Goal: Task Accomplishment & Management: Use online tool/utility

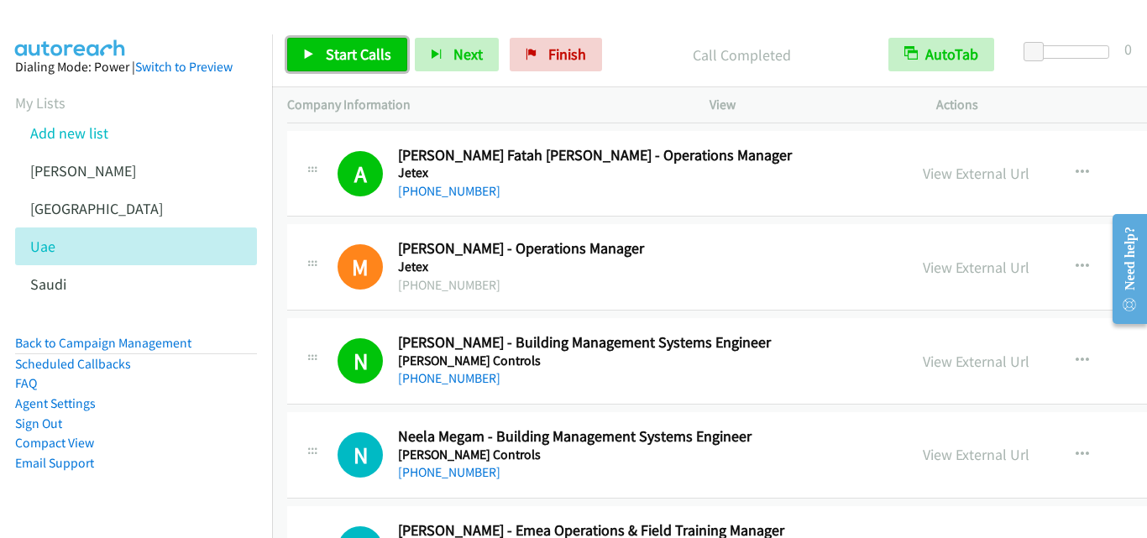
click at [307, 50] on icon at bounding box center [309, 56] width 12 height 12
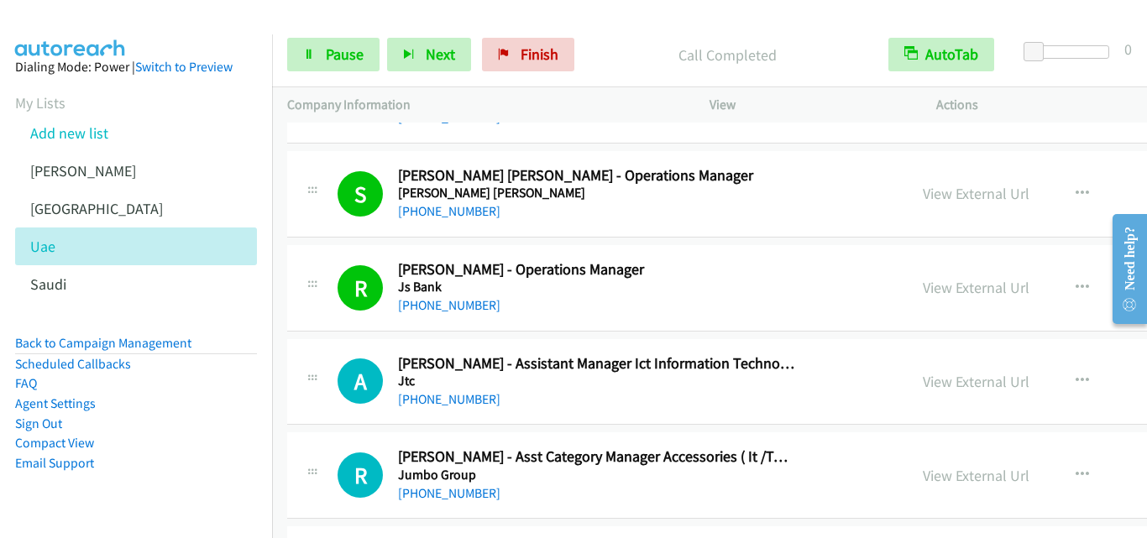
scroll to position [12345, 0]
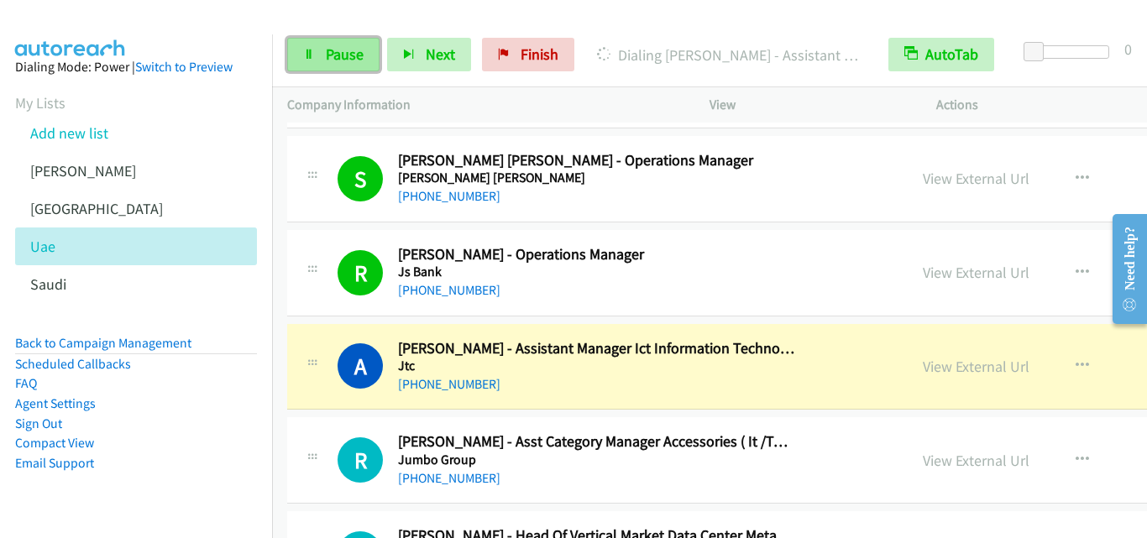
click at [307, 53] on icon at bounding box center [309, 56] width 12 height 12
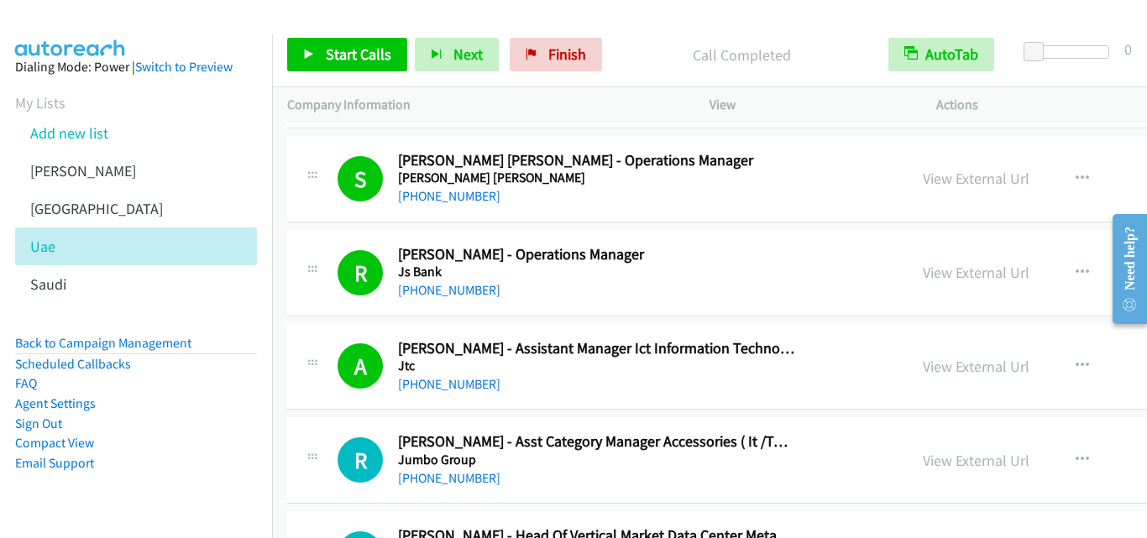
click at [726, 384] on div "[PHONE_NUMBER]" at bounding box center [596, 385] width 396 height 20
click at [923, 366] on link "View External Url" at bounding box center [976, 366] width 107 height 19
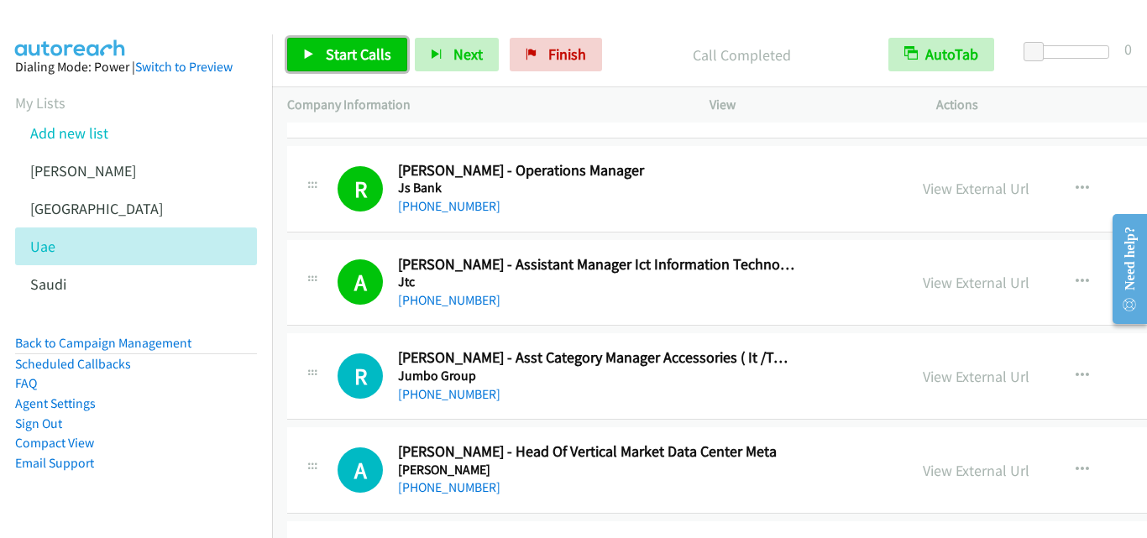
click at [307, 52] on icon at bounding box center [309, 56] width 12 height 12
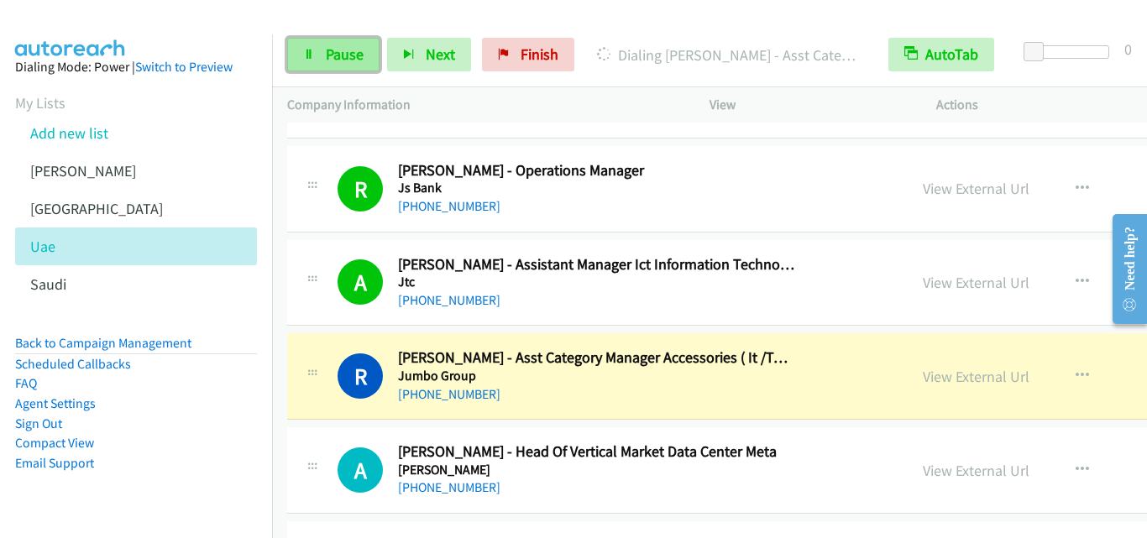
click at [302, 54] on link "Pause" at bounding box center [333, 55] width 92 height 34
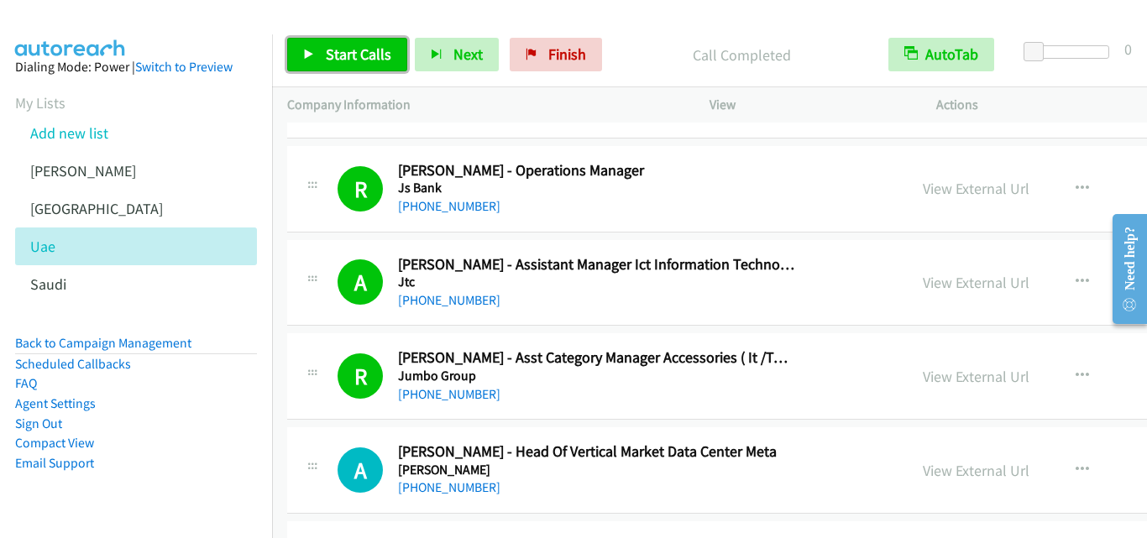
click at [309, 51] on icon at bounding box center [309, 56] width 12 height 12
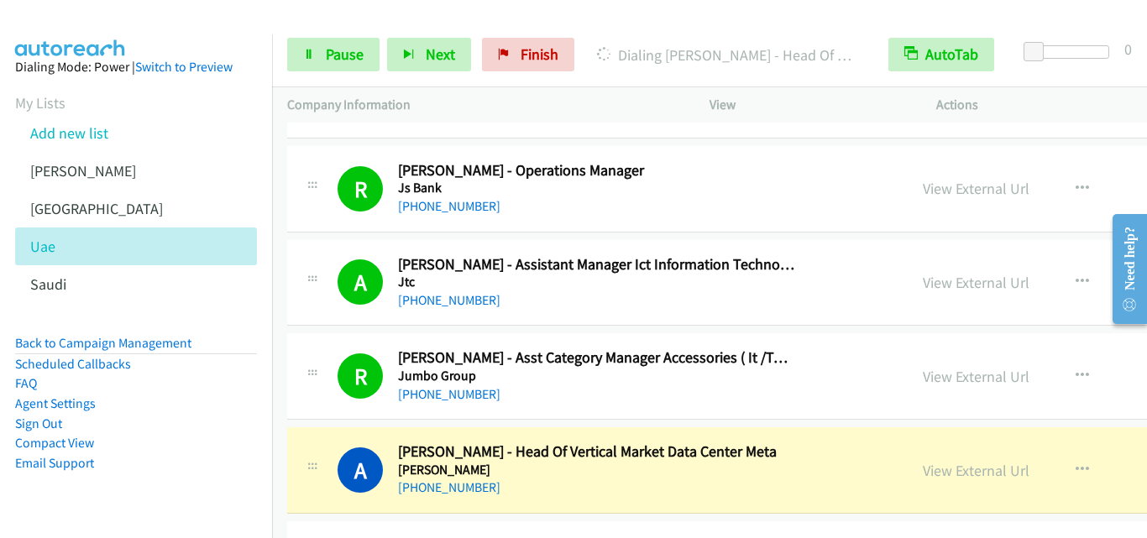
scroll to position [12513, 0]
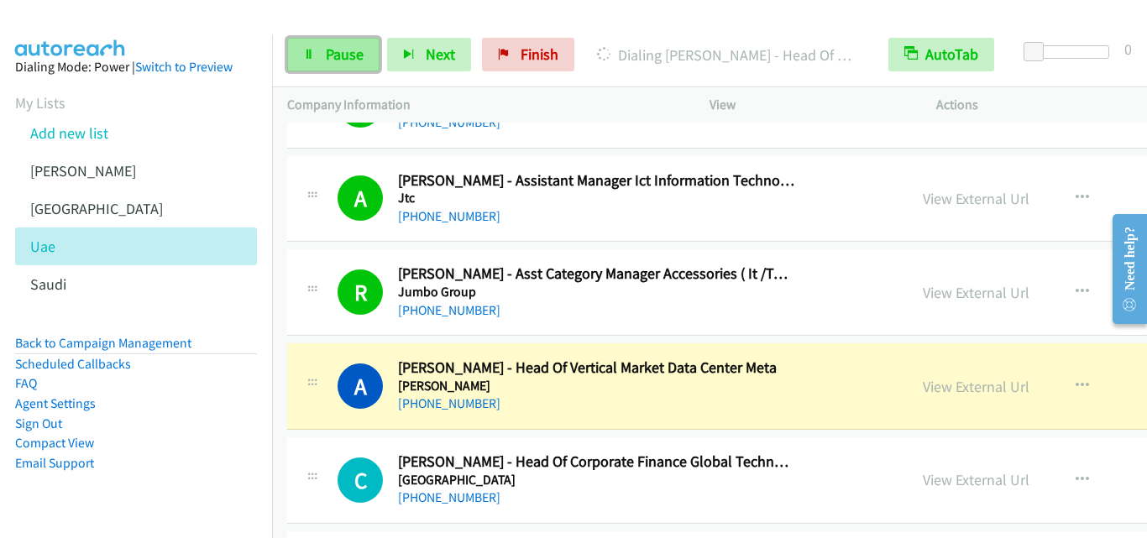
click at [308, 65] on link "Pause" at bounding box center [333, 55] width 92 height 34
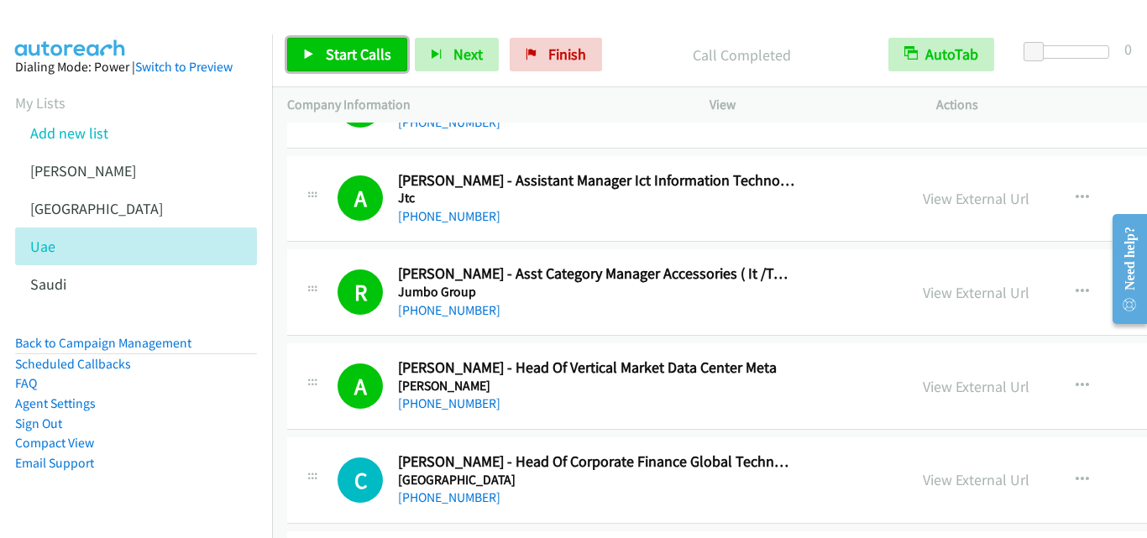
click at [307, 54] on icon at bounding box center [309, 56] width 12 height 12
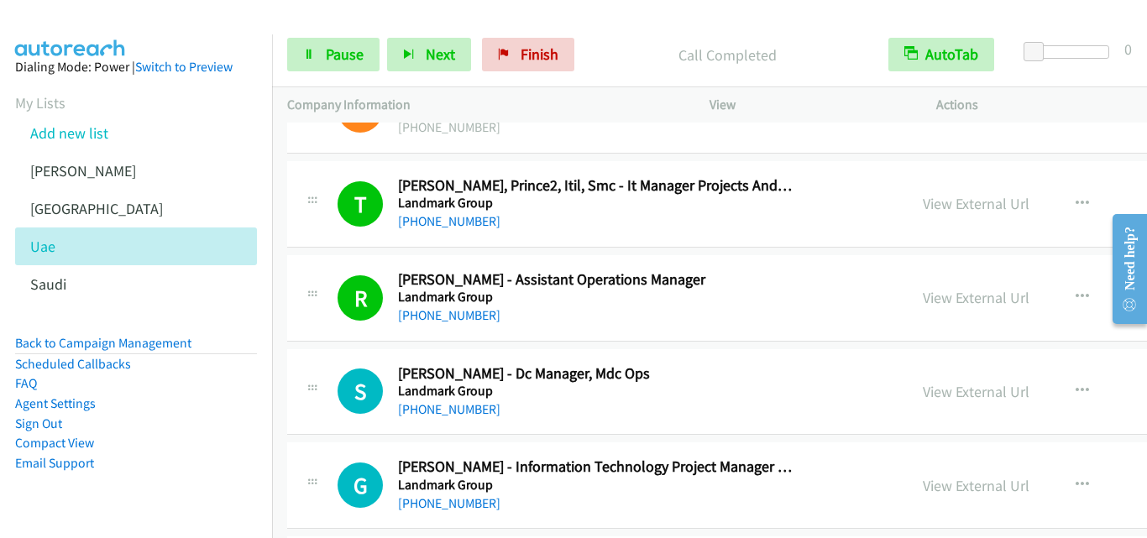
scroll to position [13436, 0]
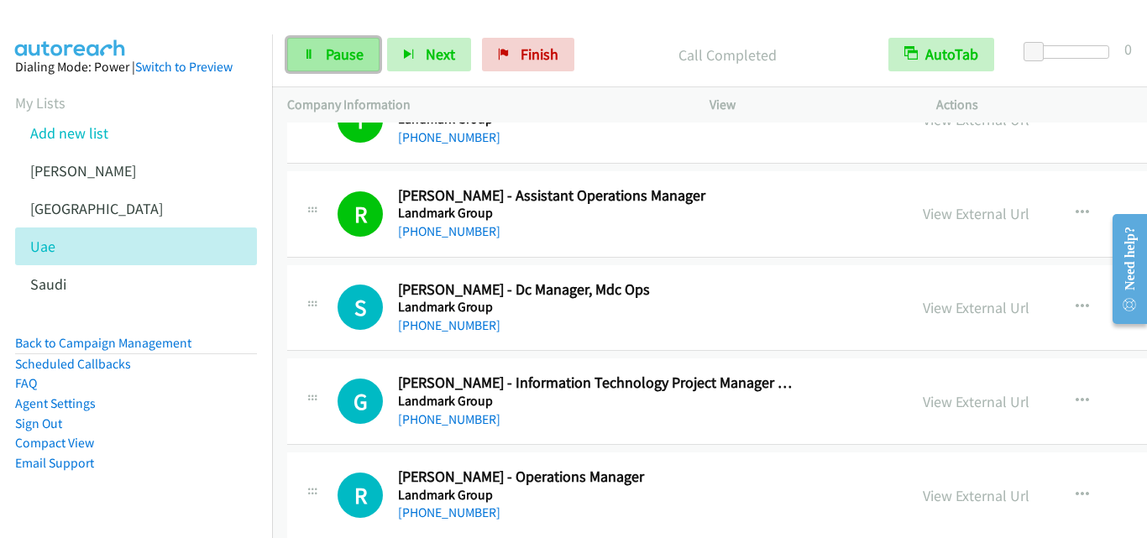
click at [307, 59] on icon at bounding box center [309, 56] width 12 height 12
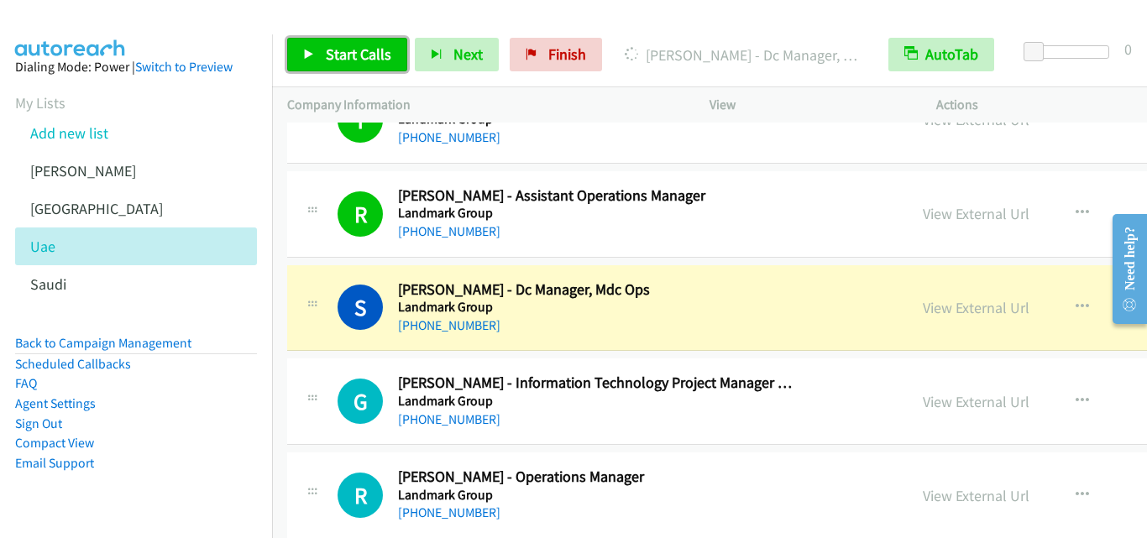
click at [312, 56] on icon at bounding box center [309, 56] width 12 height 12
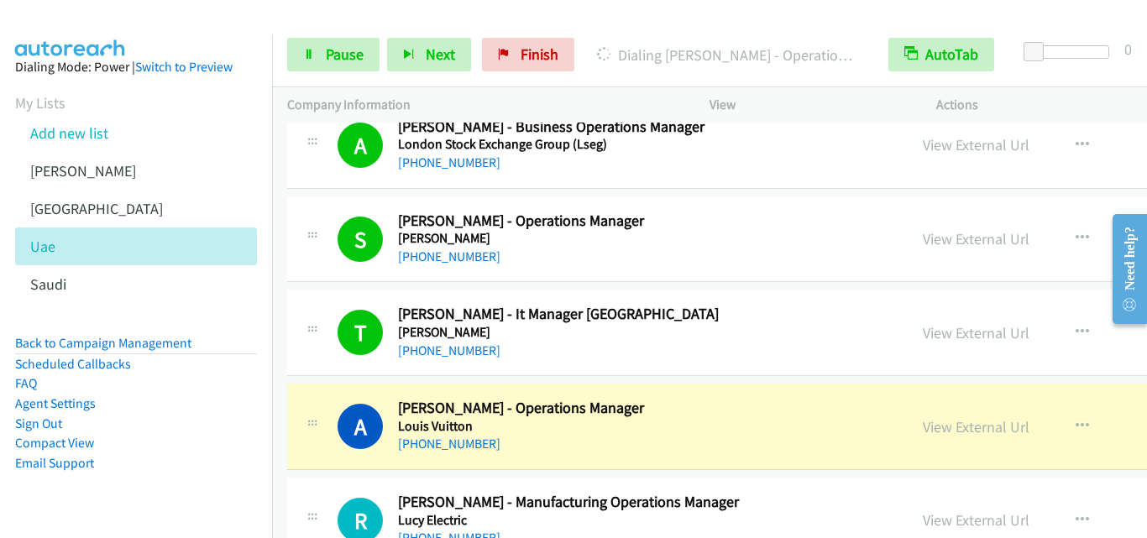
scroll to position [14612, 0]
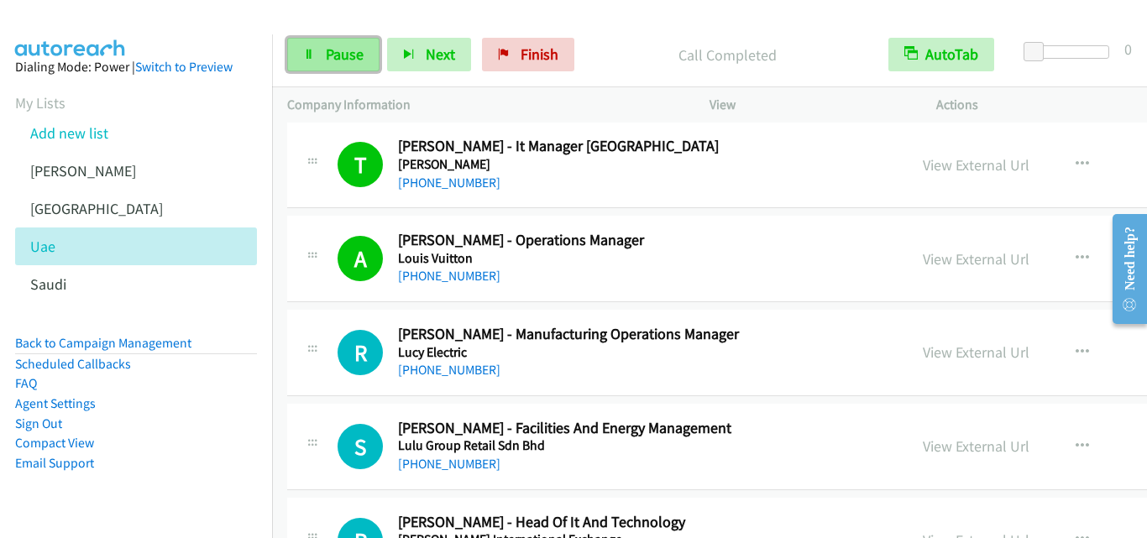
click at [317, 53] on link "Pause" at bounding box center [333, 55] width 92 height 34
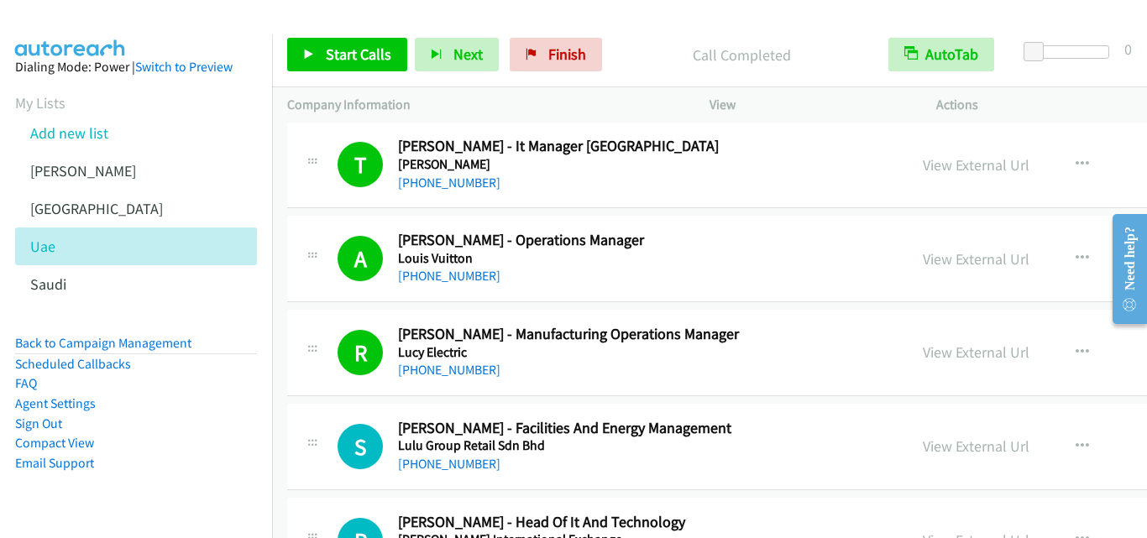
scroll to position [14696, 0]
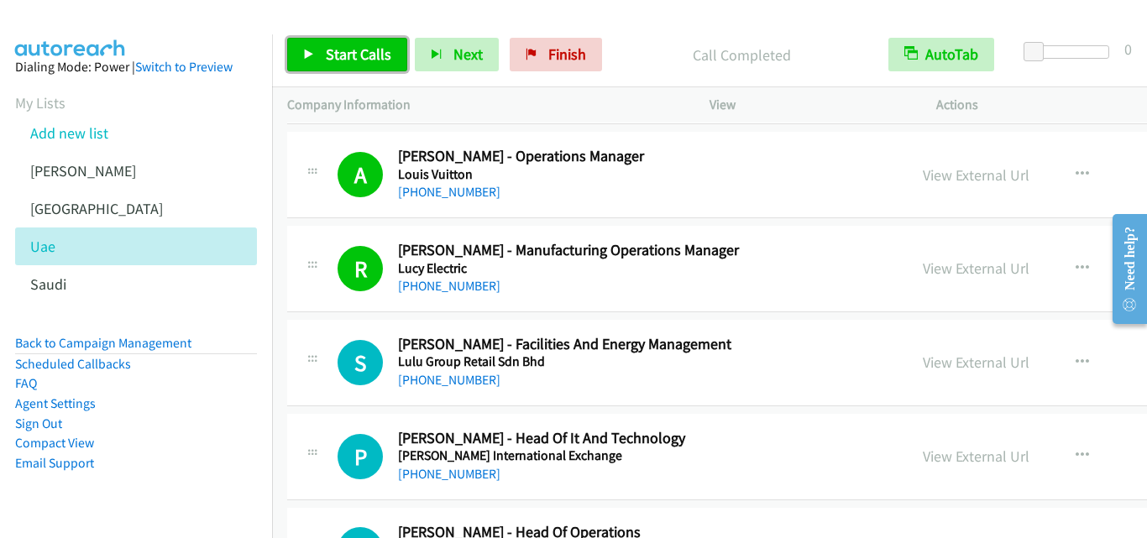
click at [306, 54] on icon at bounding box center [309, 56] width 12 height 12
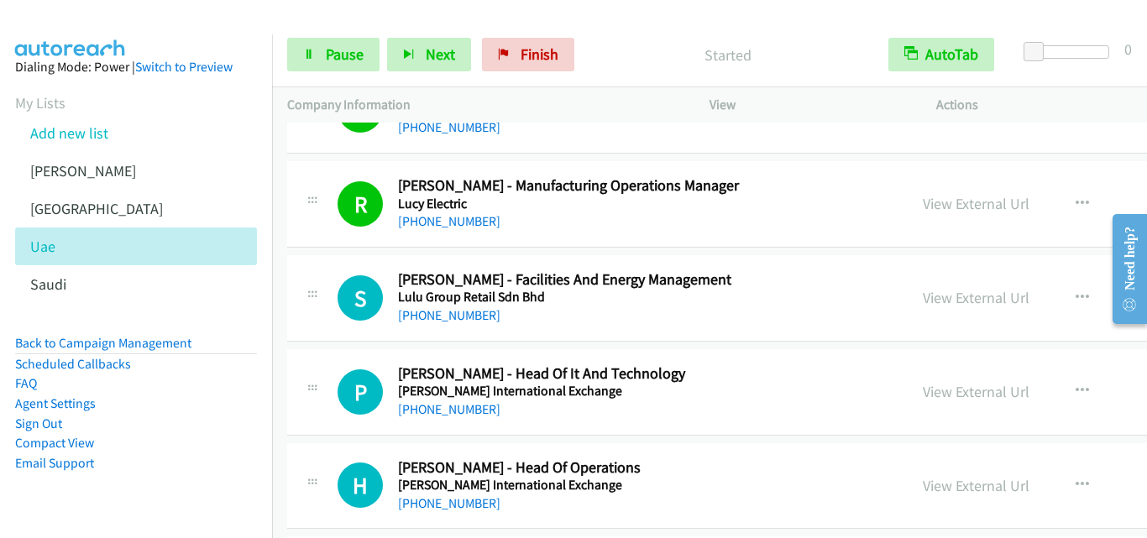
scroll to position [14780, 0]
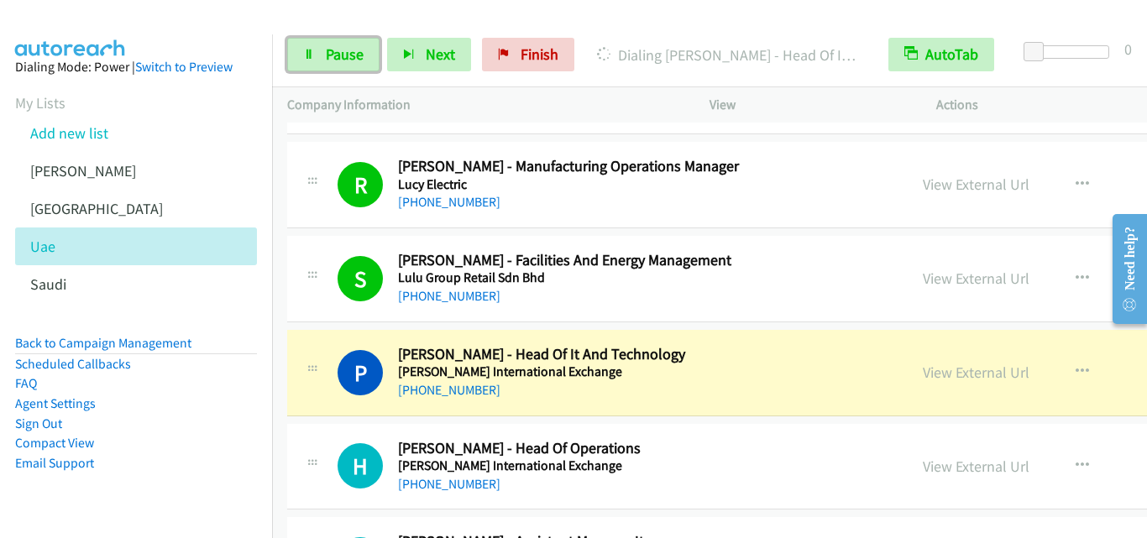
drag, startPoint x: 301, startPoint y: 55, endPoint x: 340, endPoint y: 121, distance: 76.8
click at [301, 55] on link "Pause" at bounding box center [333, 55] width 92 height 34
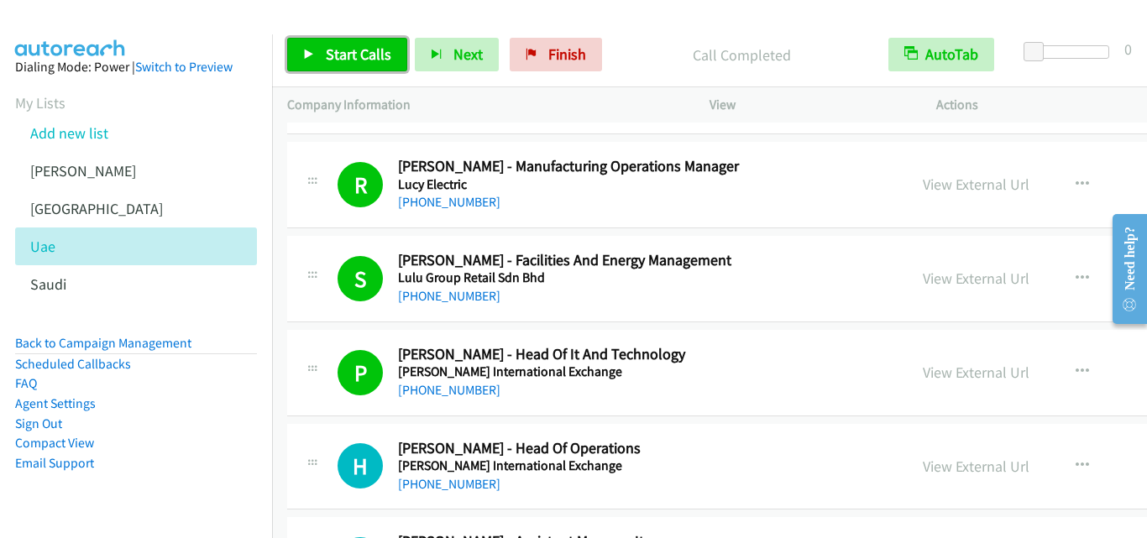
click at [304, 54] on icon at bounding box center [309, 56] width 12 height 12
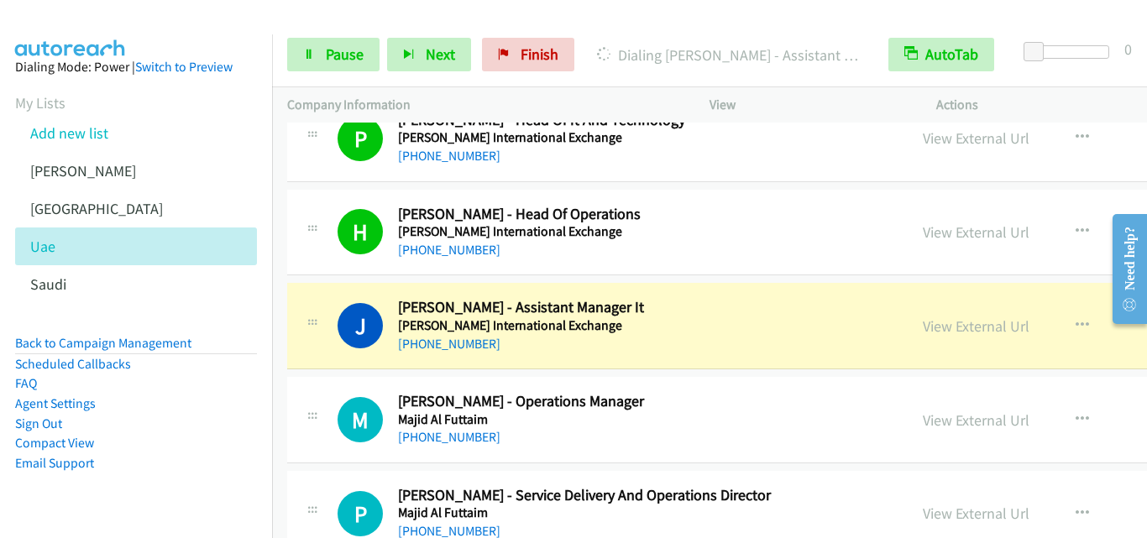
scroll to position [15032, 0]
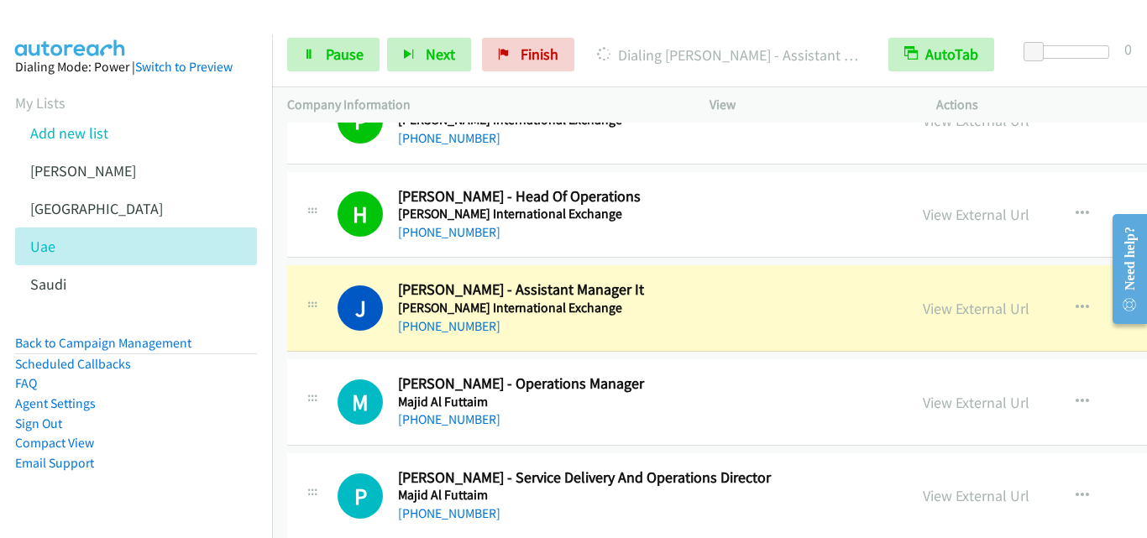
click at [772, 209] on h5 "[PERSON_NAME] International Exchange" at bounding box center [596, 214] width 396 height 17
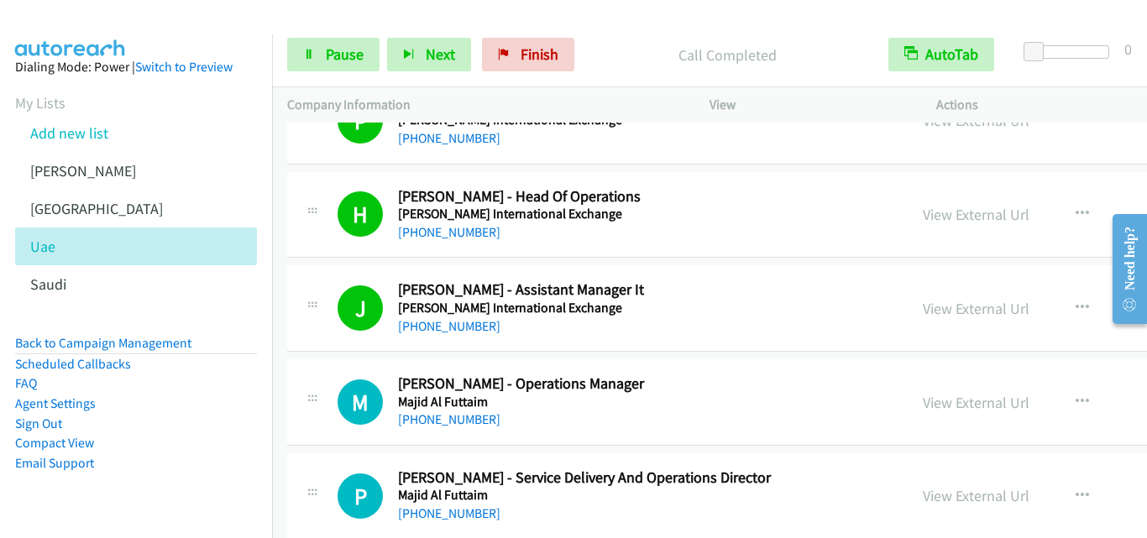
click at [745, 300] on h5 "[PERSON_NAME] International Exchange" at bounding box center [596, 308] width 396 height 17
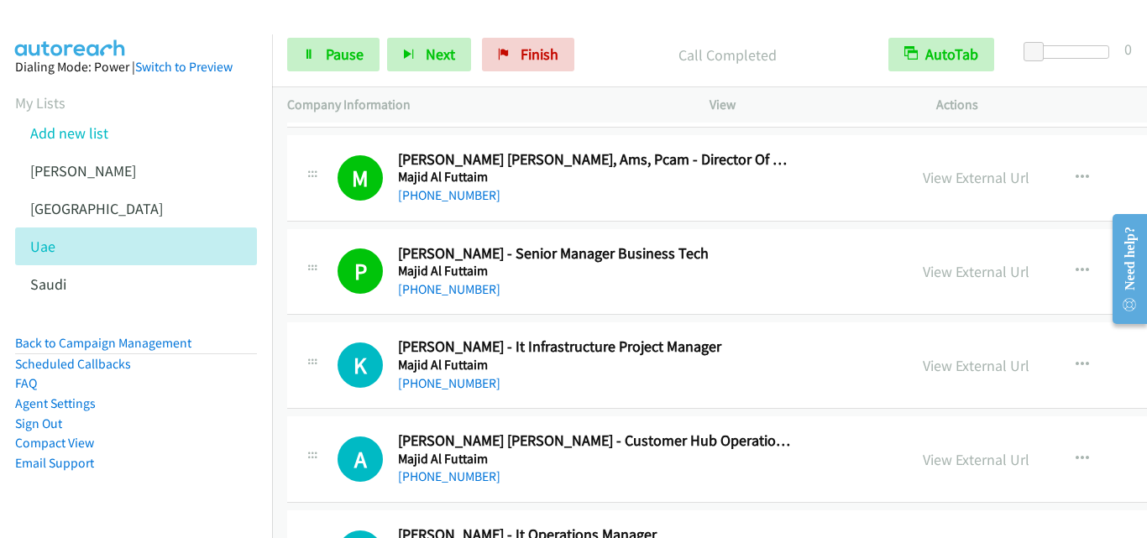
scroll to position [15452, 0]
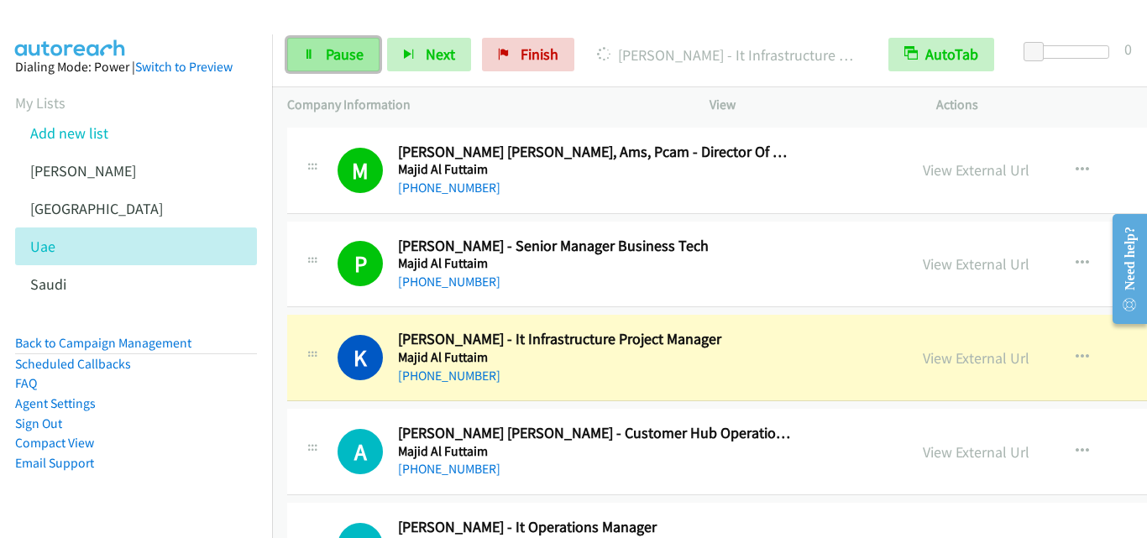
click at [305, 54] on icon at bounding box center [309, 56] width 12 height 12
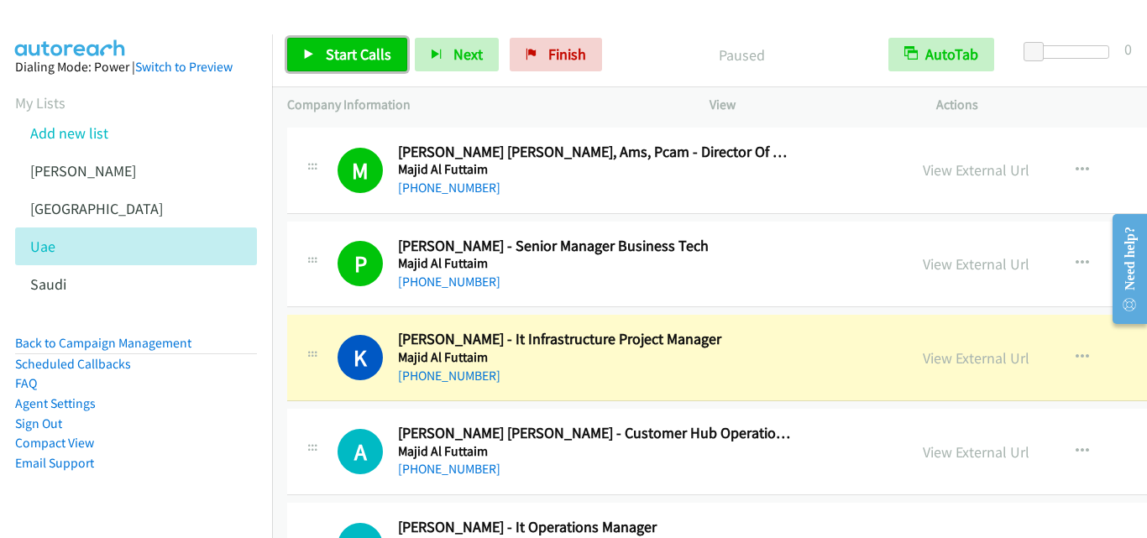
click at [306, 55] on icon at bounding box center [309, 56] width 12 height 12
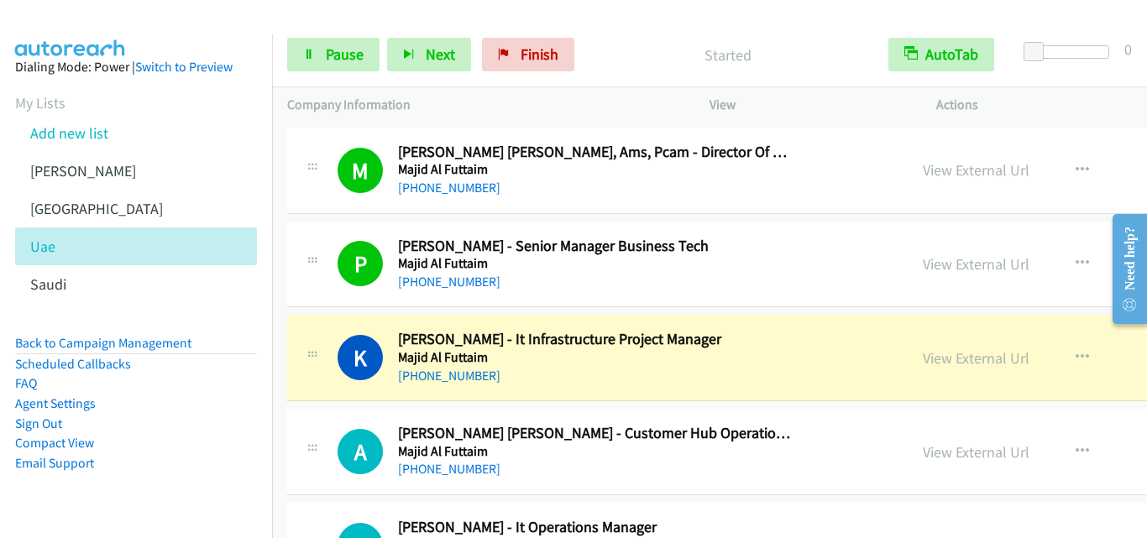
scroll to position [15536, 0]
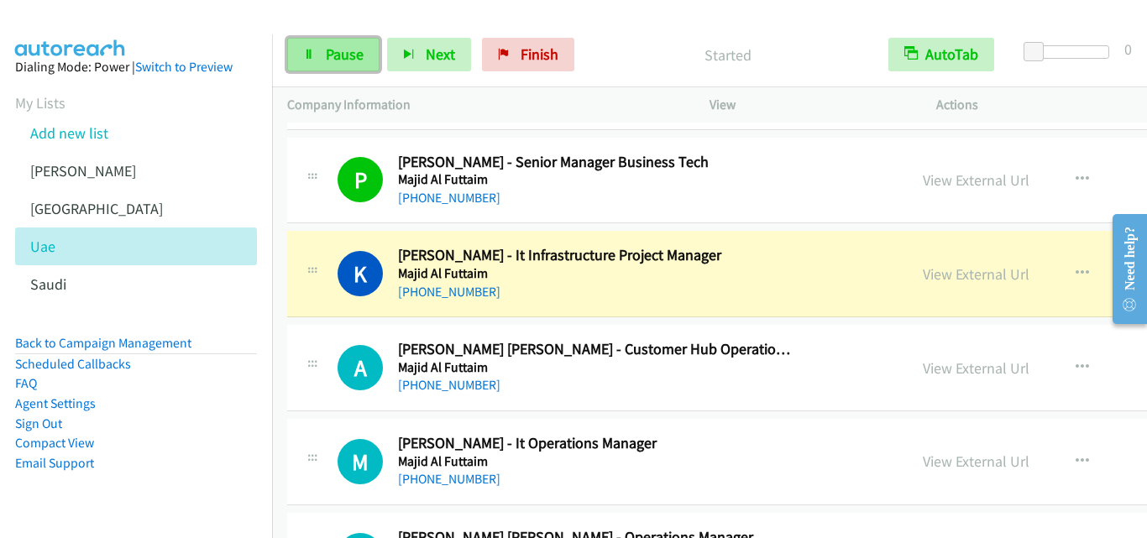
click at [303, 51] on icon at bounding box center [309, 56] width 12 height 12
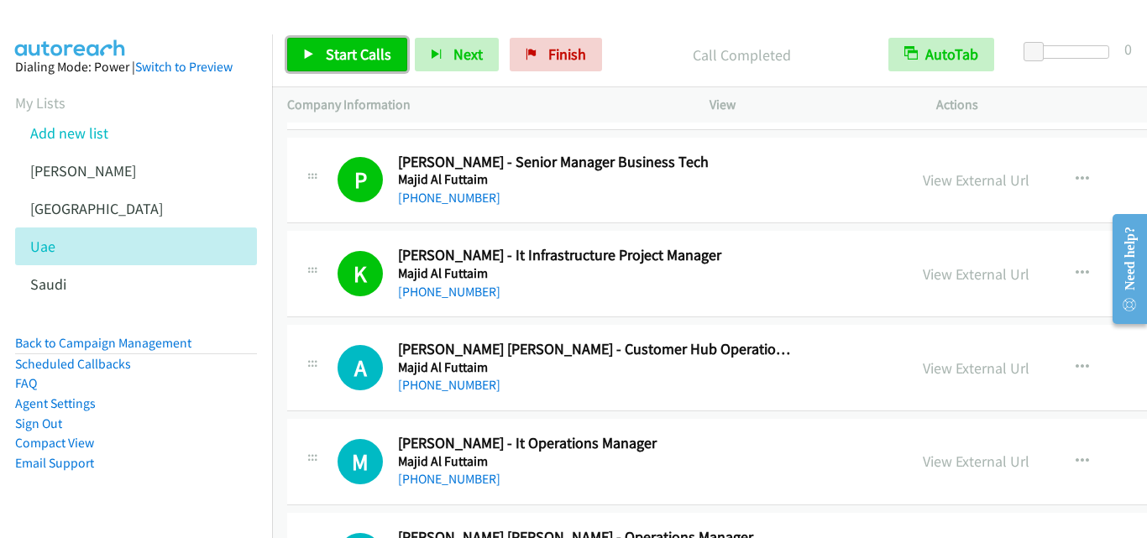
click at [312, 55] on icon at bounding box center [309, 56] width 12 height 12
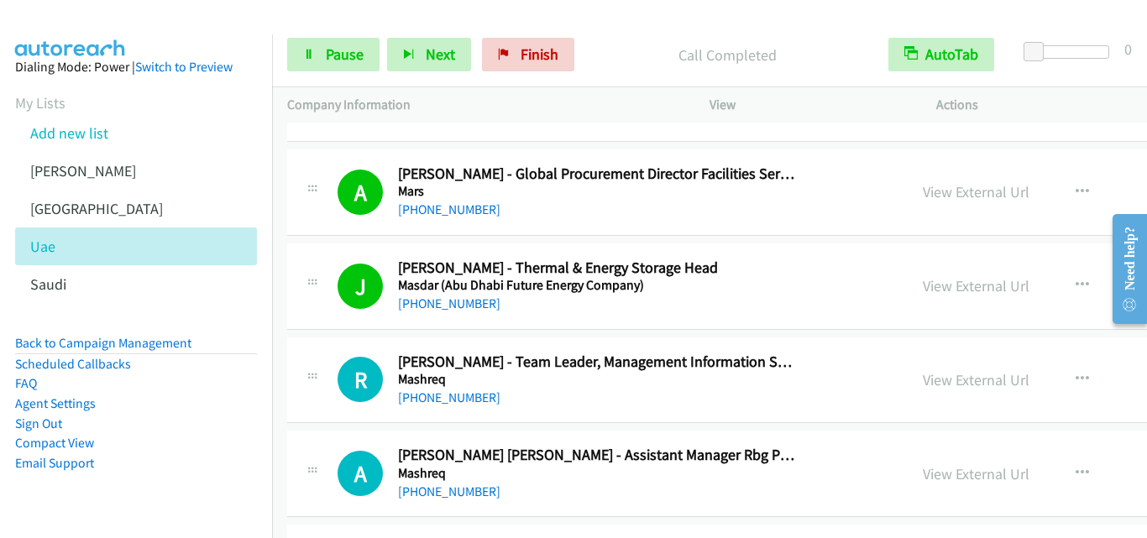
scroll to position [16460, 0]
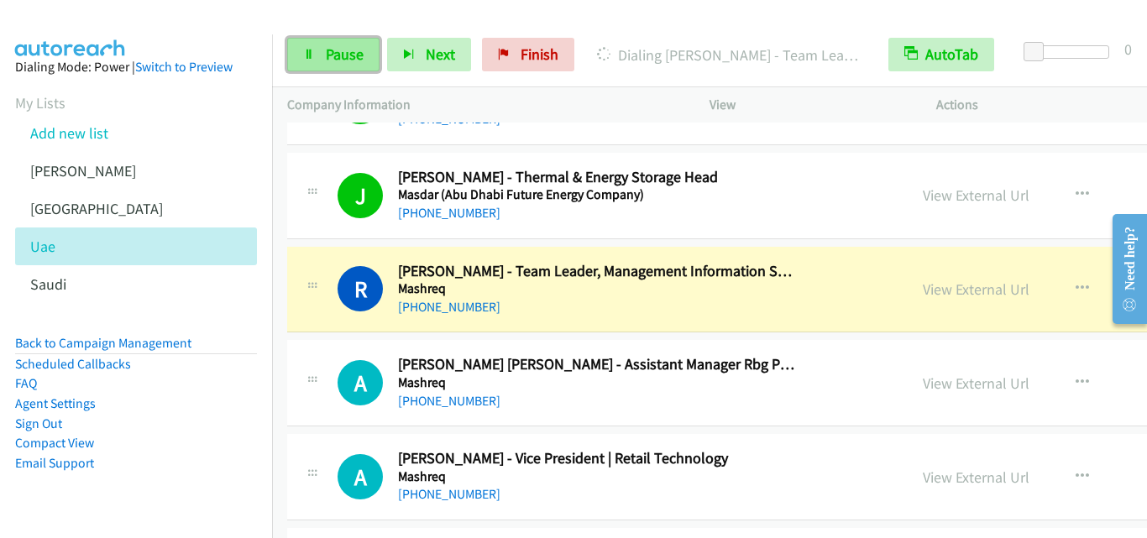
click at [303, 55] on icon at bounding box center [309, 56] width 12 height 12
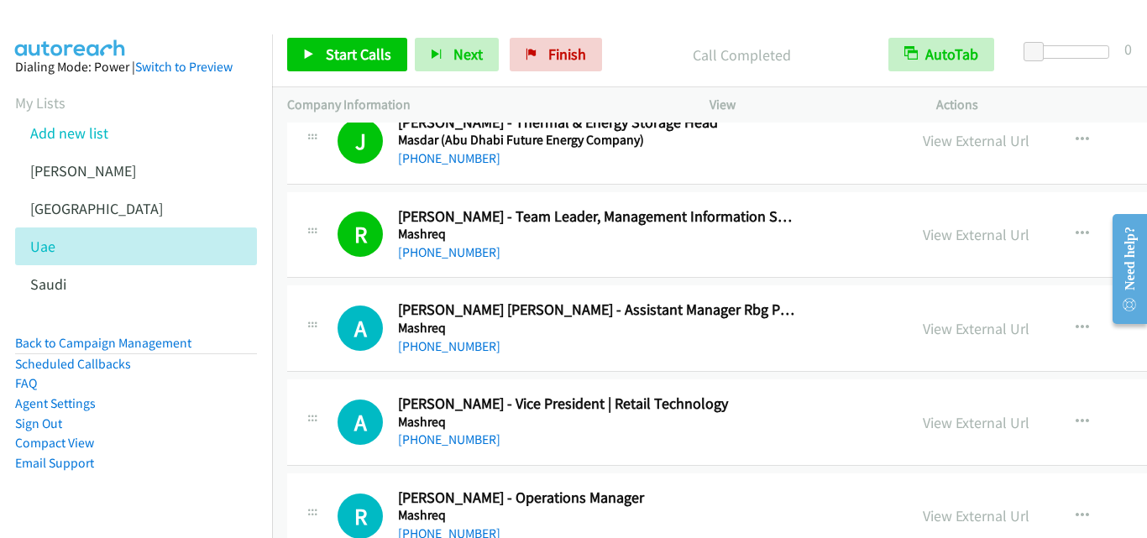
scroll to position [16543, 0]
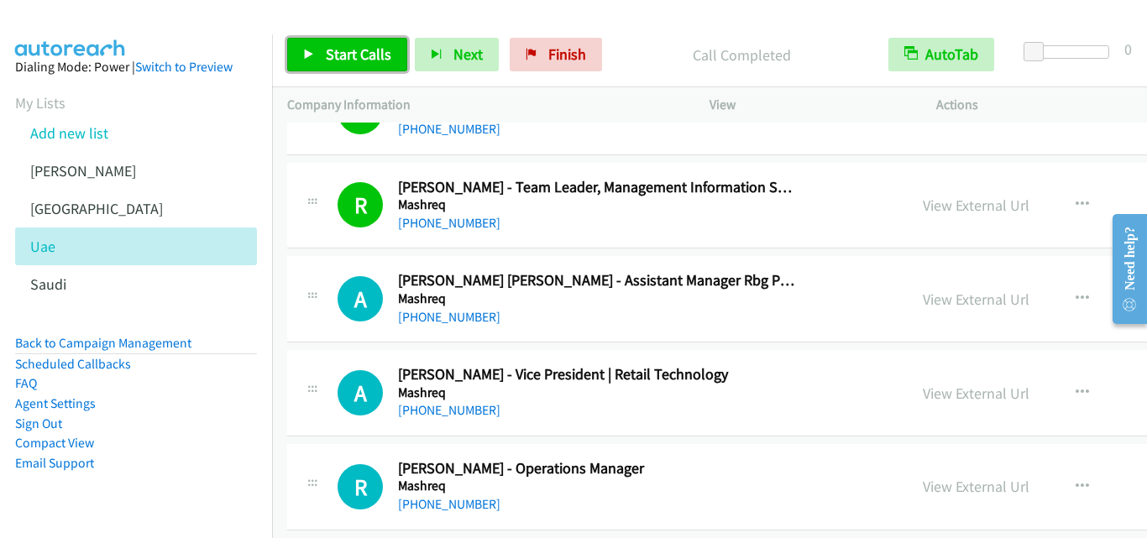
click at [310, 52] on icon at bounding box center [309, 56] width 12 height 12
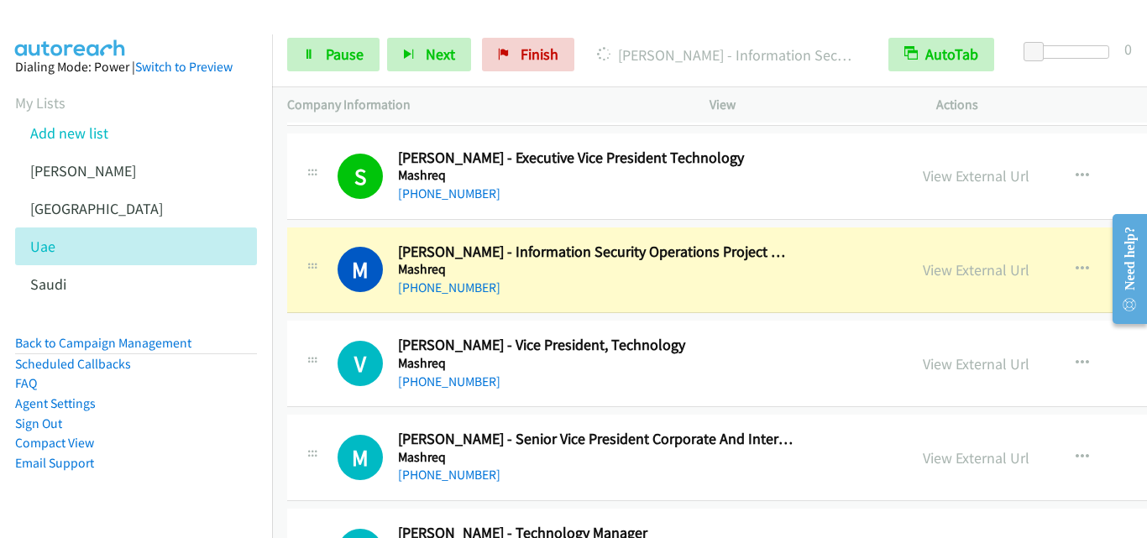
scroll to position [16963, 0]
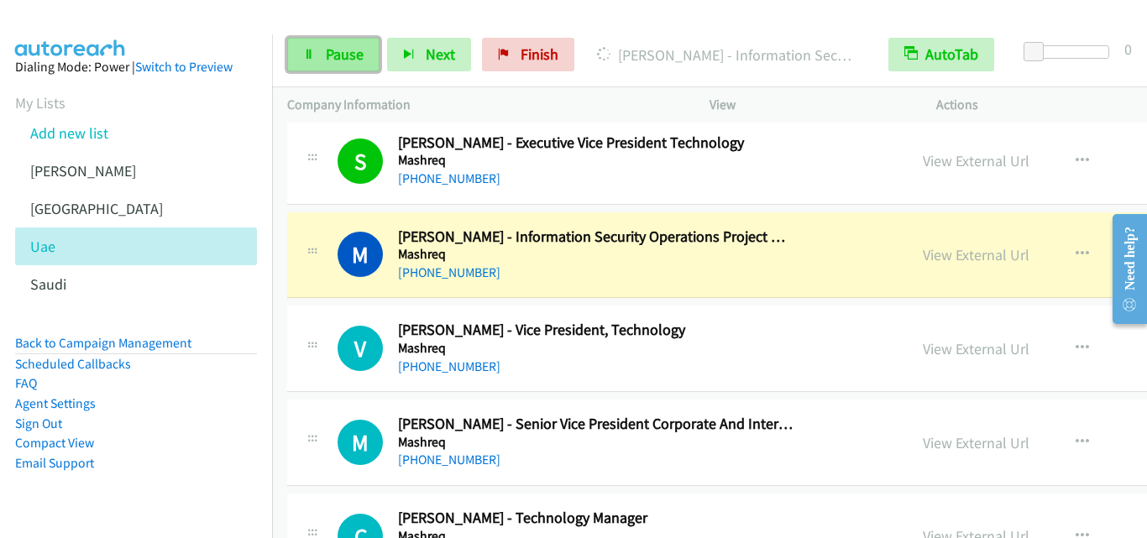
click at [297, 55] on link "Pause" at bounding box center [333, 55] width 92 height 34
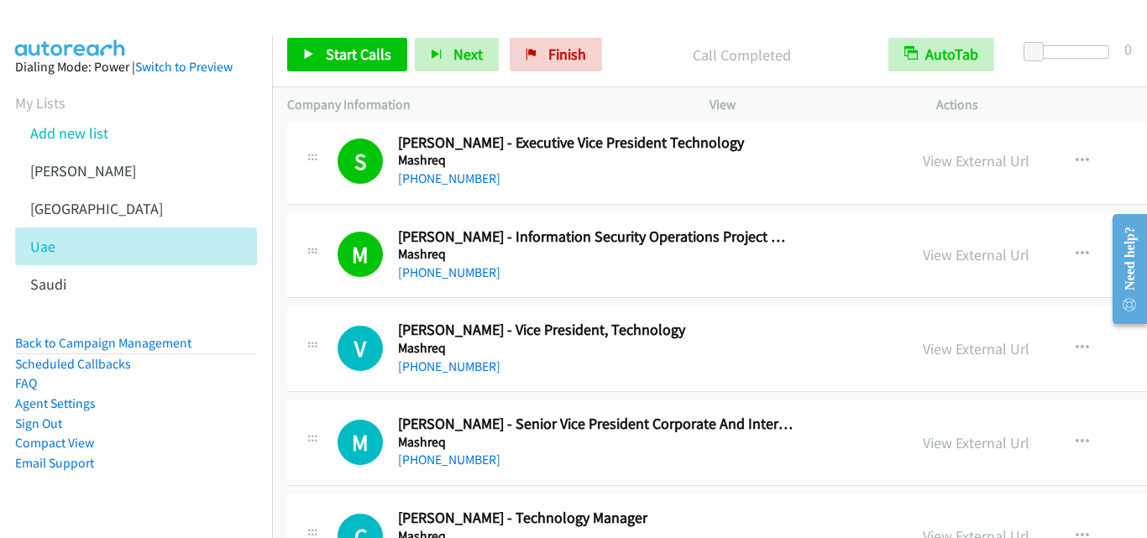
click at [705, 276] on div "[PHONE_NUMBER]" at bounding box center [596, 273] width 396 height 20
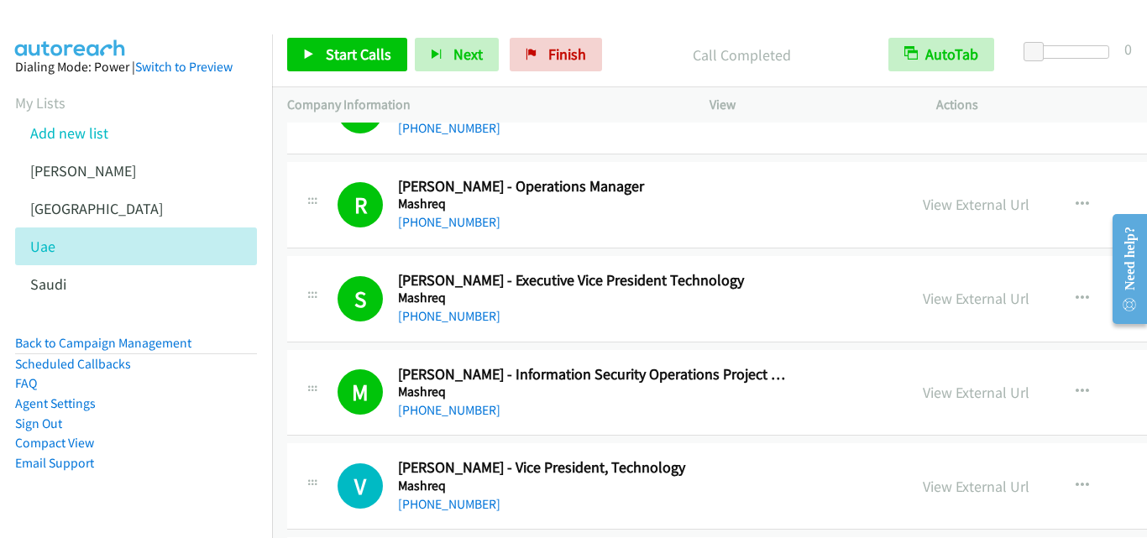
scroll to position [16879, 0]
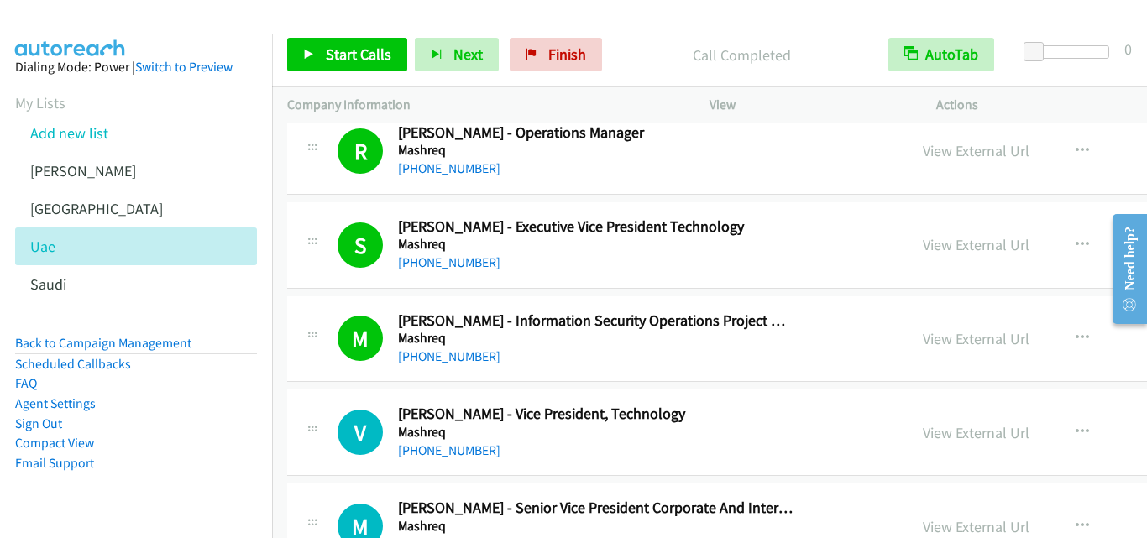
click at [692, 338] on h5 "Mashreq" at bounding box center [596, 338] width 396 height 17
click at [306, 51] on icon at bounding box center [309, 56] width 12 height 12
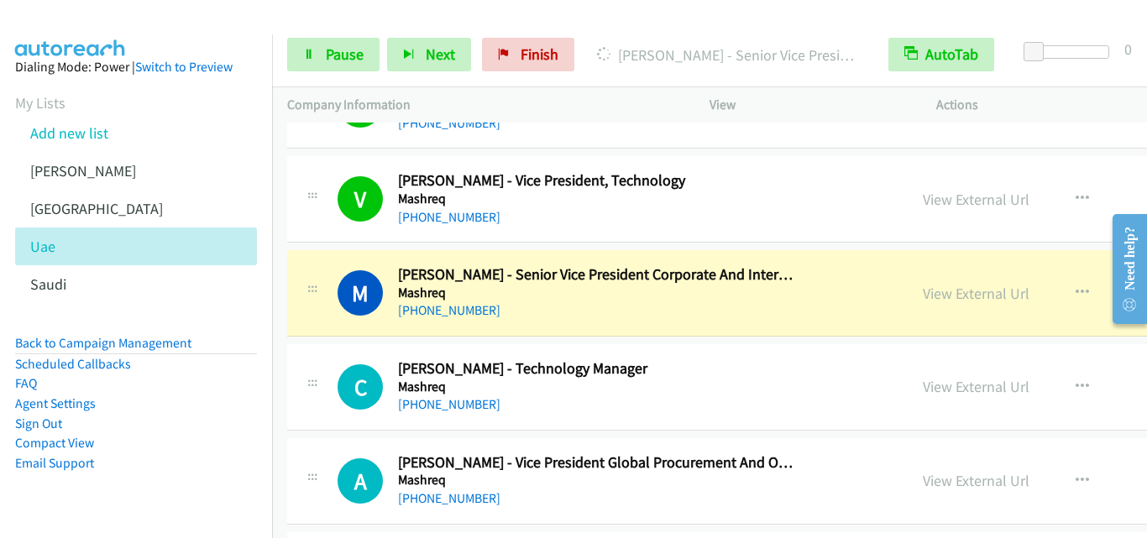
scroll to position [17131, 0]
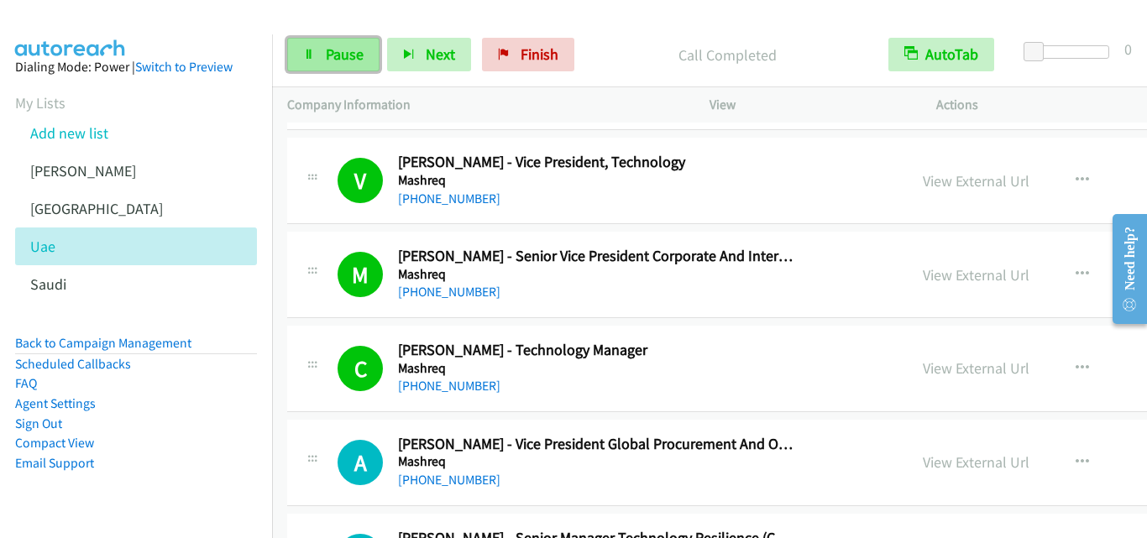
click at [309, 60] on icon at bounding box center [309, 56] width 12 height 12
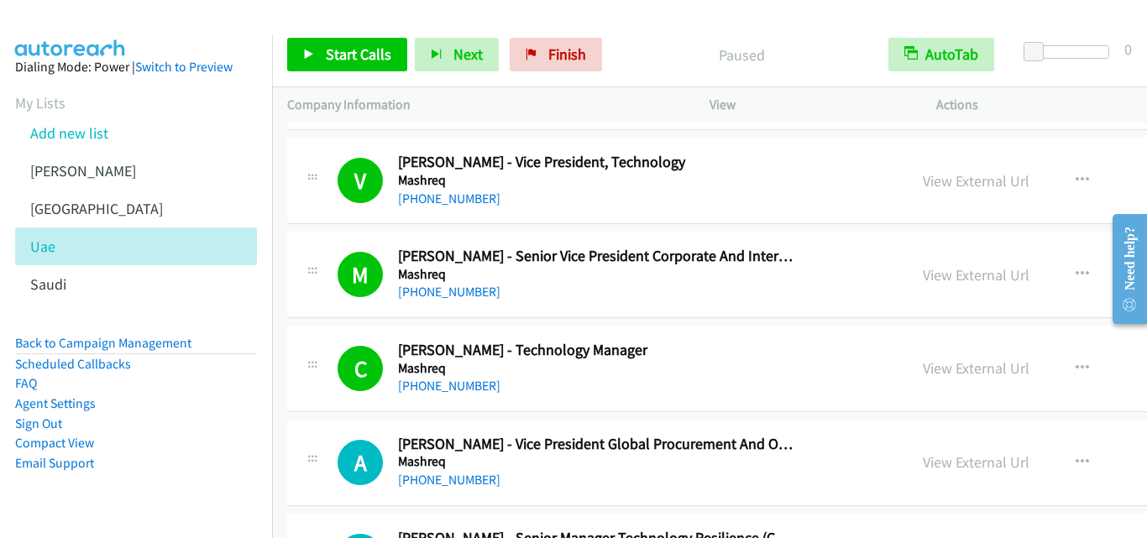
scroll to position [17215, 0]
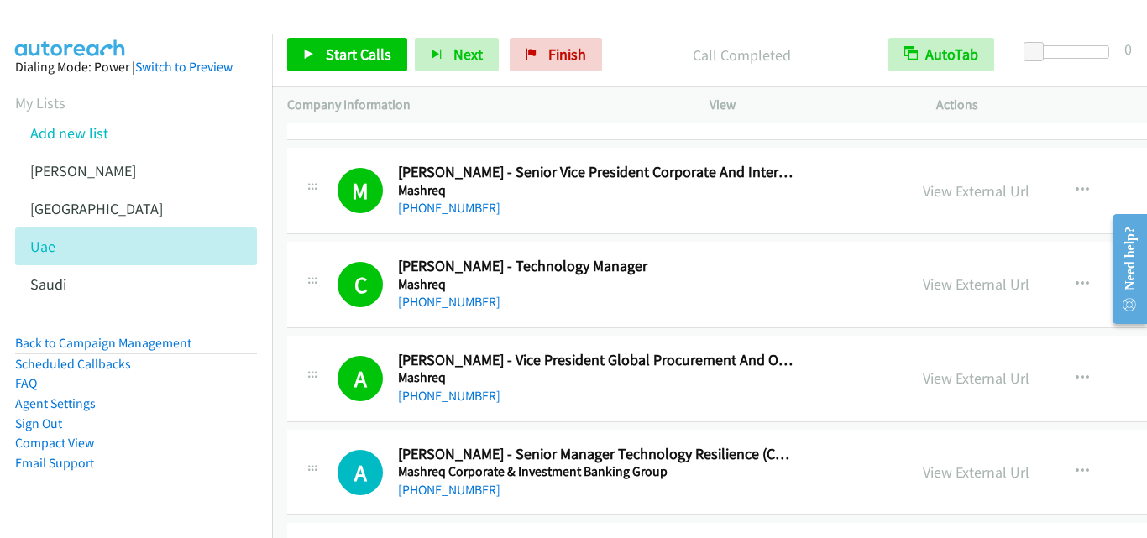
click at [645, 54] on p "Call Completed" at bounding box center [741, 55] width 233 height 23
click at [308, 52] on icon at bounding box center [309, 56] width 12 height 12
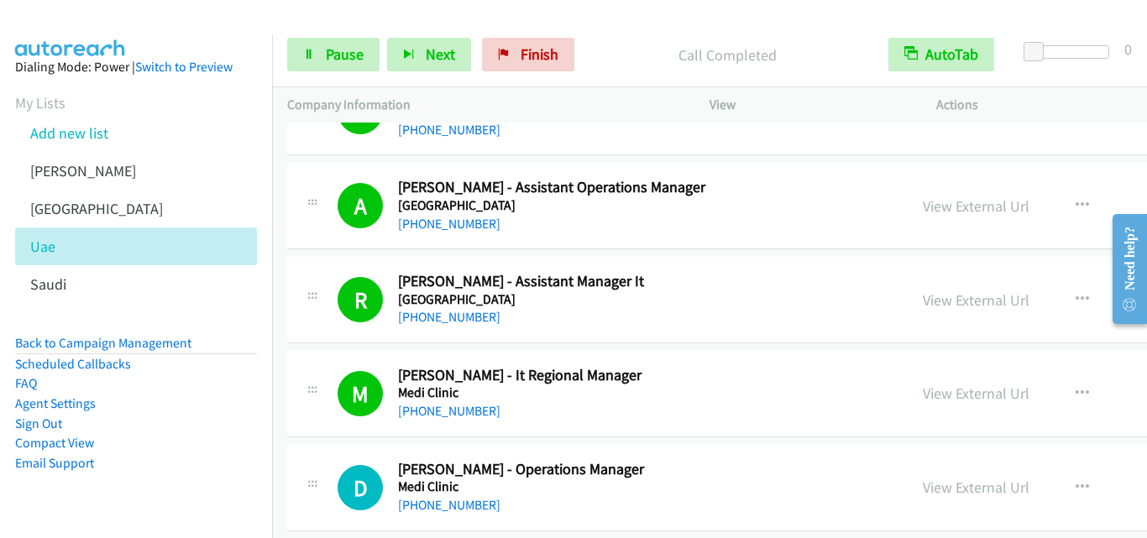
scroll to position [18307, 0]
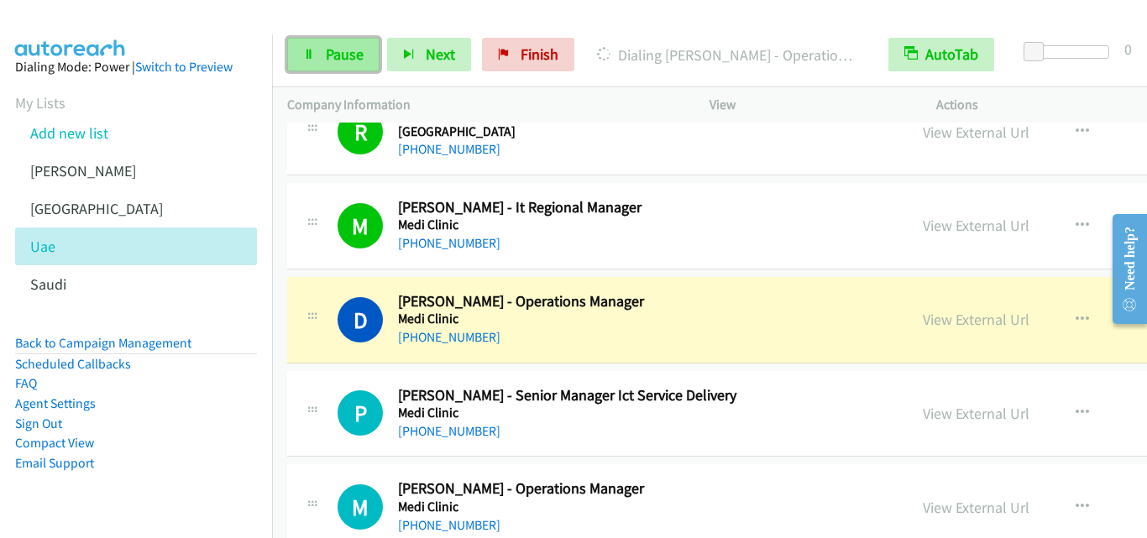
click at [307, 58] on icon at bounding box center [309, 56] width 12 height 12
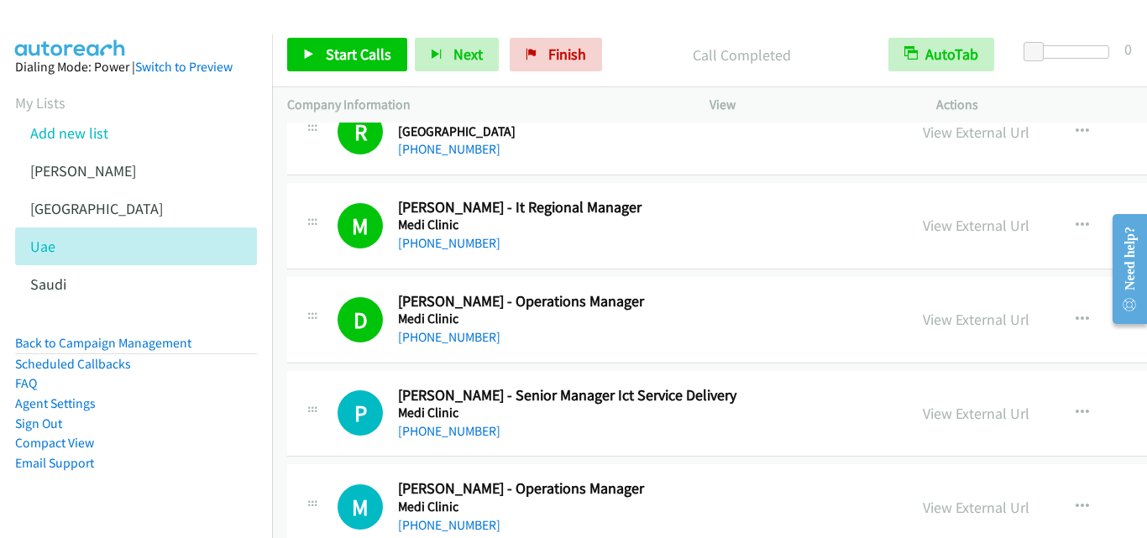
click at [749, 331] on div "[PHONE_NUMBER]" at bounding box center [596, 338] width 396 height 20
click at [309, 50] on icon at bounding box center [309, 56] width 12 height 12
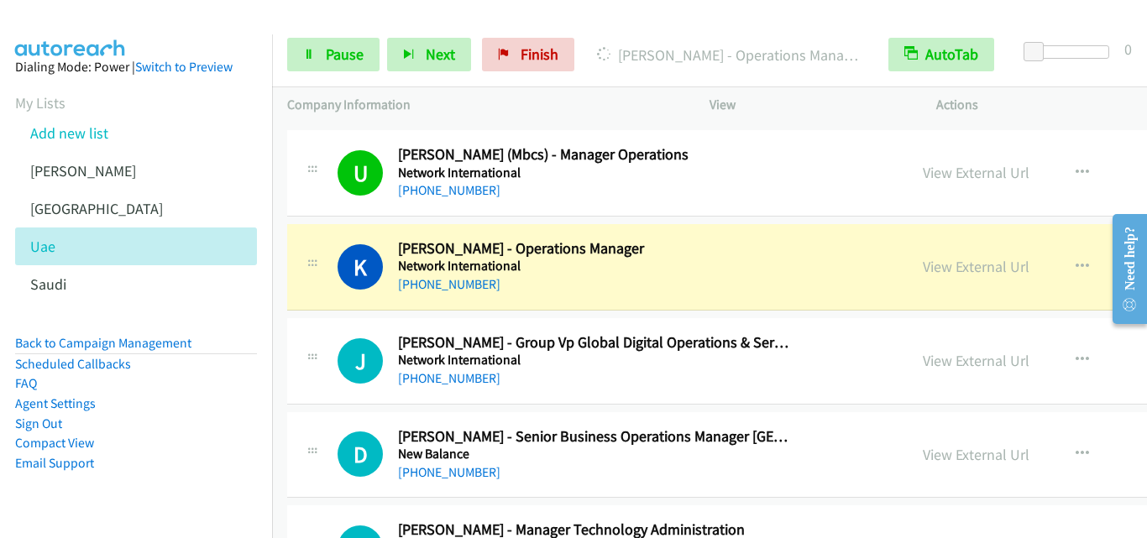
scroll to position [20826, 0]
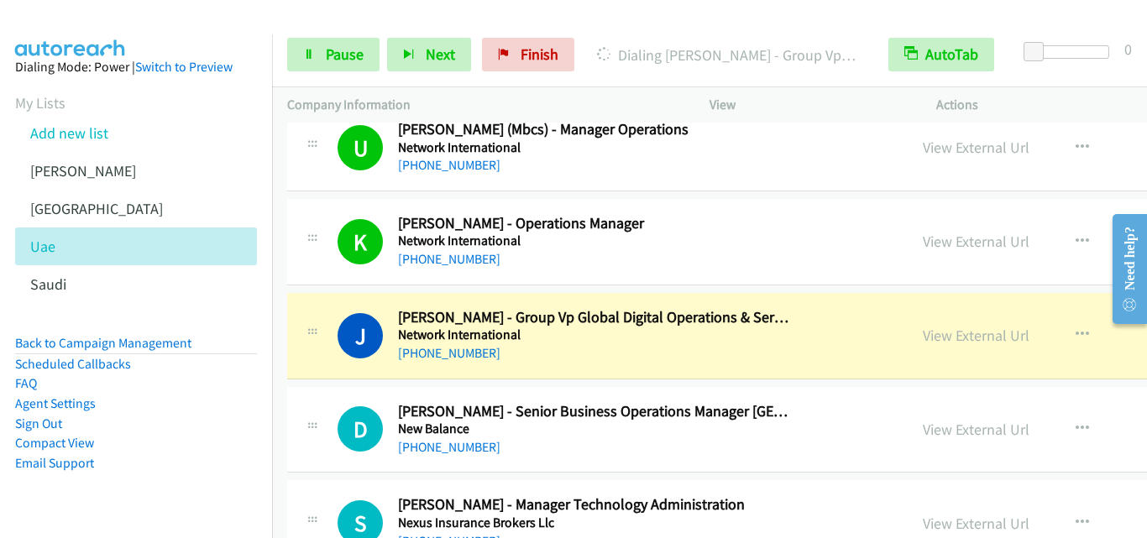
click at [671, 29] on div "Start Calls Pause Next Finish Dialing Jeremy Chellan - Group Vp Global Digital …" at bounding box center [709, 55] width 875 height 65
click at [304, 57] on icon at bounding box center [309, 56] width 12 height 12
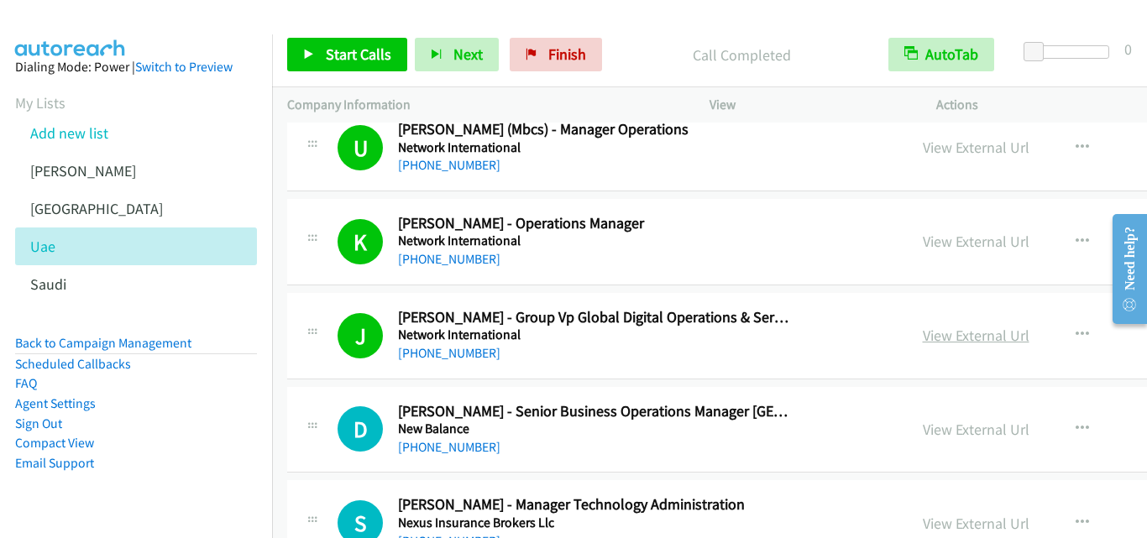
click at [923, 338] on link "View External Url" at bounding box center [976, 335] width 107 height 19
click at [663, 36] on div "Start Calls Pause Next Finish Call Completed AutoTab AutoTab 0" at bounding box center [709, 55] width 875 height 65
click at [306, 54] on icon at bounding box center [309, 56] width 12 height 12
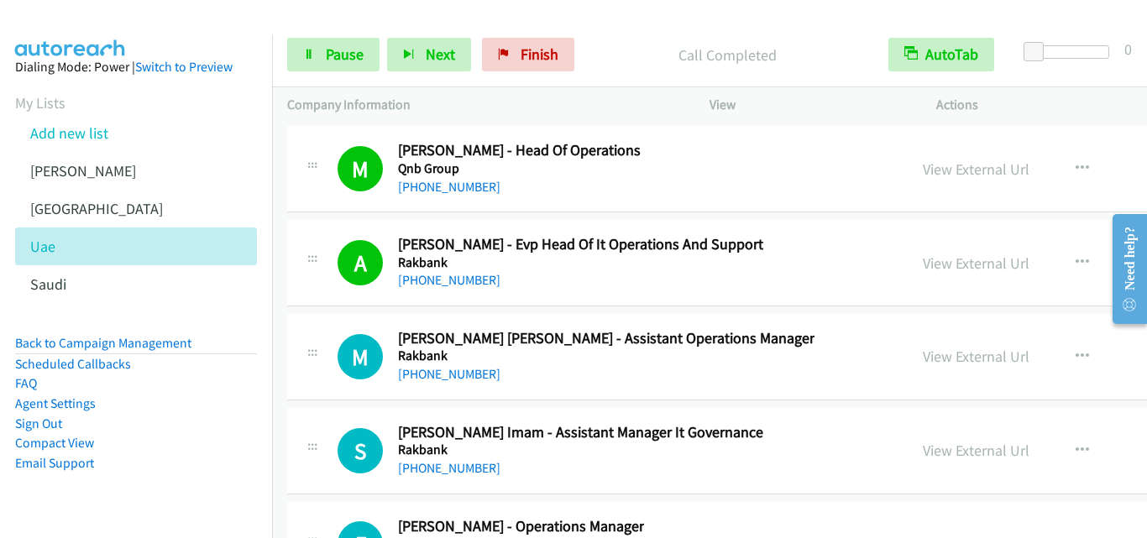
scroll to position [24269, 0]
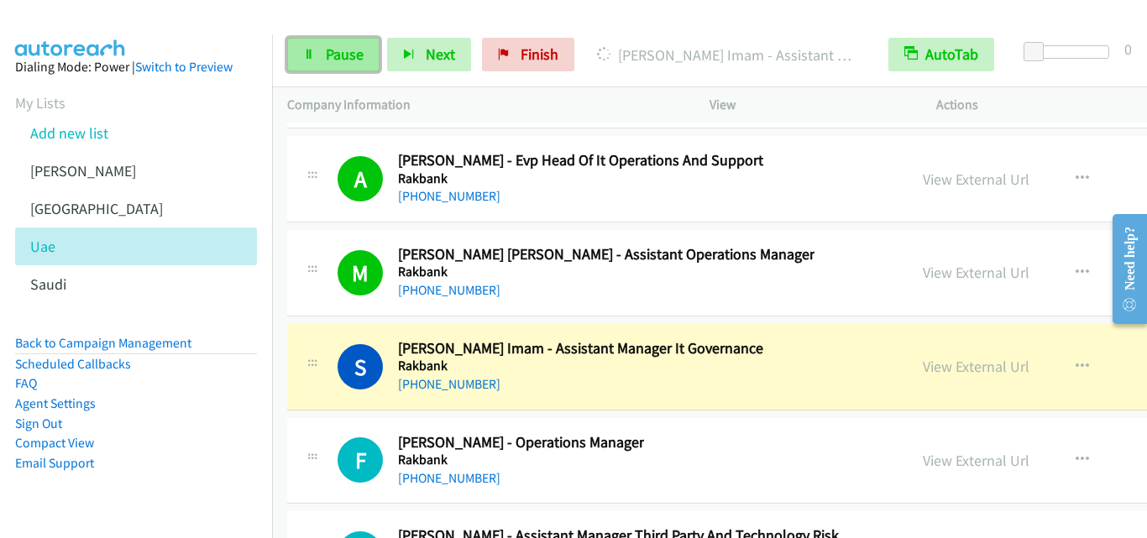
click at [315, 51] on link "Pause" at bounding box center [333, 55] width 92 height 34
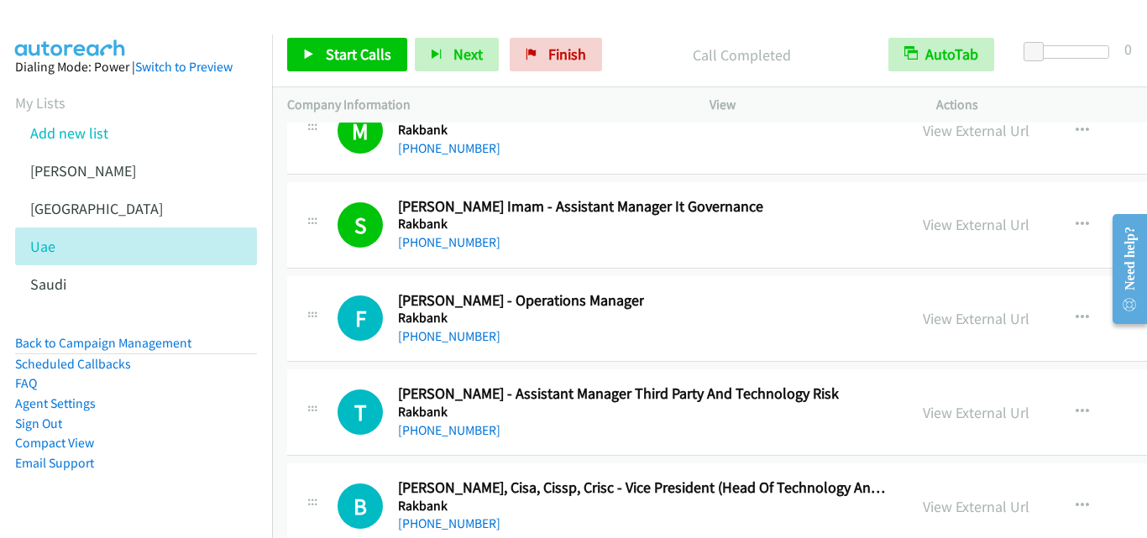
scroll to position [24437, 0]
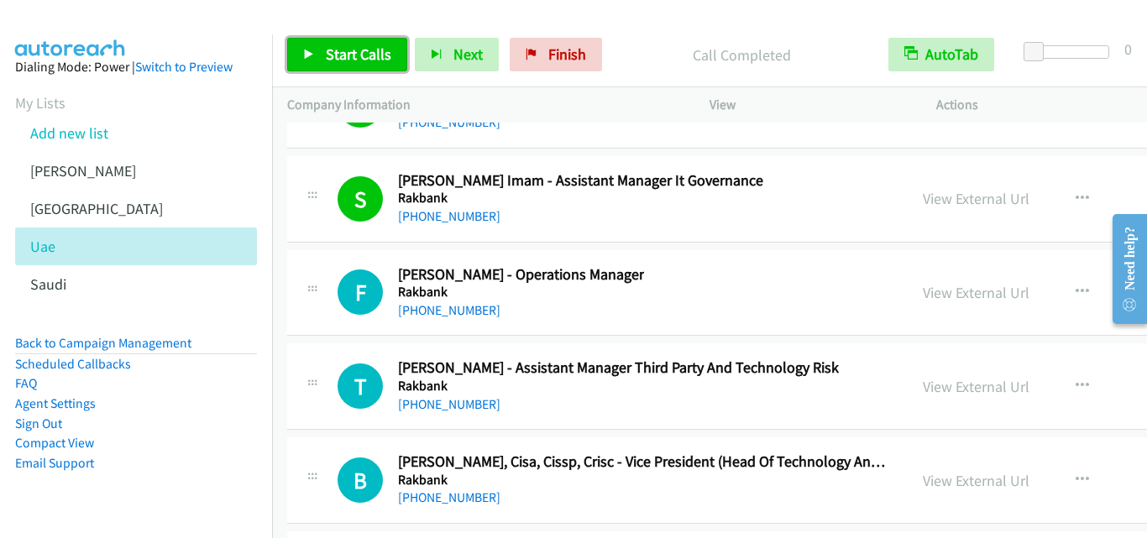
click at [310, 55] on icon at bounding box center [309, 56] width 12 height 12
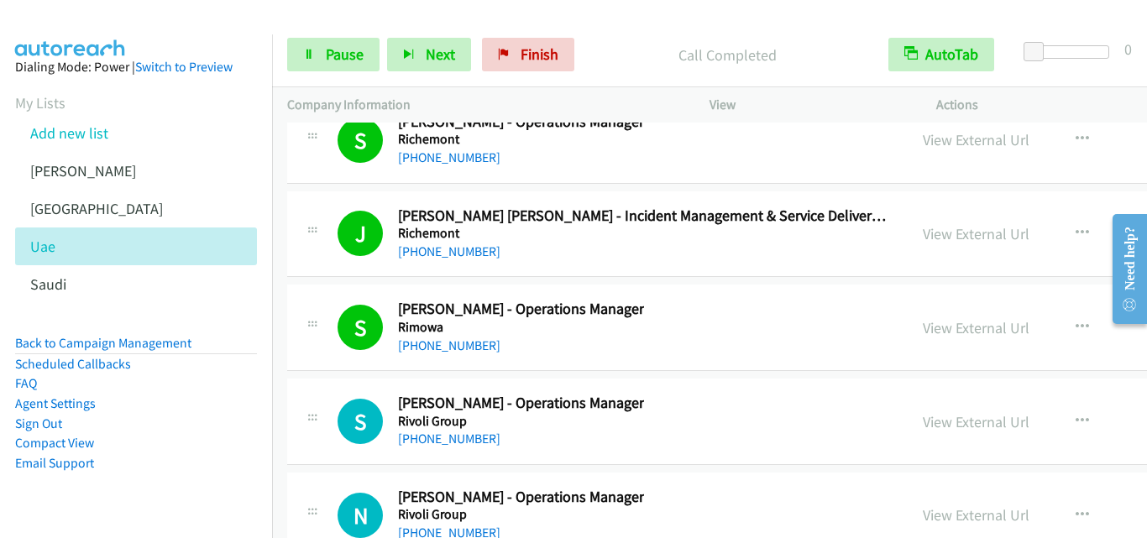
scroll to position [25613, 0]
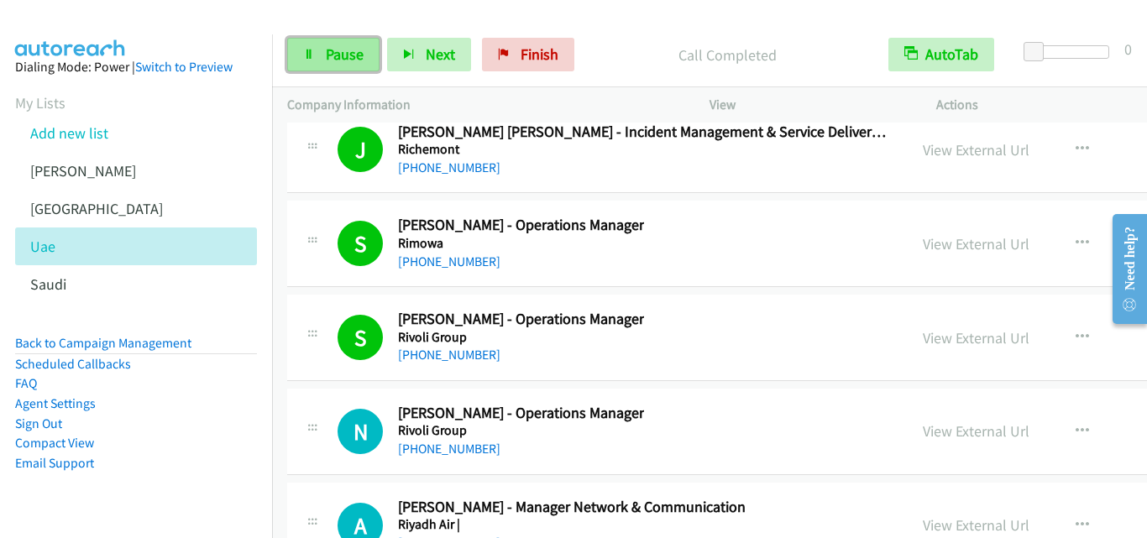
drag, startPoint x: 311, startPoint y: 60, endPoint x: 317, endPoint y: 68, distance: 10.8
click at [311, 60] on icon at bounding box center [309, 56] width 12 height 12
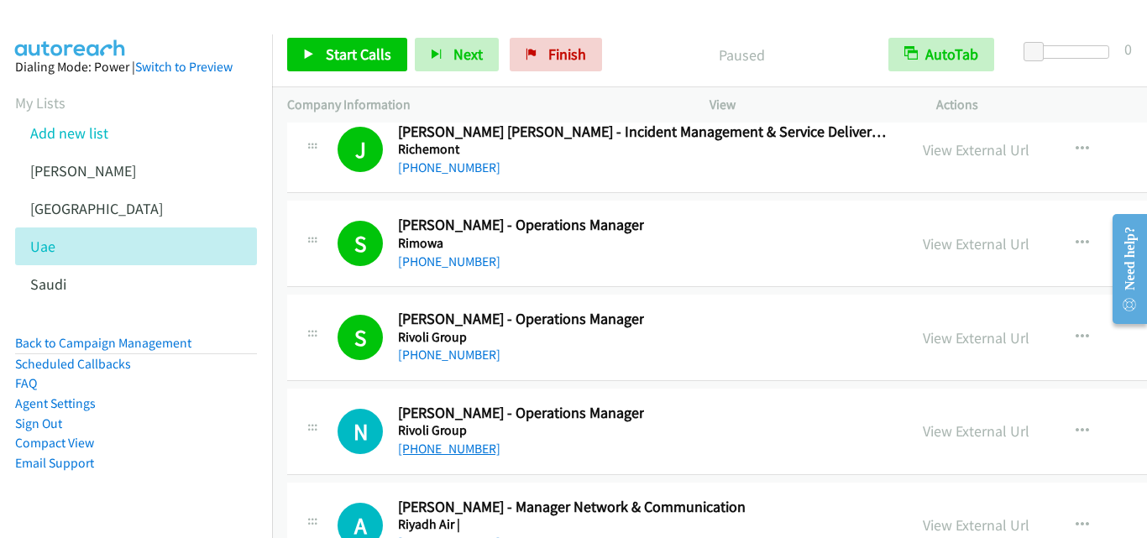
scroll to position [25697, 0]
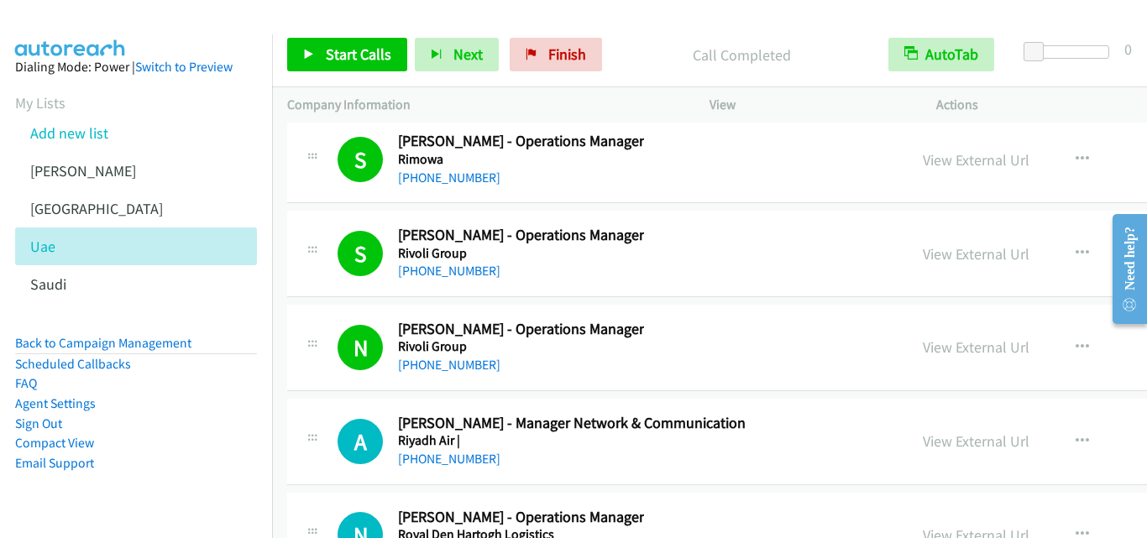
click at [621, 66] on div "Call Completed" at bounding box center [742, 55] width 264 height 34
click at [303, 50] on icon at bounding box center [309, 56] width 12 height 12
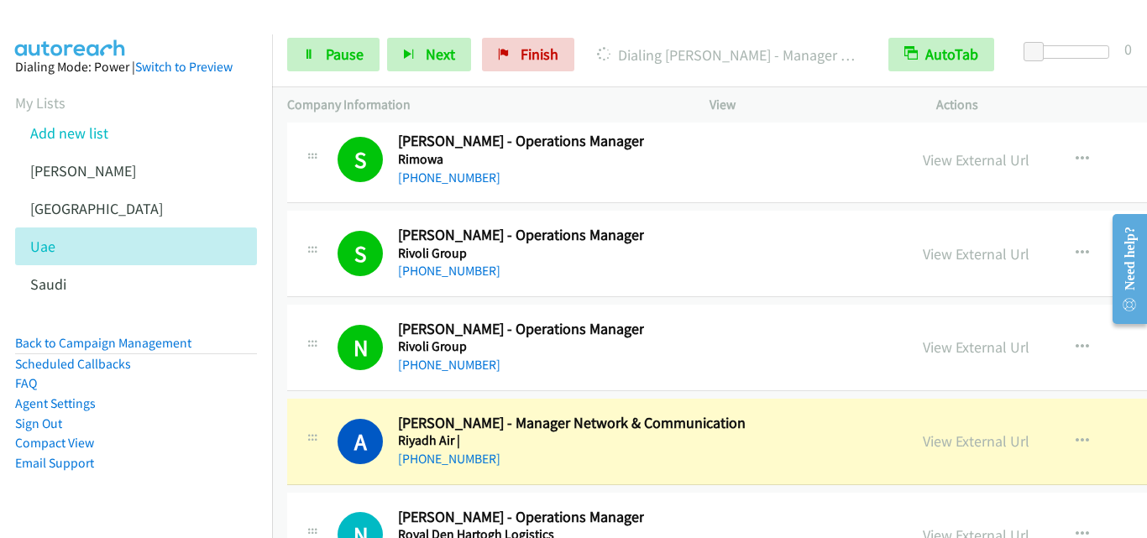
scroll to position [25781, 0]
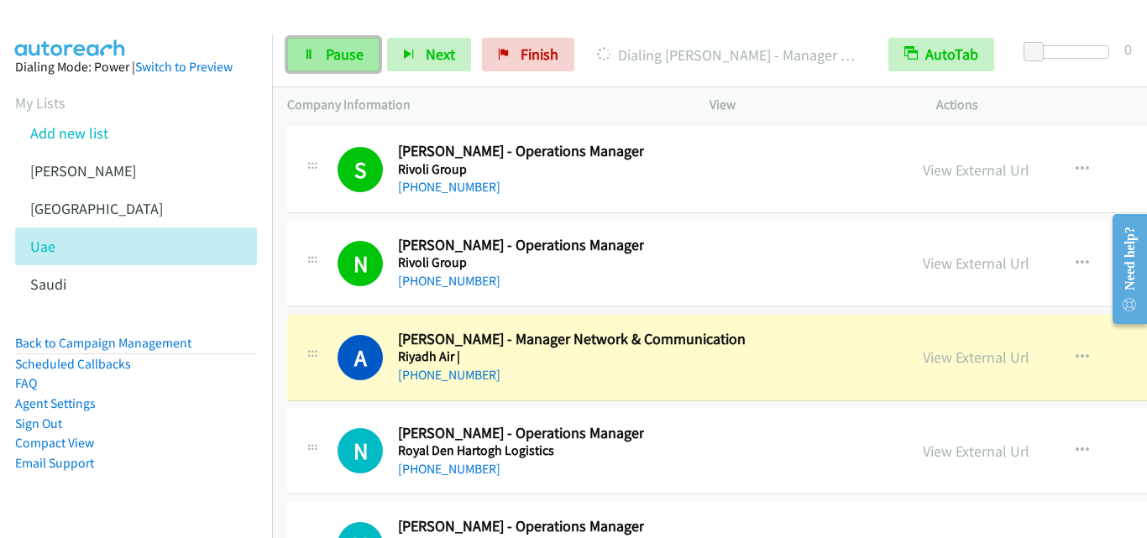
click at [309, 63] on link "Pause" at bounding box center [333, 55] width 92 height 34
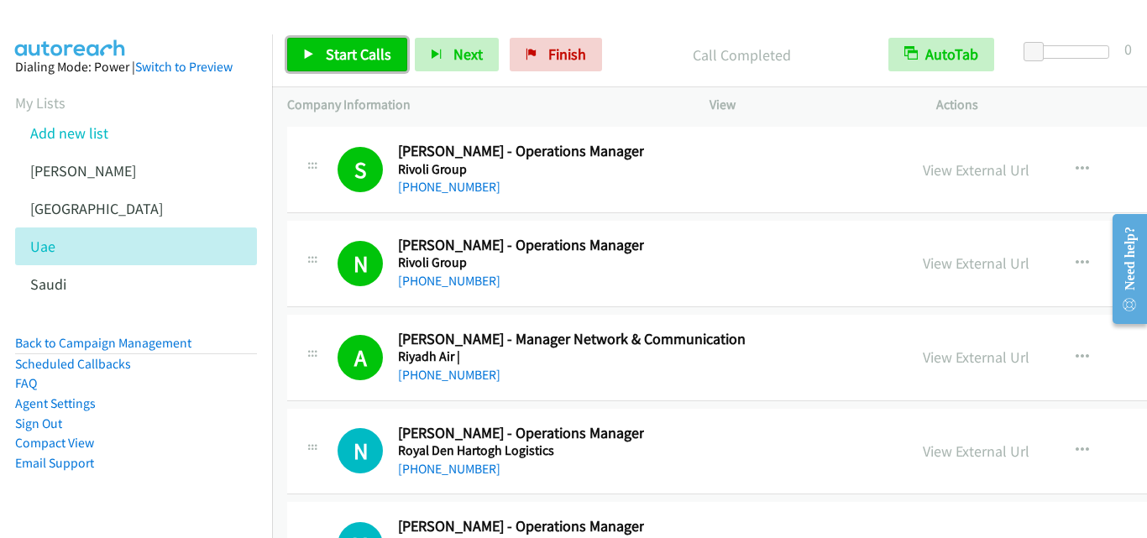
click at [312, 53] on icon at bounding box center [309, 56] width 12 height 12
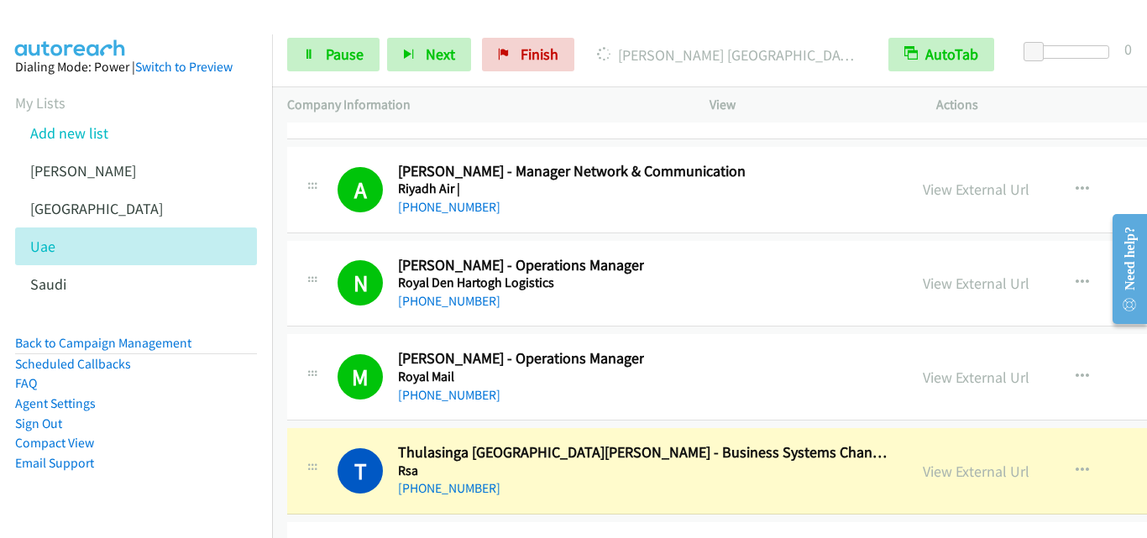
scroll to position [26033, 0]
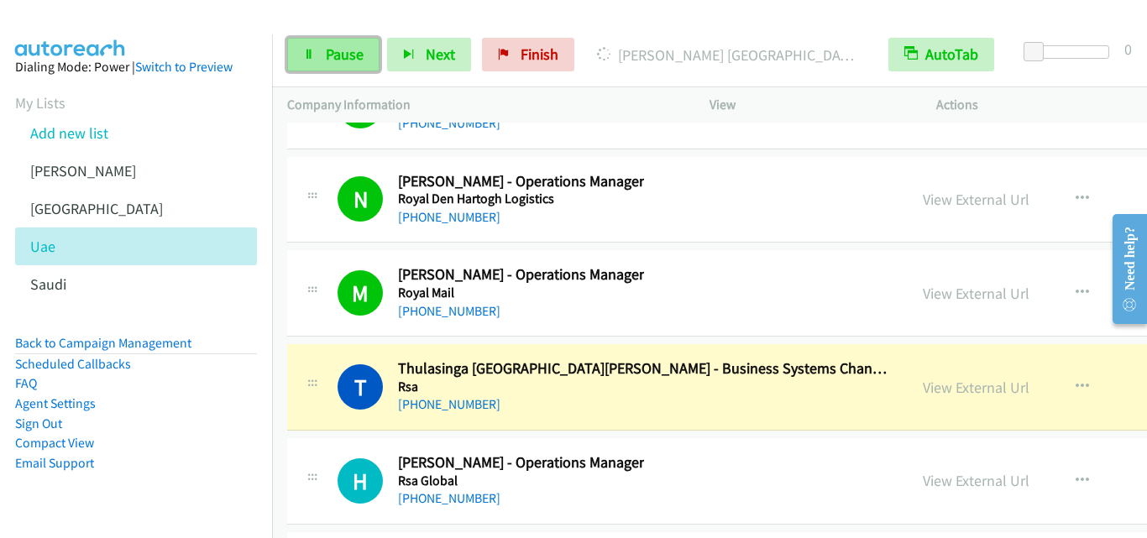
click at [301, 53] on link "Pause" at bounding box center [333, 55] width 92 height 34
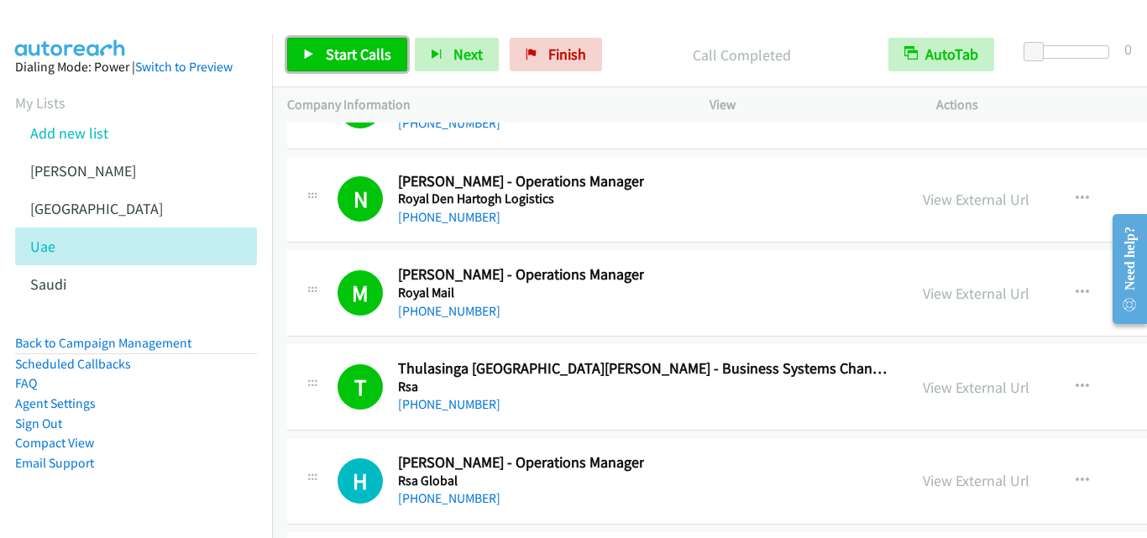
click at [304, 47] on link "Start Calls" at bounding box center [347, 55] width 120 height 34
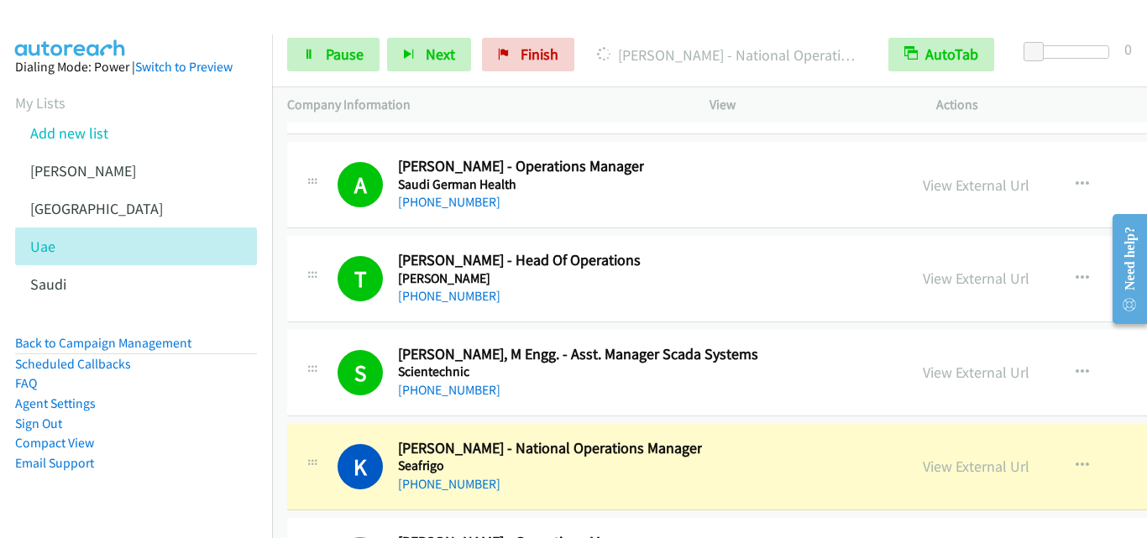
scroll to position [26789, 0]
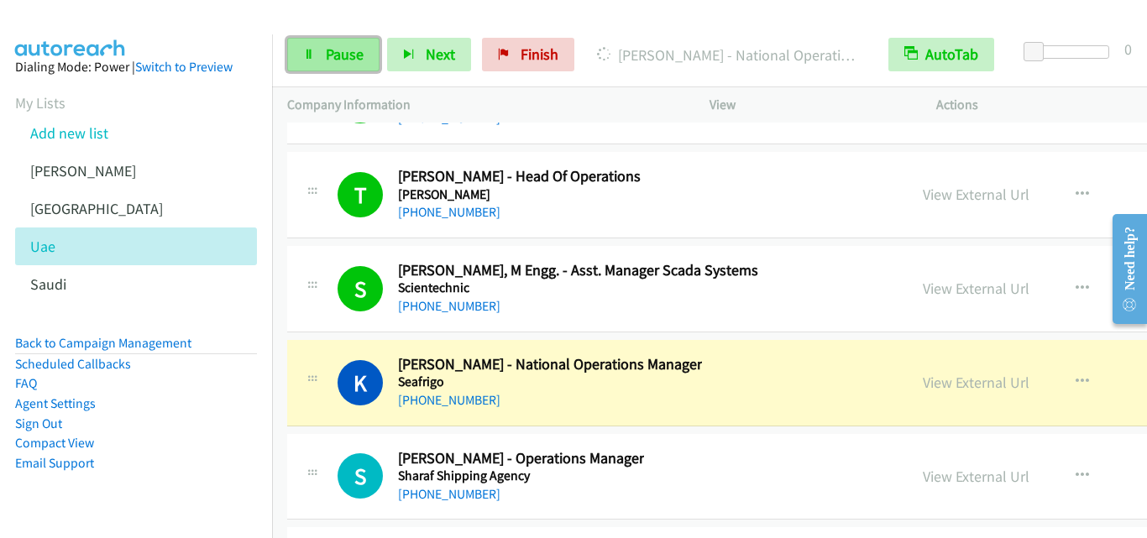
click at [318, 55] on link "Pause" at bounding box center [333, 55] width 92 height 34
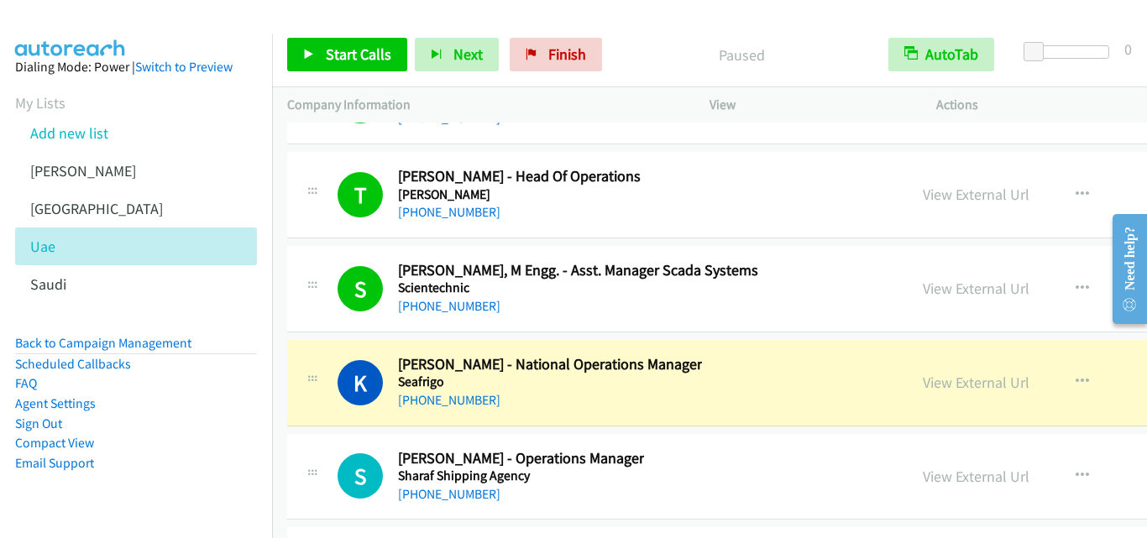
drag, startPoint x: 658, startPoint y: 136, endPoint x: 372, endPoint y: 10, distance: 312.8
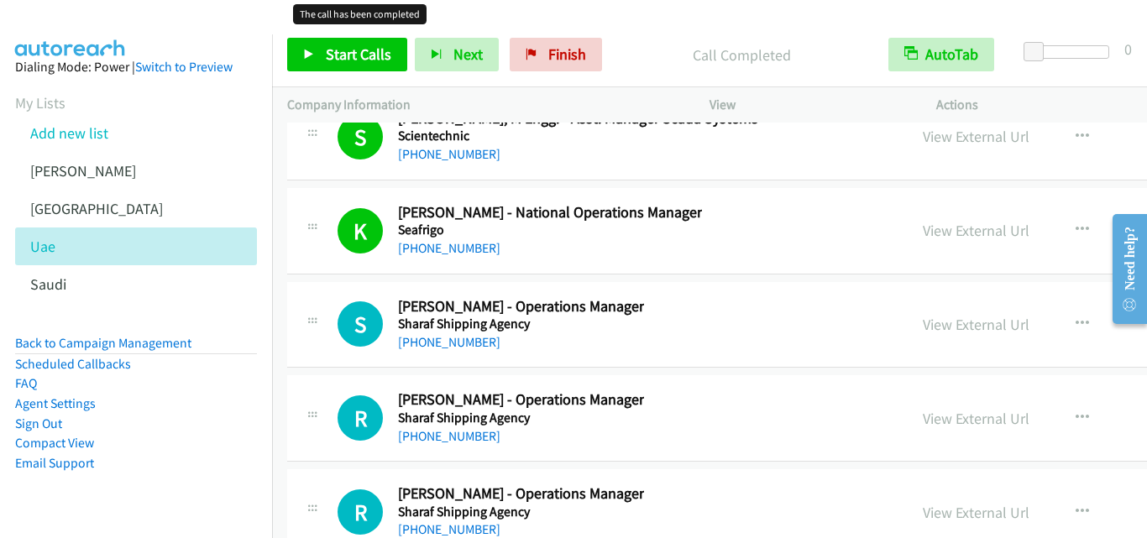
scroll to position [26943, 0]
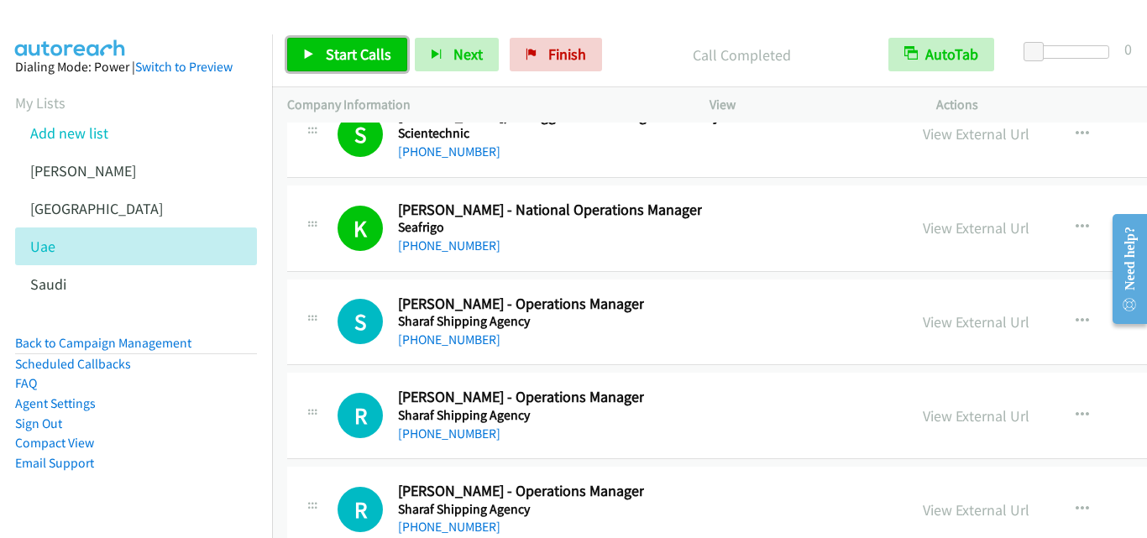
click at [305, 58] on icon at bounding box center [309, 56] width 12 height 12
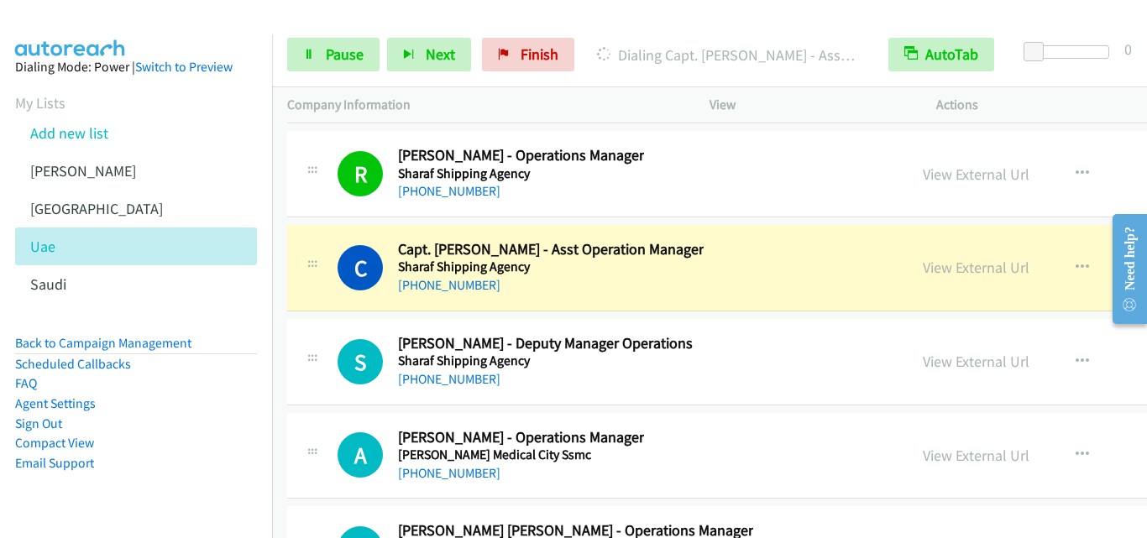
scroll to position [27363, 0]
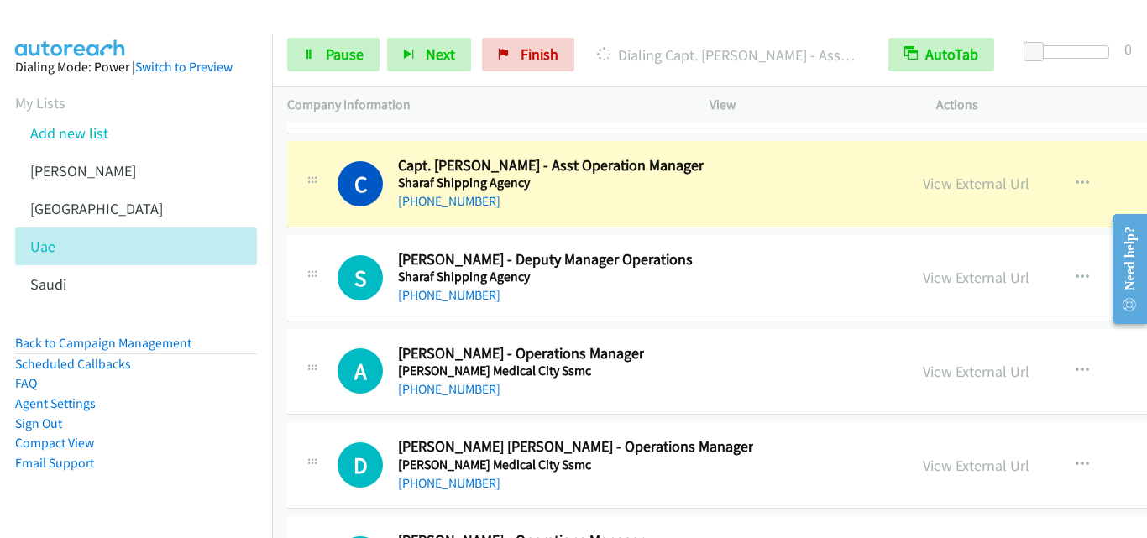
click at [633, 18] on div at bounding box center [566, 32] width 1132 height 65
click at [307, 62] on link "Pause" at bounding box center [333, 55] width 92 height 34
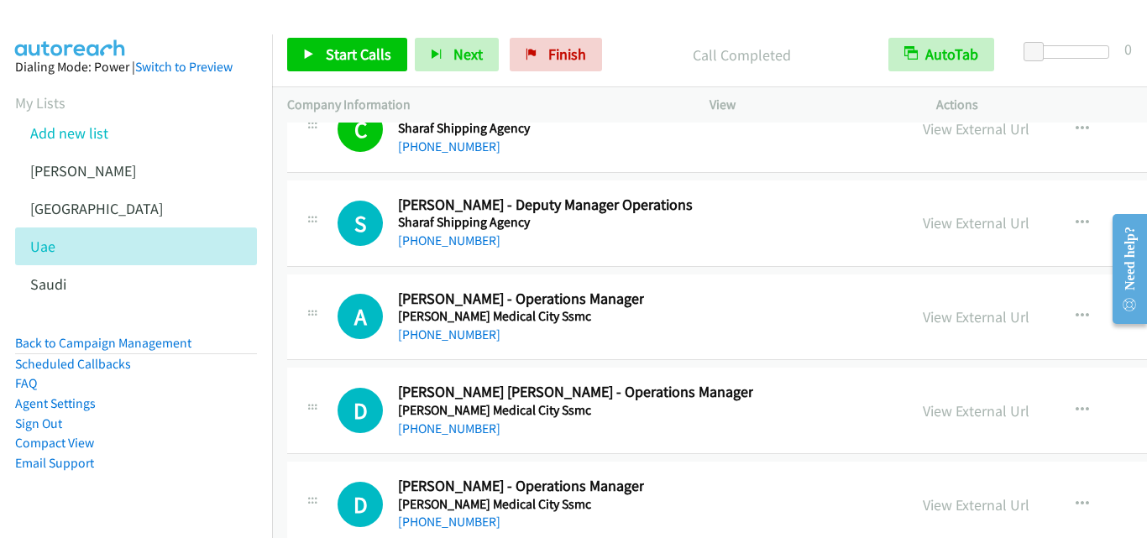
scroll to position [27447, 0]
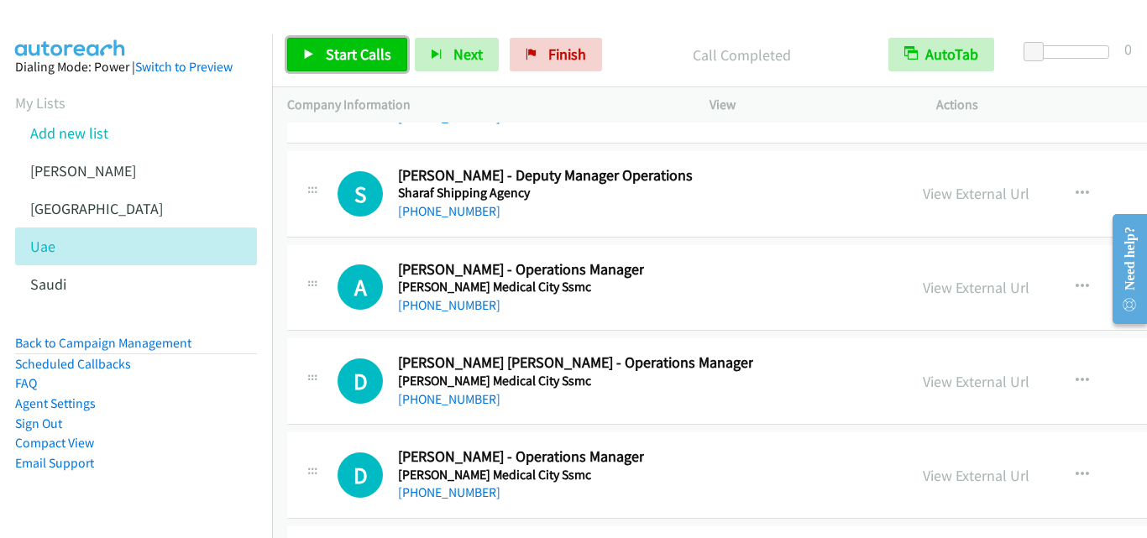
click at [308, 52] on icon at bounding box center [309, 56] width 12 height 12
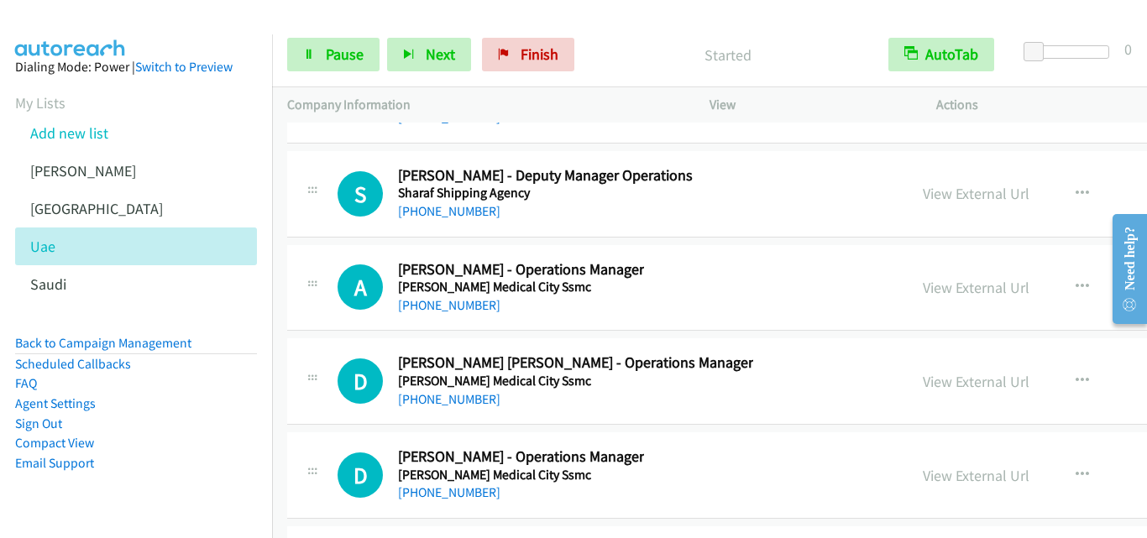
scroll to position [27531, 0]
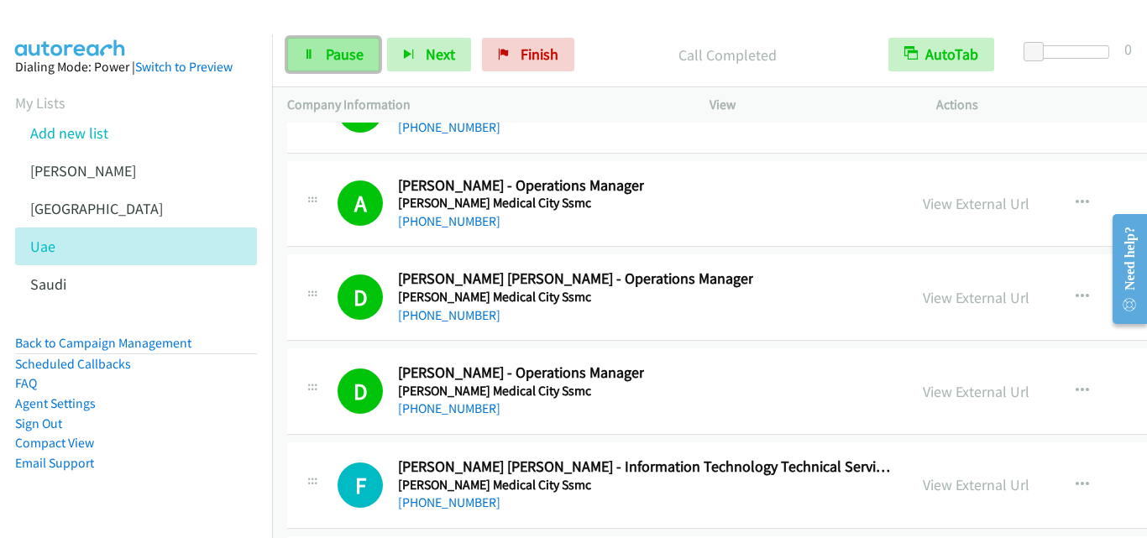
click at [335, 58] on span "Pause" at bounding box center [345, 54] width 38 height 19
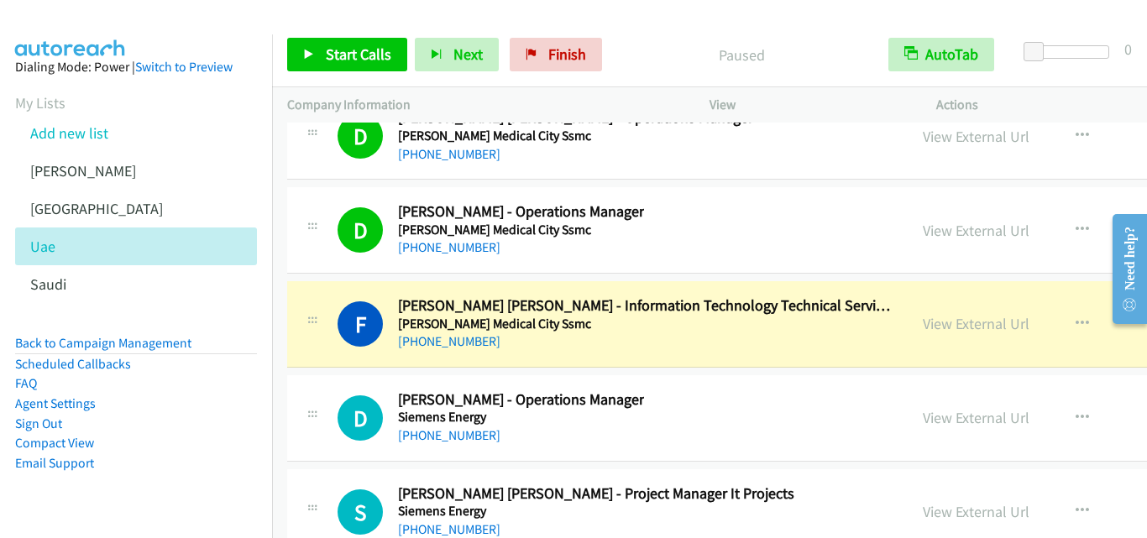
scroll to position [27699, 0]
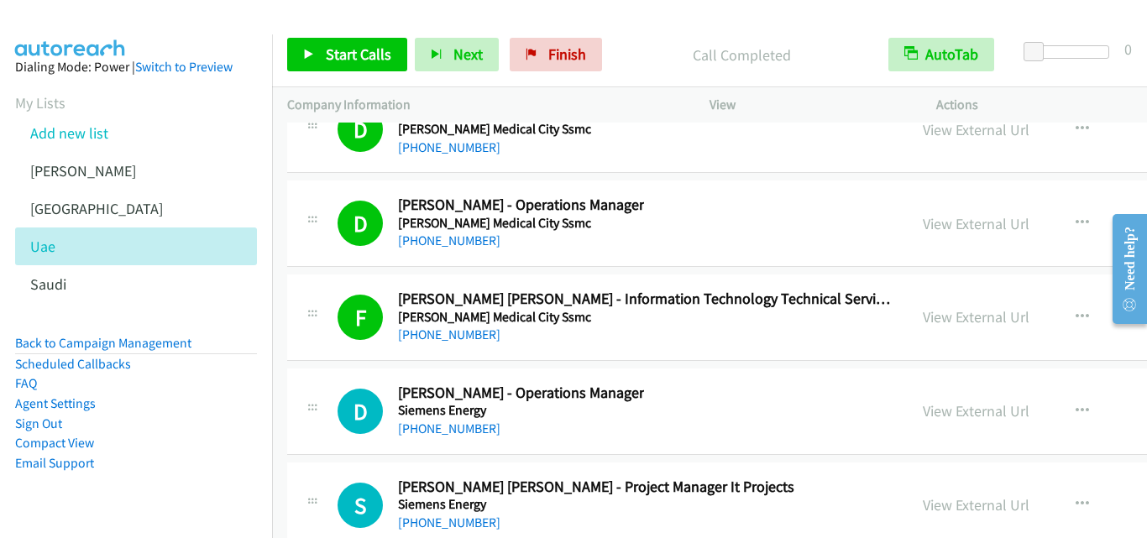
click at [651, 39] on div "Call Completed" at bounding box center [742, 55] width 264 height 34
click at [309, 55] on icon at bounding box center [309, 56] width 12 height 12
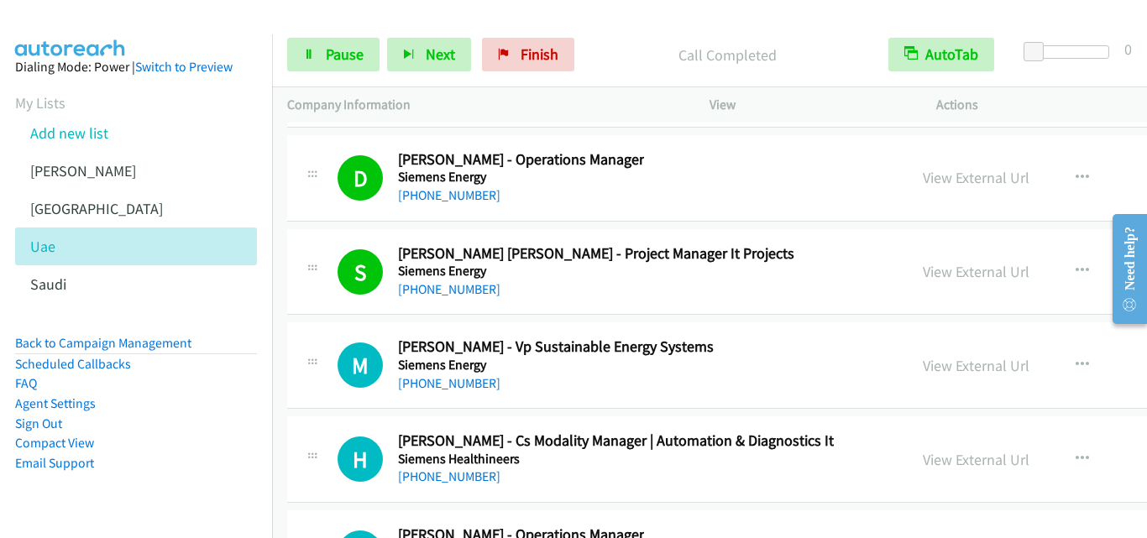
scroll to position [27951, 0]
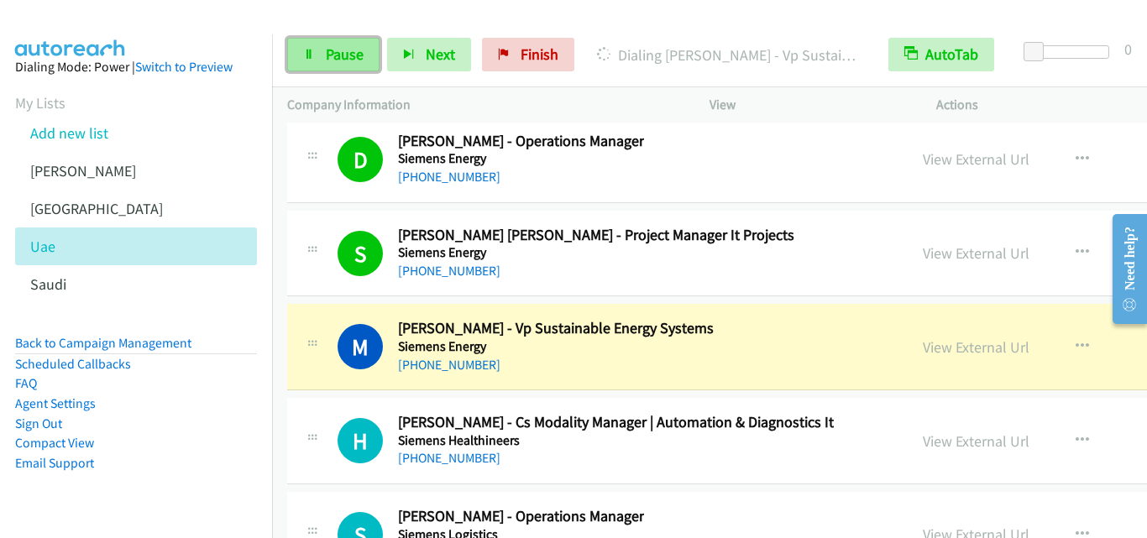
click at [307, 51] on icon at bounding box center [309, 56] width 12 height 12
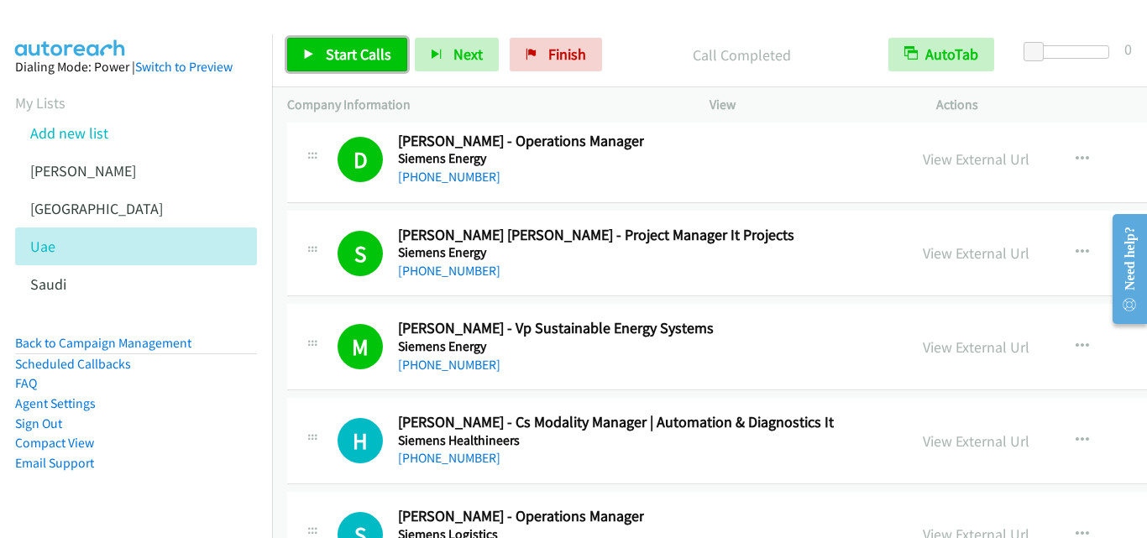
click at [307, 55] on icon at bounding box center [309, 56] width 12 height 12
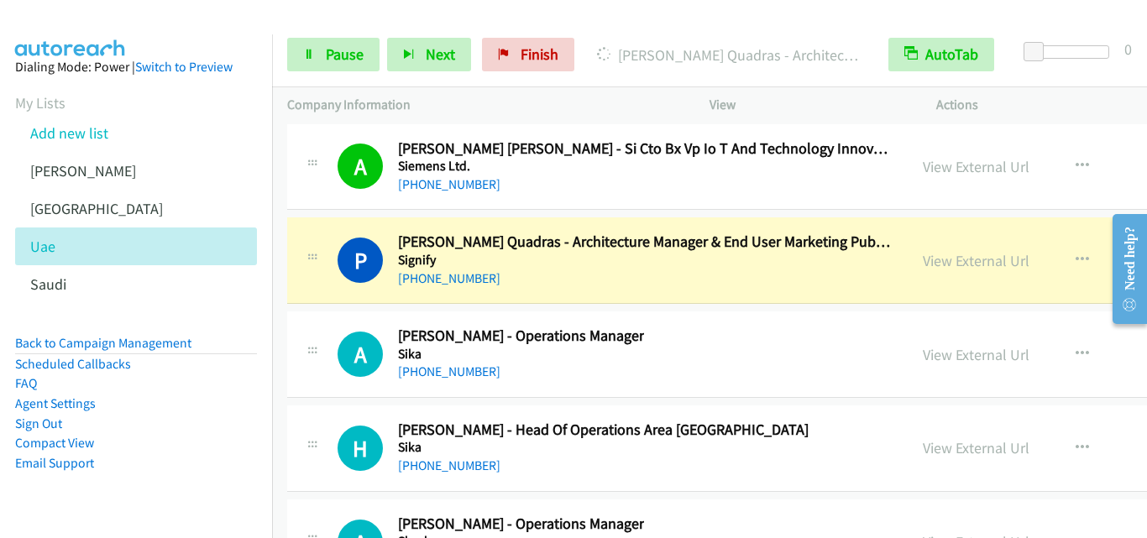
scroll to position [28623, 0]
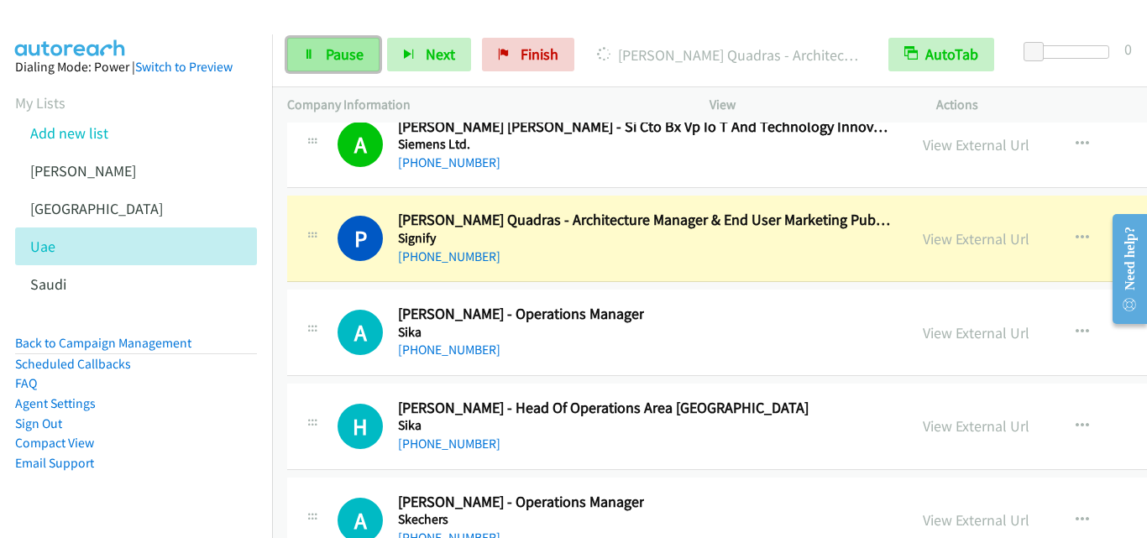
click at [301, 55] on link "Pause" at bounding box center [333, 55] width 92 height 34
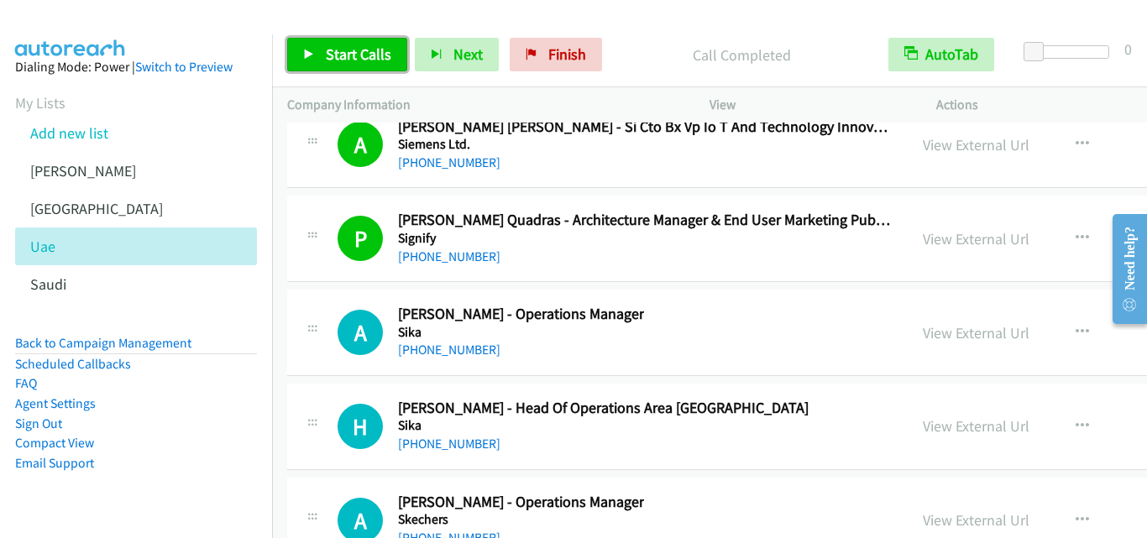
click at [311, 53] on icon at bounding box center [309, 56] width 12 height 12
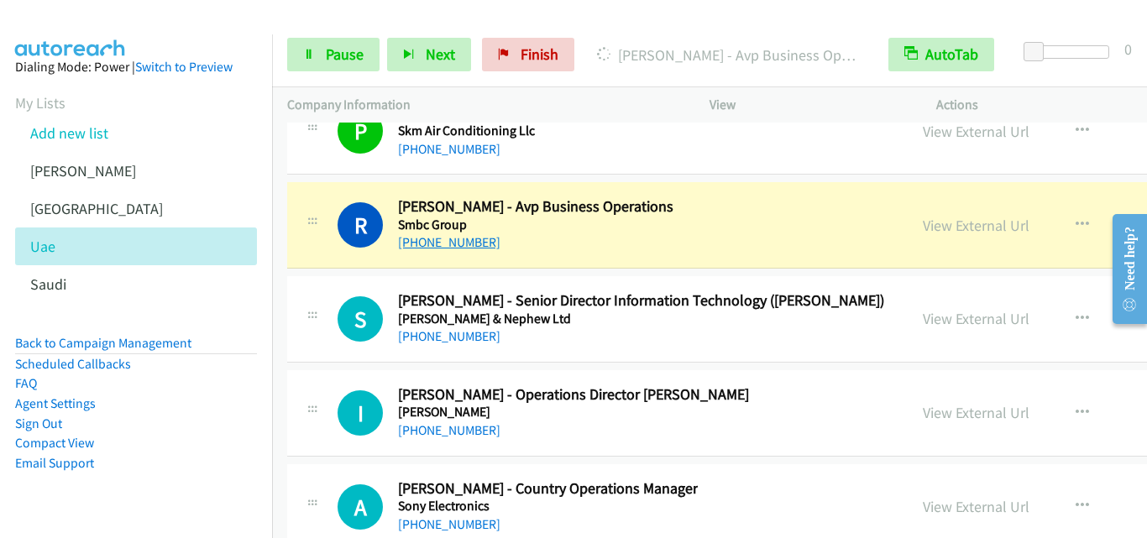
scroll to position [29211, 0]
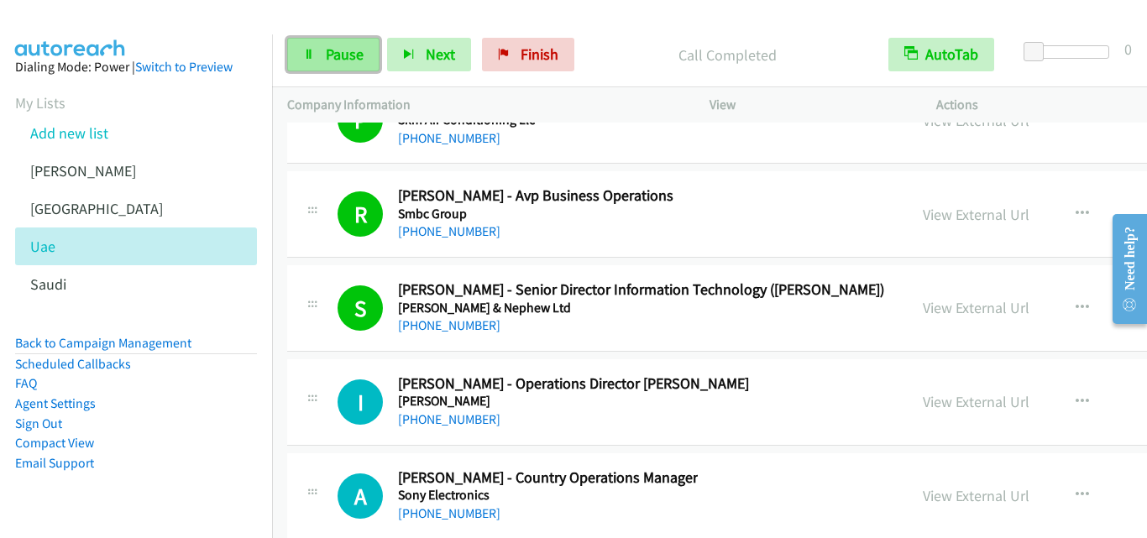
click at [308, 61] on link "Pause" at bounding box center [333, 55] width 92 height 34
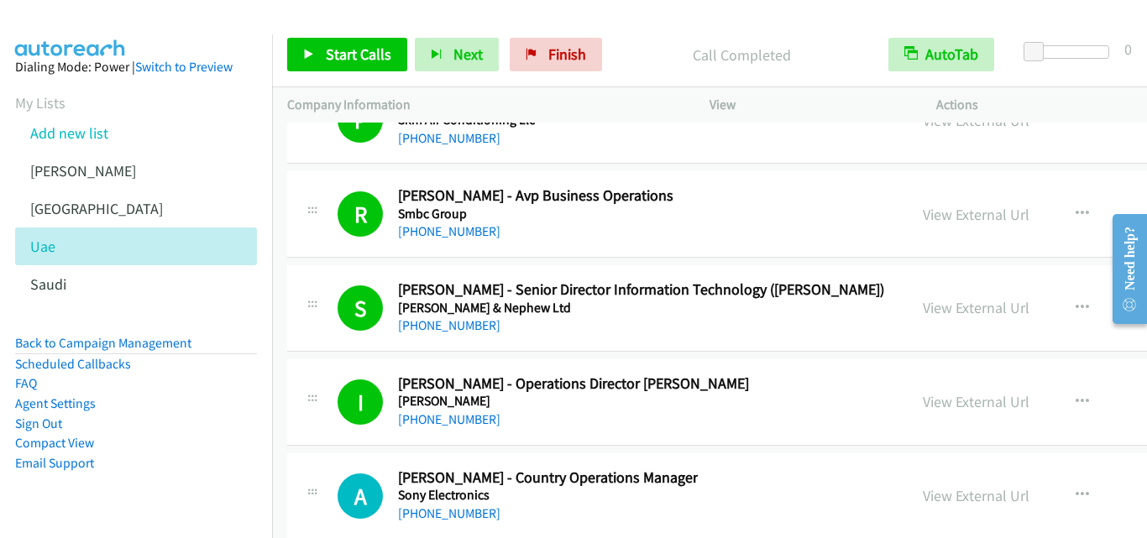
click at [639, 326] on div "[PHONE_NUMBER]" at bounding box center [641, 326] width 486 height 20
click at [923, 309] on link "View External Url" at bounding box center [976, 307] width 107 height 19
click at [309, 50] on icon at bounding box center [309, 56] width 12 height 12
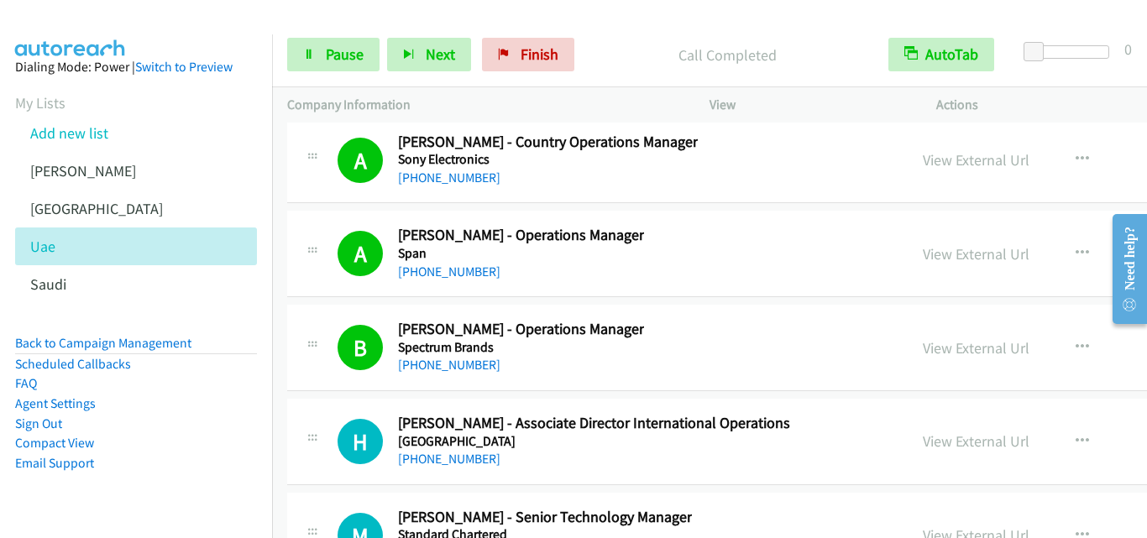
scroll to position [29630, 0]
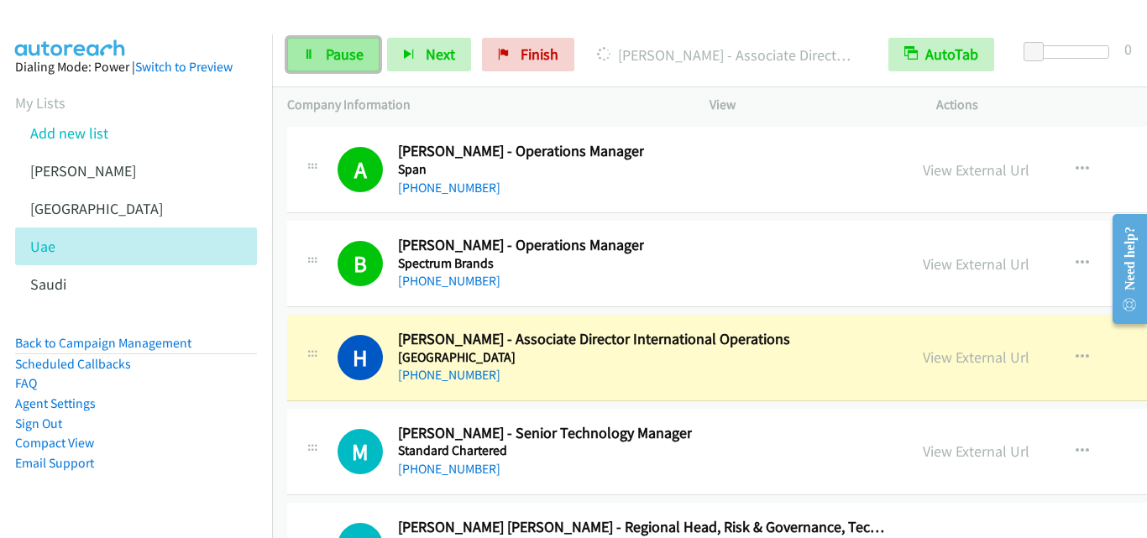
click at [312, 52] on icon at bounding box center [309, 56] width 12 height 12
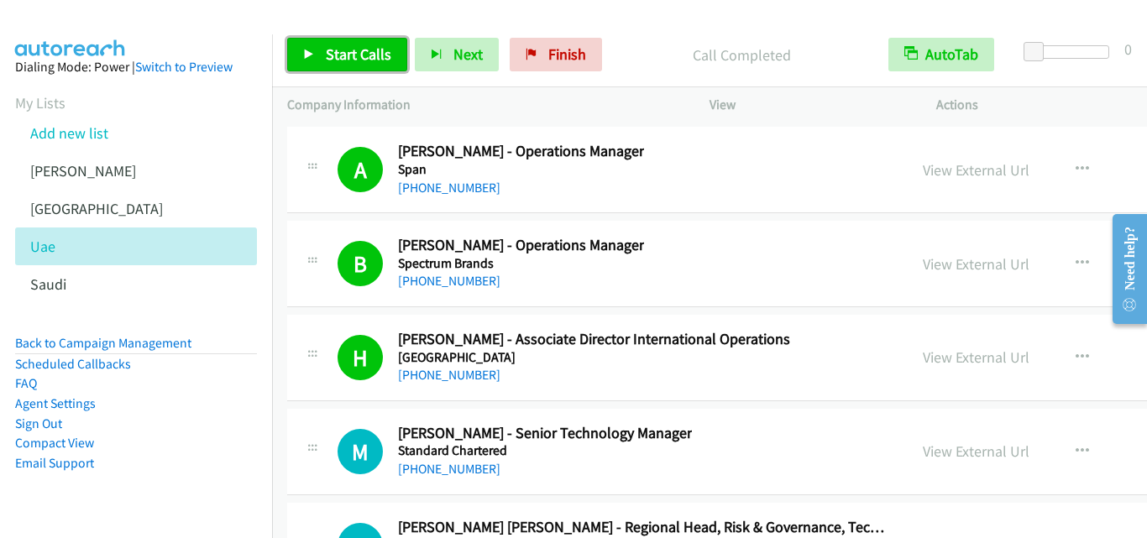
click at [308, 55] on icon at bounding box center [309, 56] width 12 height 12
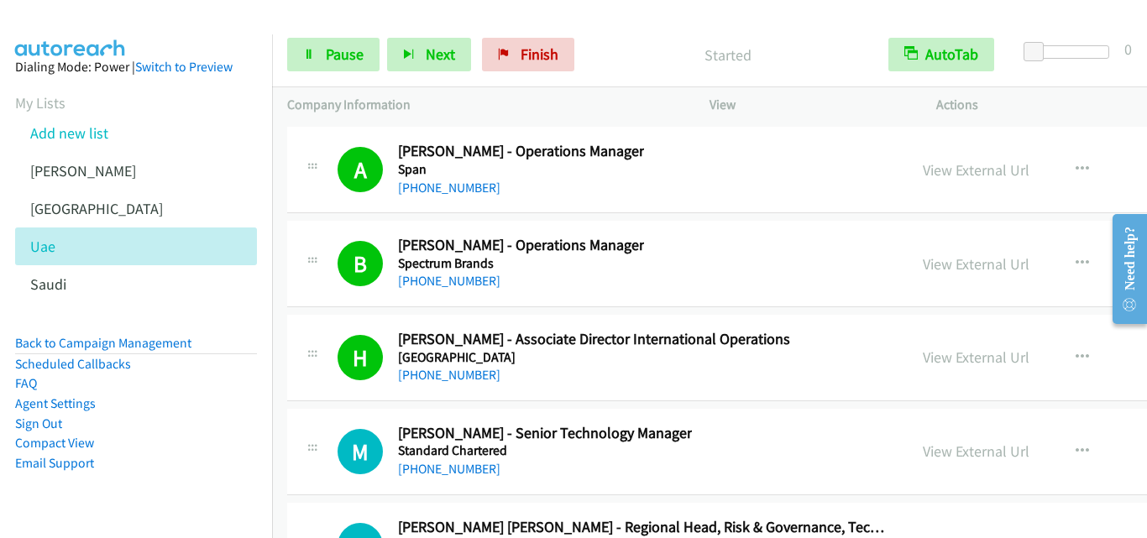
scroll to position [29714, 0]
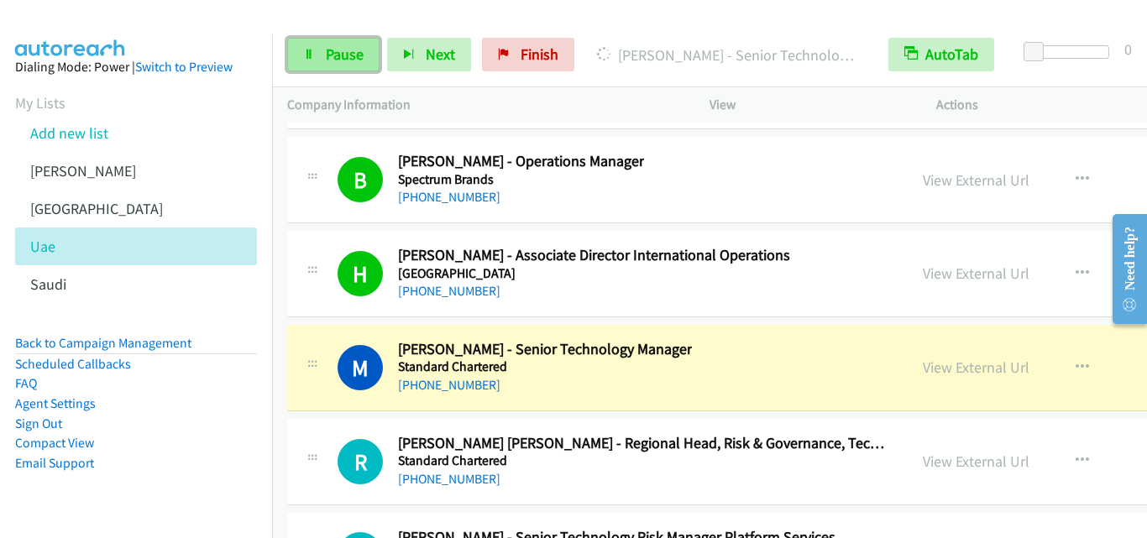
click at [330, 60] on span "Pause" at bounding box center [345, 54] width 38 height 19
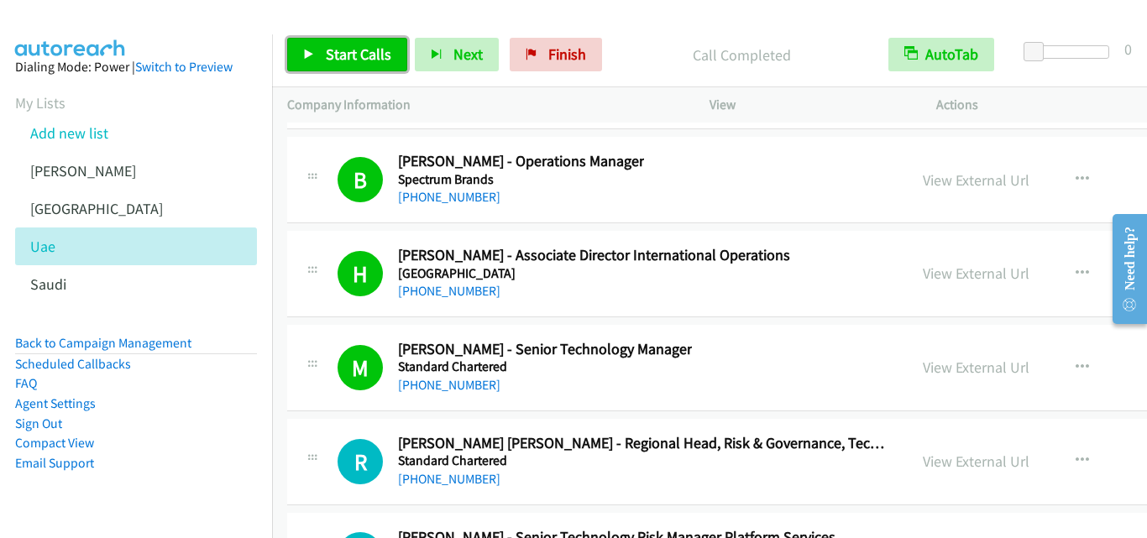
click at [304, 56] on icon at bounding box center [309, 56] width 12 height 12
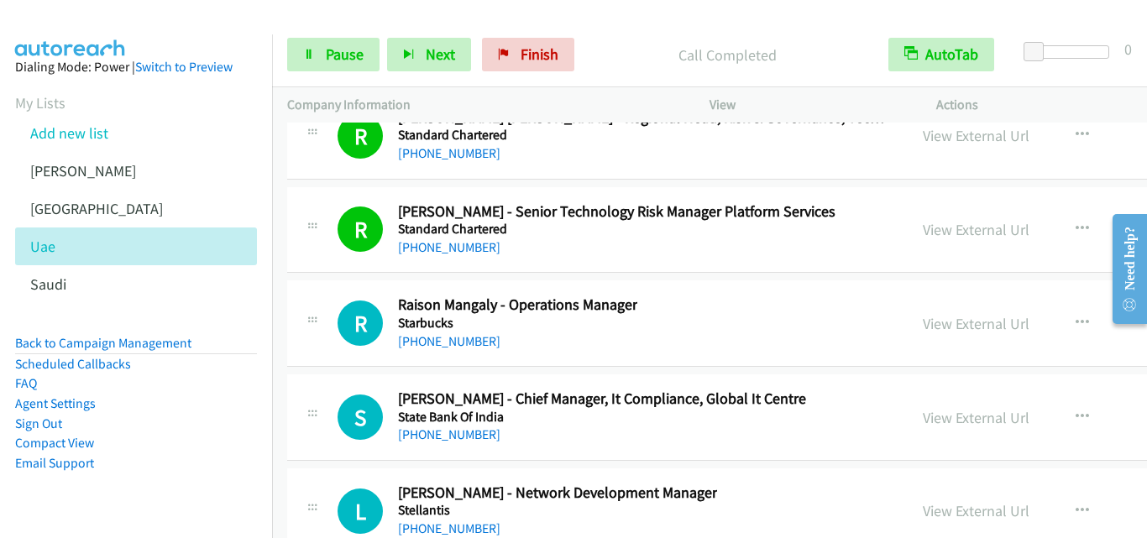
scroll to position [30050, 0]
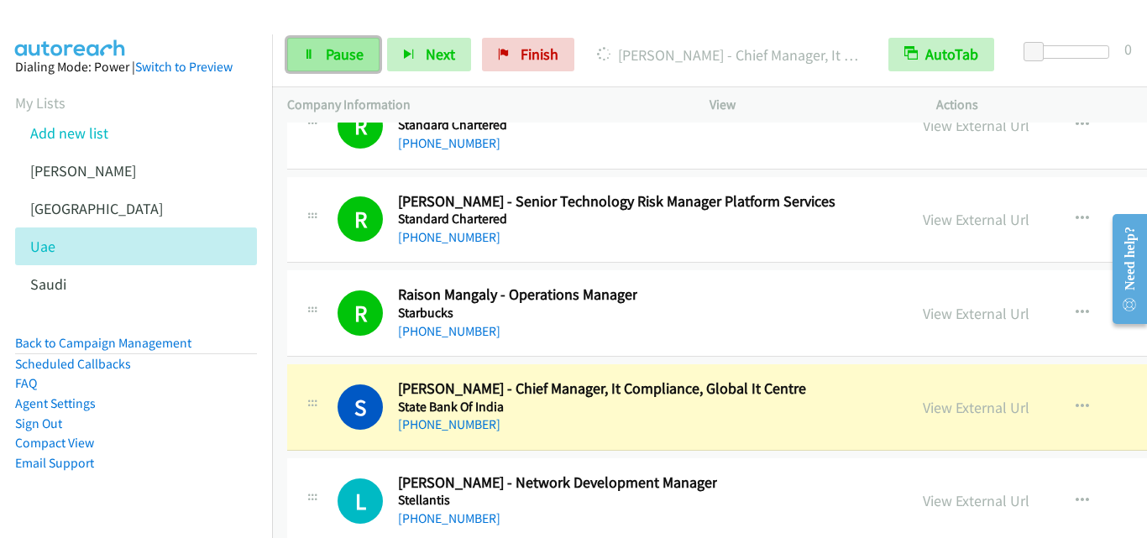
click at [315, 58] on link "Pause" at bounding box center [333, 55] width 92 height 34
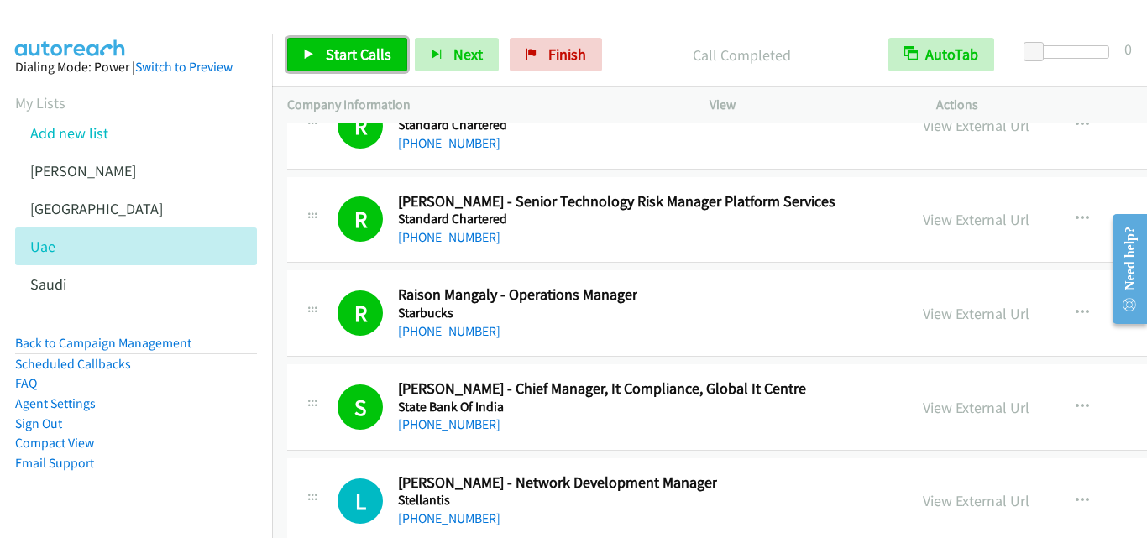
click at [307, 55] on icon at bounding box center [309, 56] width 12 height 12
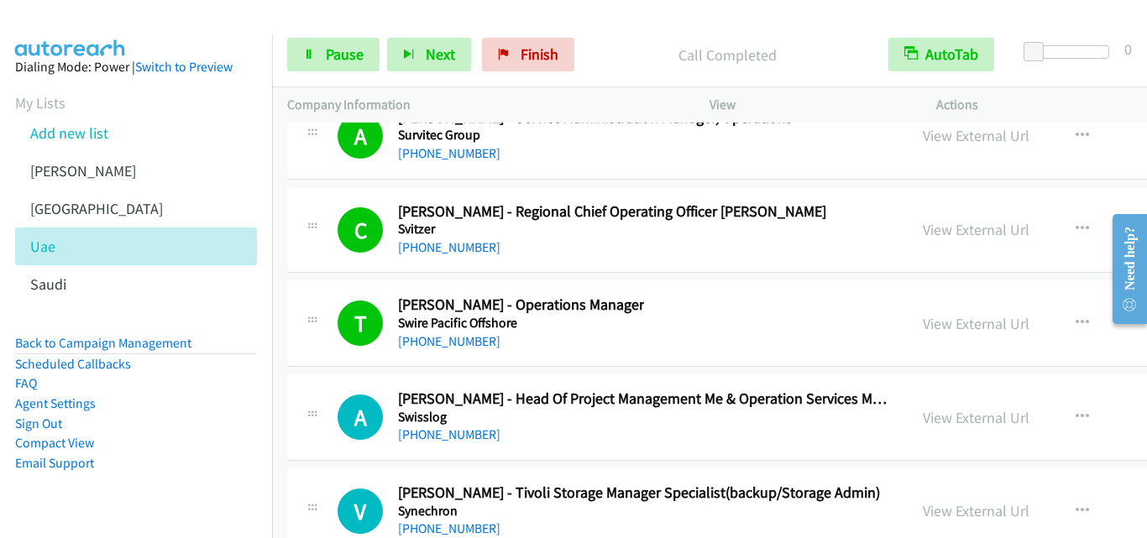
scroll to position [31058, 0]
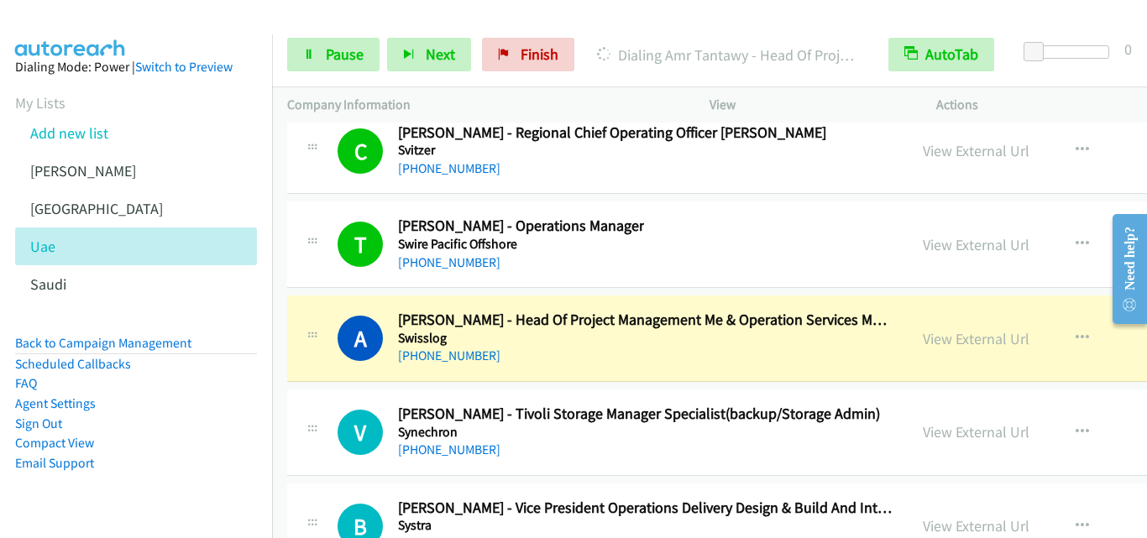
drag, startPoint x: 637, startPoint y: 31, endPoint x: 595, endPoint y: 36, distance: 42.3
click at [637, 31] on div "Start Calls Pause Next Finish Dialing Amr Tantawy - Head Of Project Management …" at bounding box center [709, 55] width 875 height 65
click at [318, 50] on link "Pause" at bounding box center [333, 55] width 92 height 34
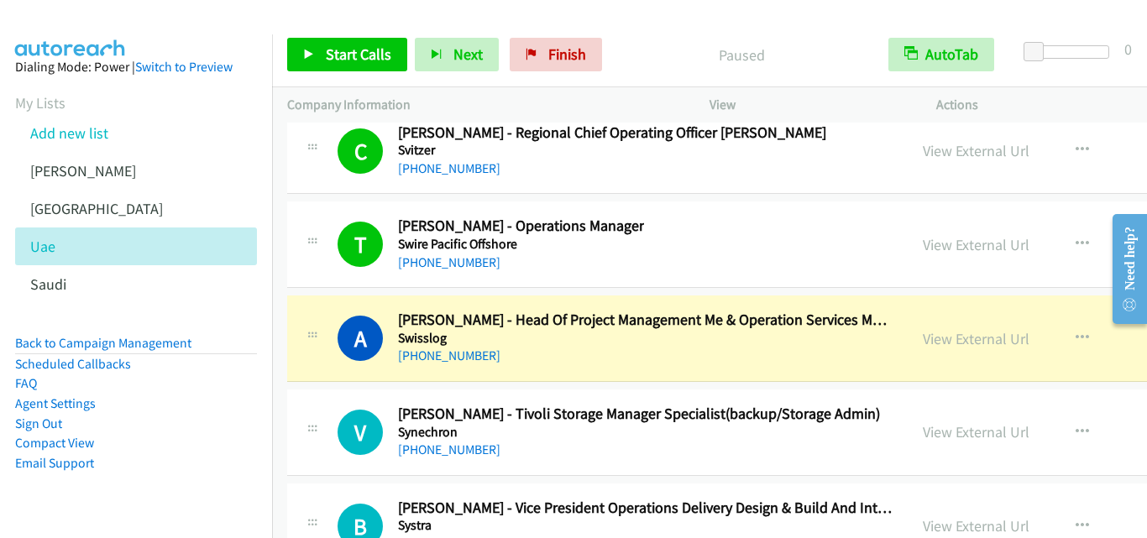
click at [1023, 359] on div "View External Url View External Url Schedule/Manage Callback Start Calls Here R…" at bounding box center [1070, 338] width 325 height 55
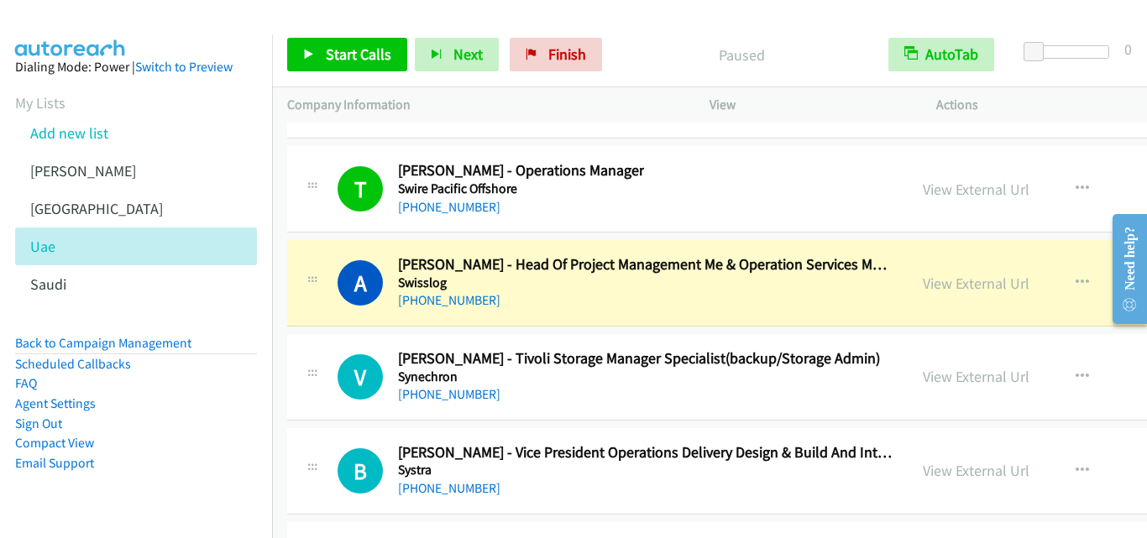
scroll to position [31142, 0]
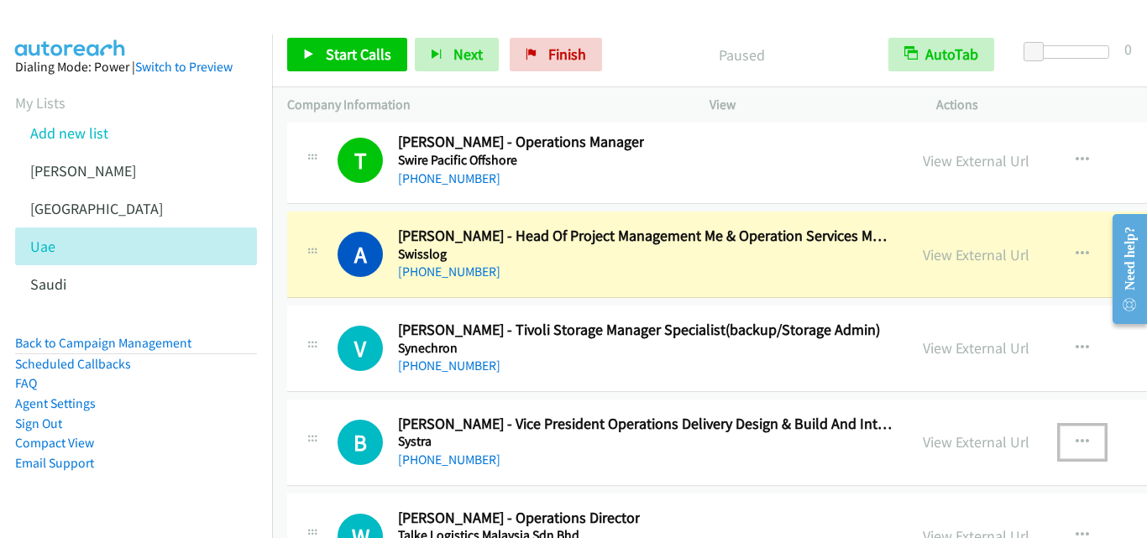
click at [1076, 443] on icon "button" at bounding box center [1082, 442] width 13 height 13
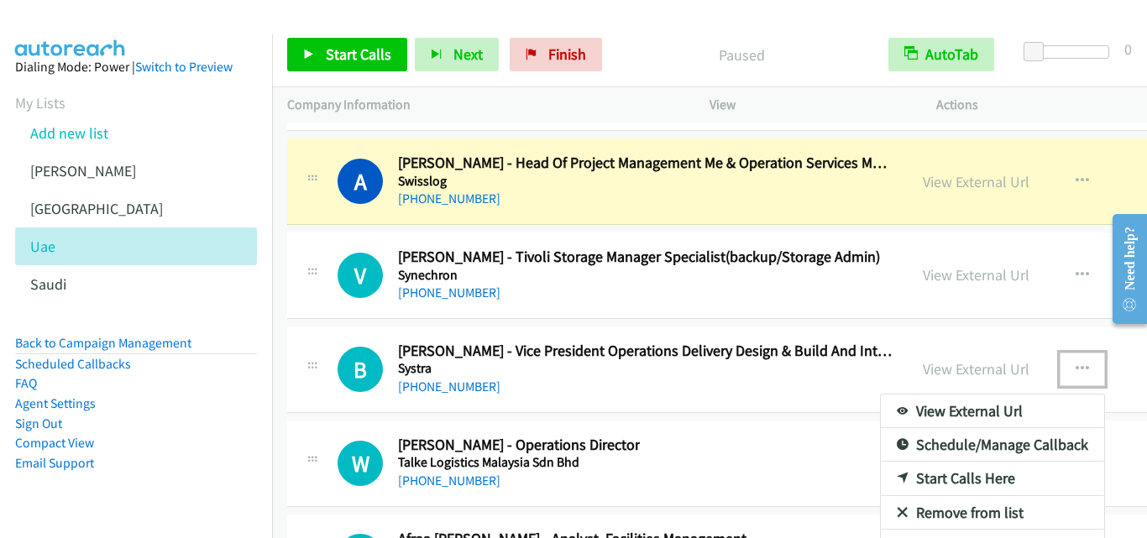
scroll to position [31310, 0]
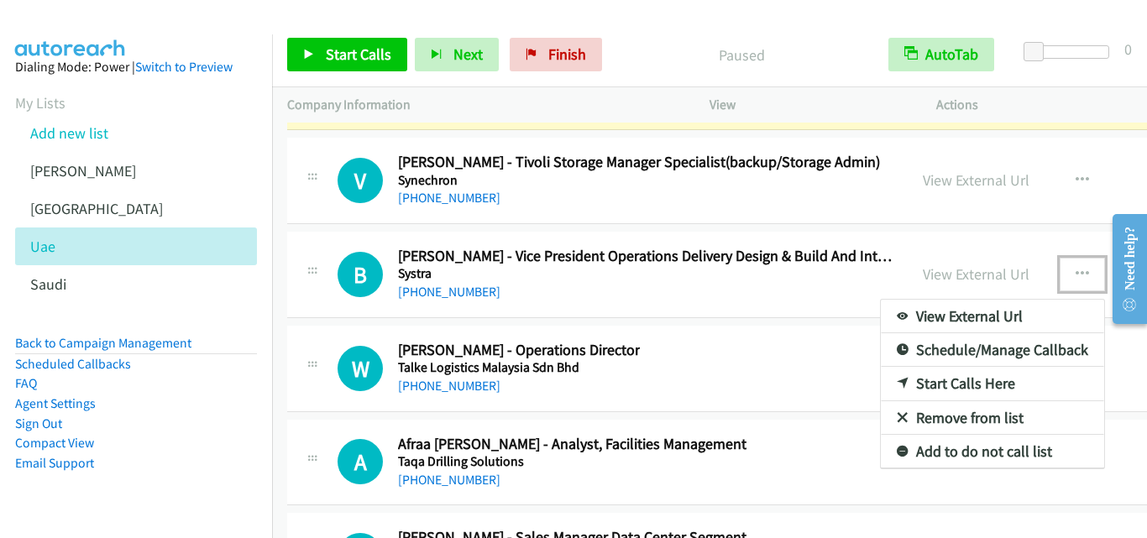
click at [881, 388] on link "Start Calls Here" at bounding box center [992, 384] width 223 height 34
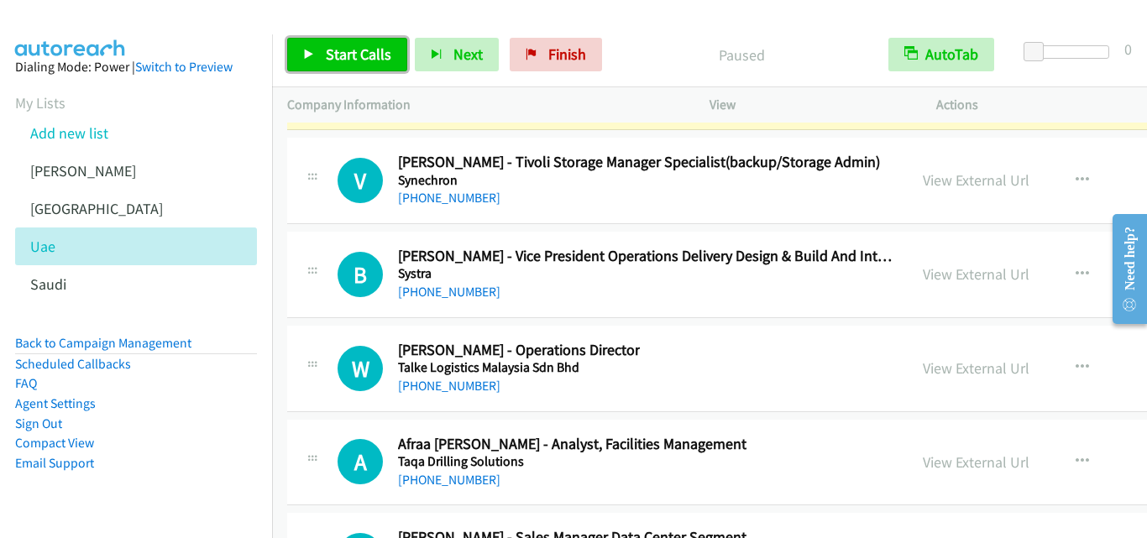
click at [301, 55] on link "Start Calls" at bounding box center [347, 55] width 120 height 34
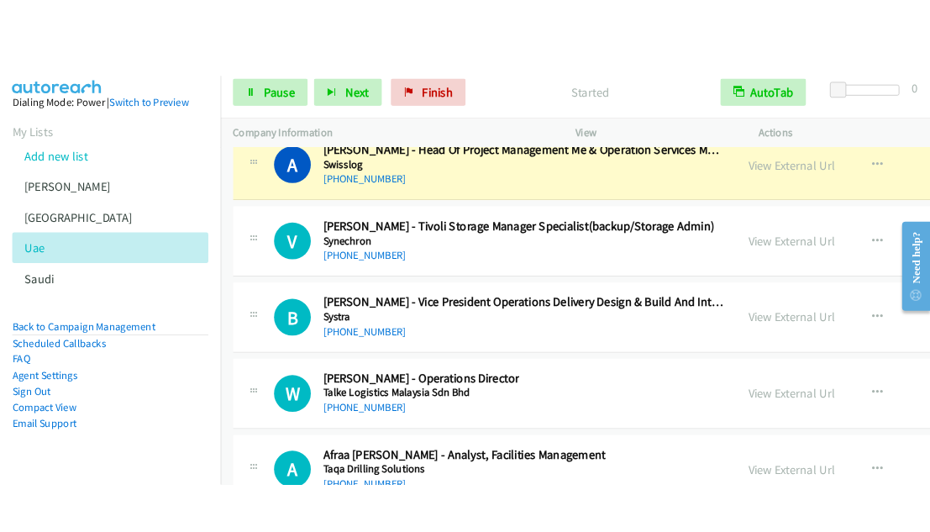
scroll to position [31226, 0]
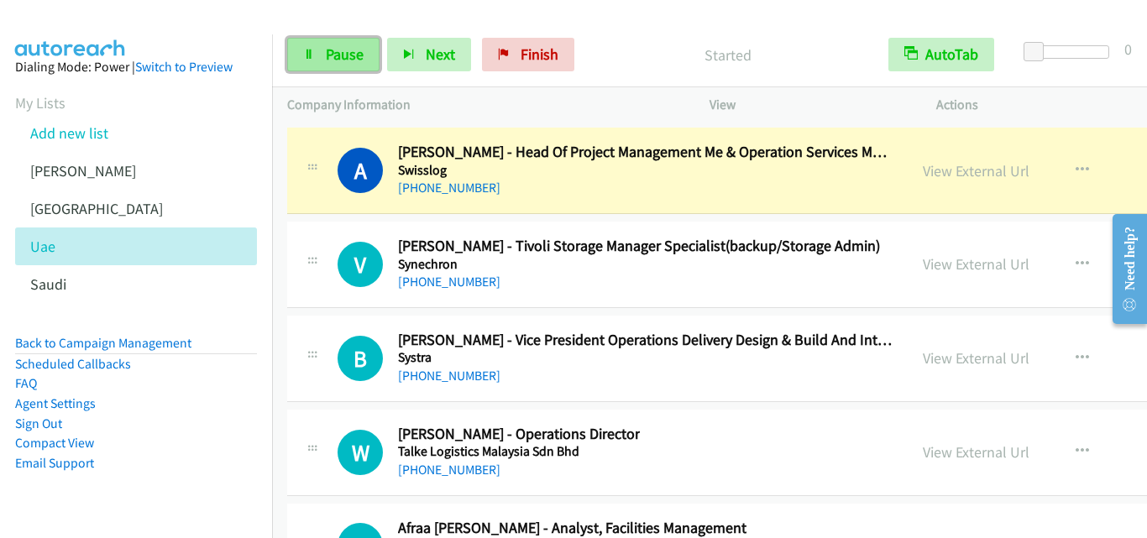
click at [301, 60] on link "Pause" at bounding box center [333, 55] width 92 height 34
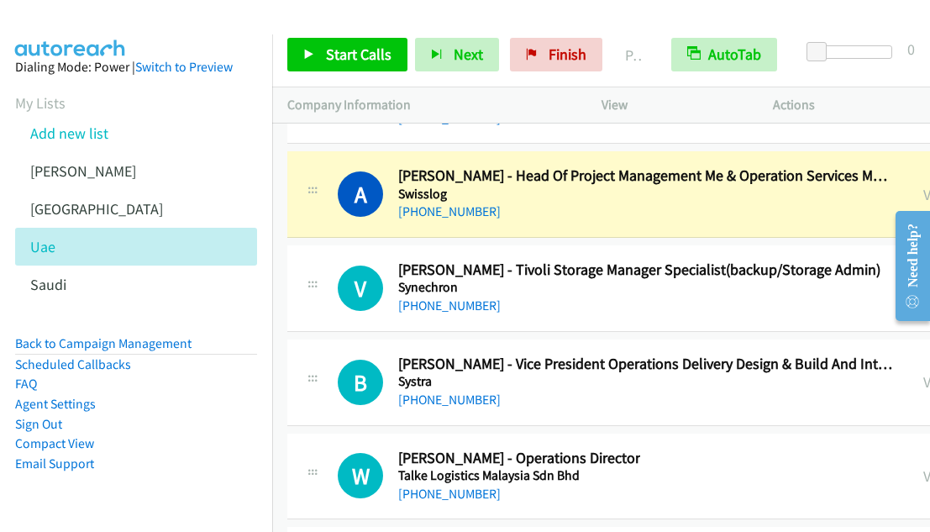
scroll to position [31249, 0]
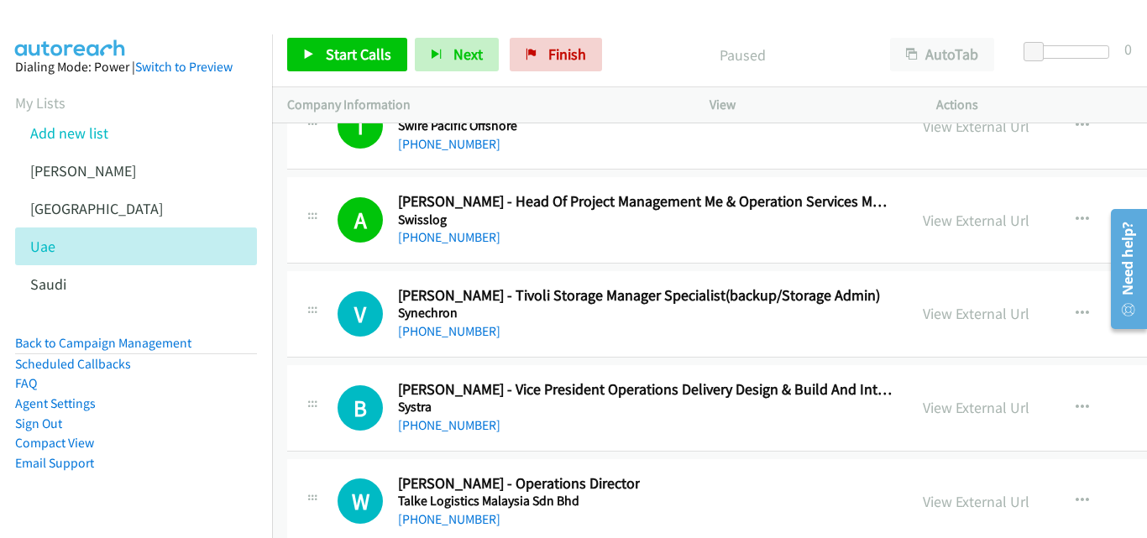
scroll to position [31151, 0]
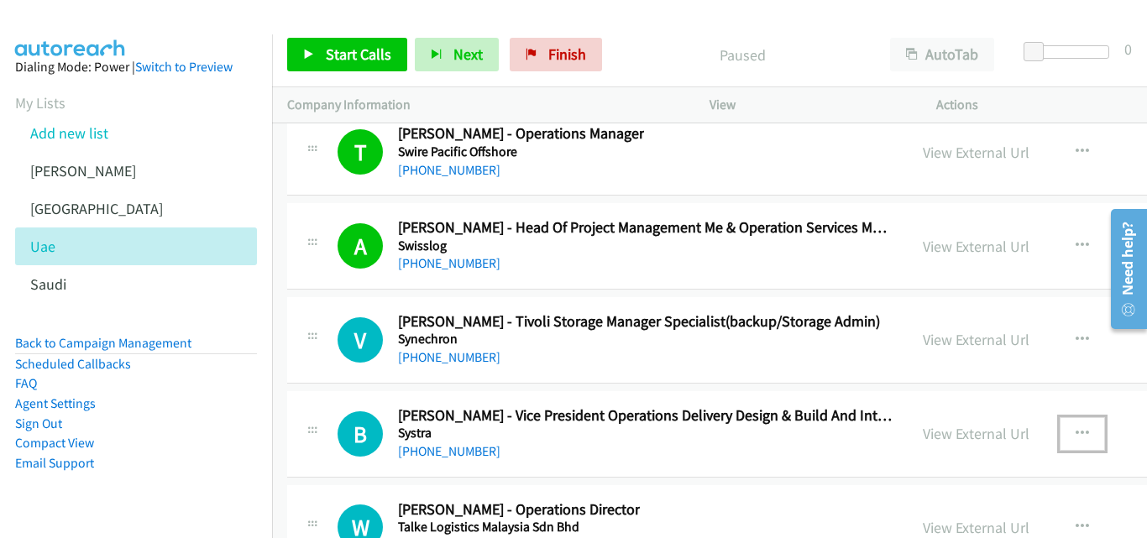
click at [929, 432] on icon "button" at bounding box center [1082, 433] width 13 height 13
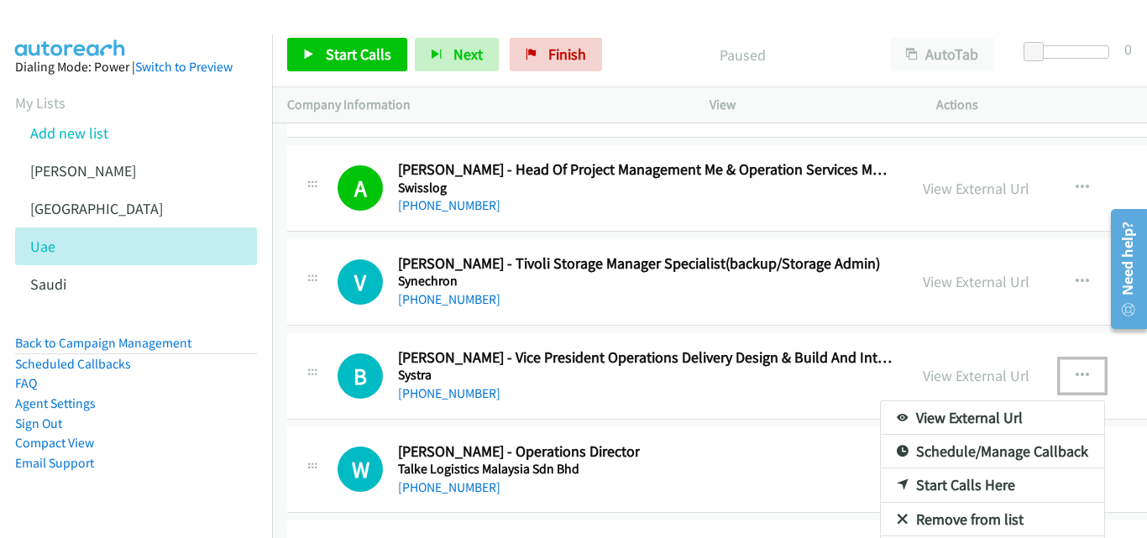
scroll to position [31235, 0]
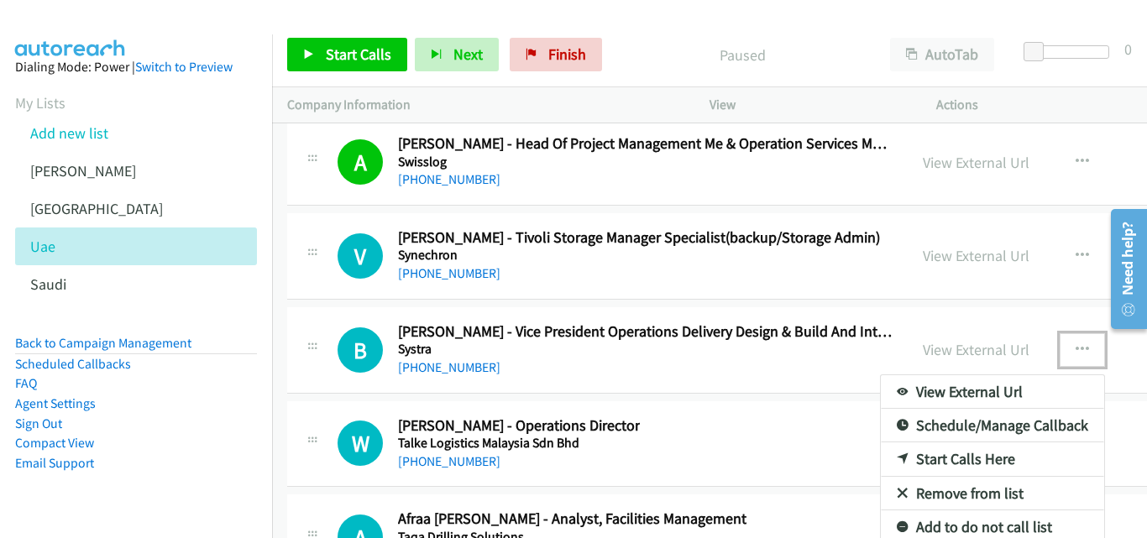
click at [881, 459] on link "Start Calls Here" at bounding box center [992, 460] width 223 height 34
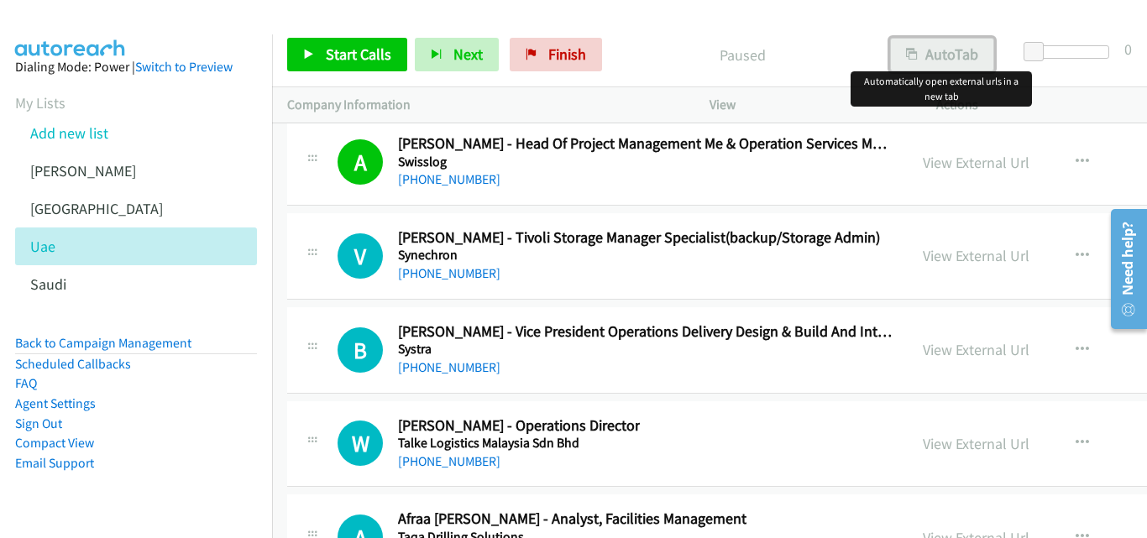
click at [920, 60] on button "AutoTab" at bounding box center [942, 55] width 104 height 34
click at [929, 348] on icon "button" at bounding box center [1082, 349] width 13 height 13
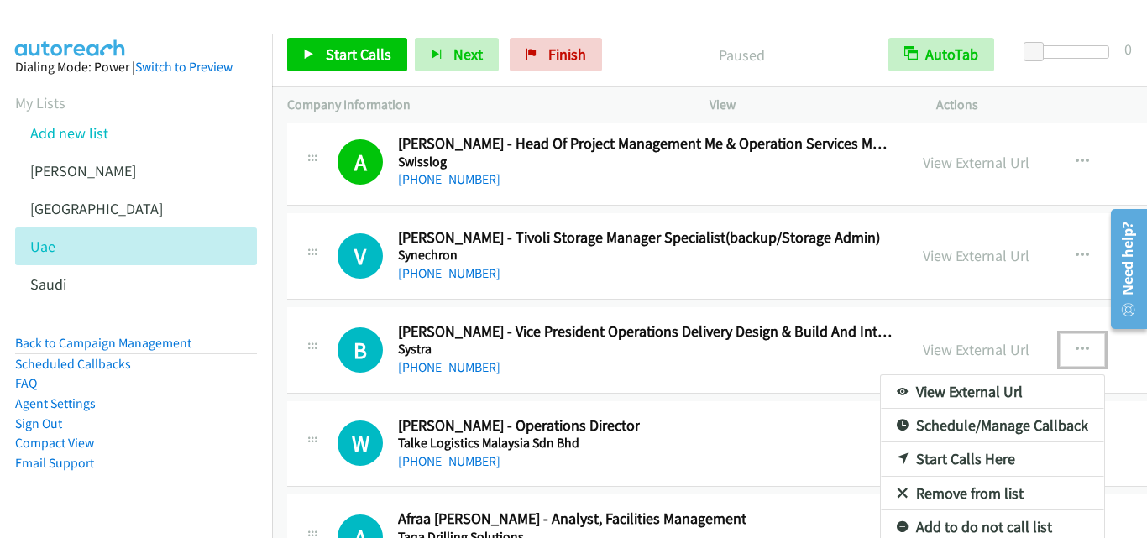
click at [881, 461] on link "Start Calls Here" at bounding box center [992, 460] width 223 height 34
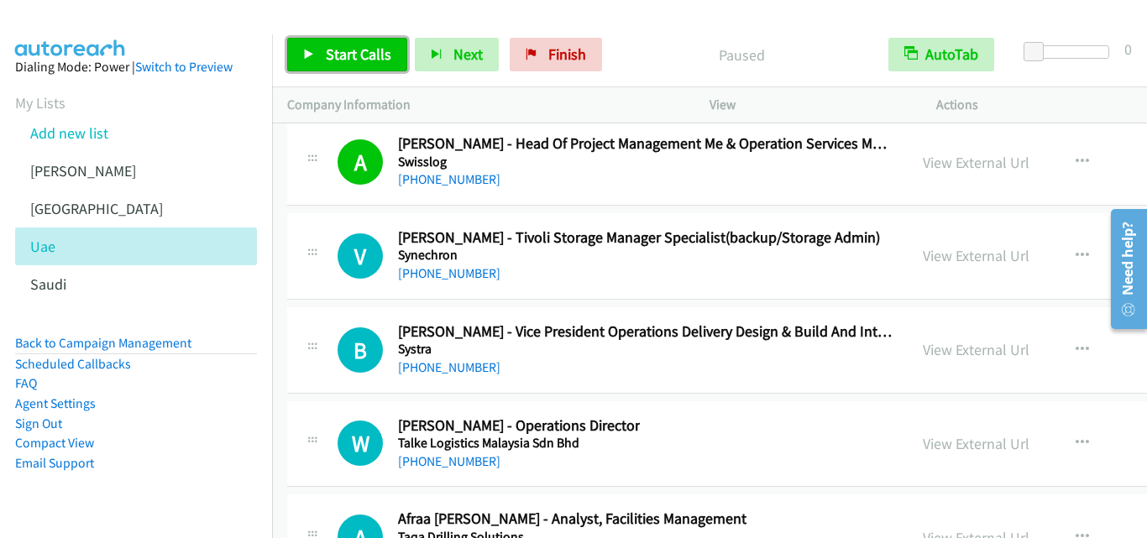
click at [306, 50] on icon at bounding box center [309, 56] width 12 height 12
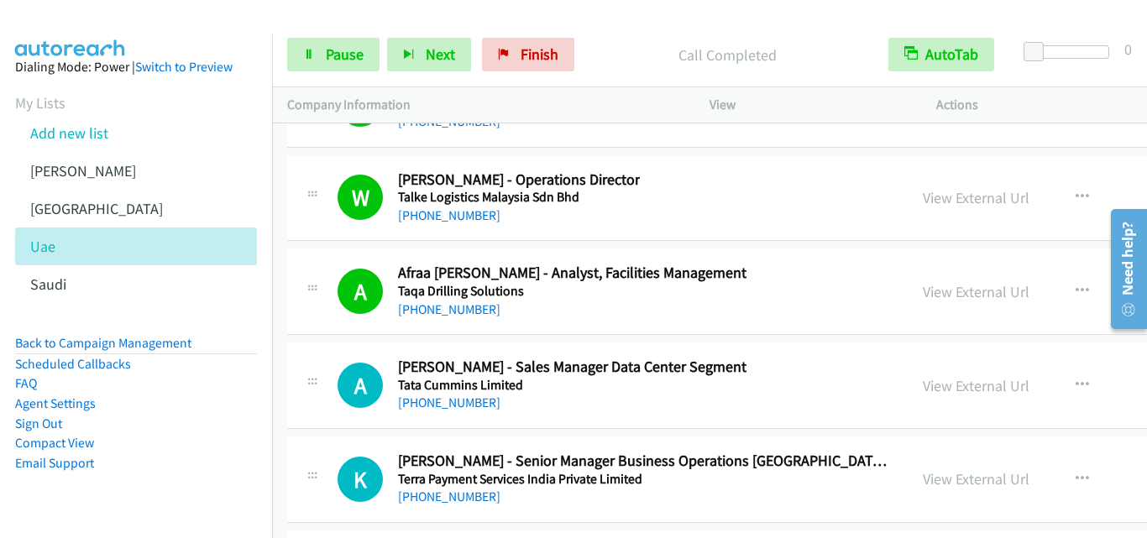
scroll to position [31487, 0]
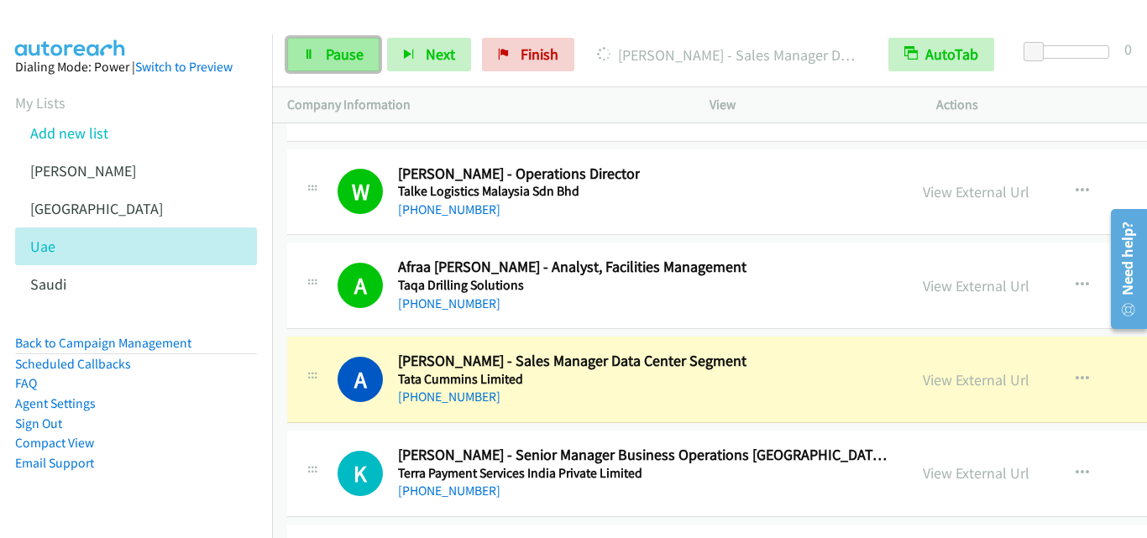
click at [301, 55] on link "Pause" at bounding box center [333, 55] width 92 height 34
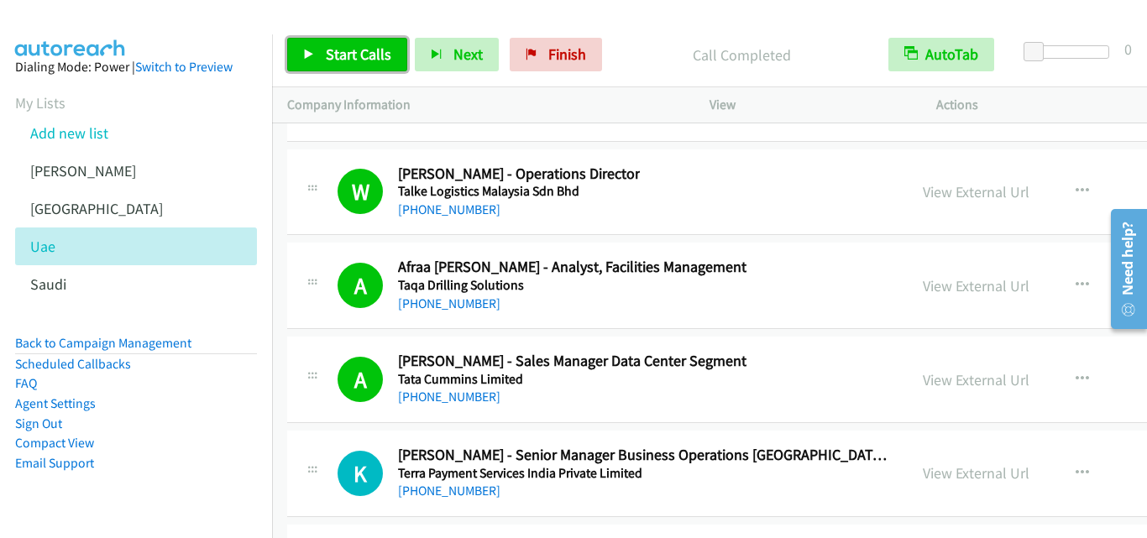
click at [310, 50] on icon at bounding box center [309, 56] width 12 height 12
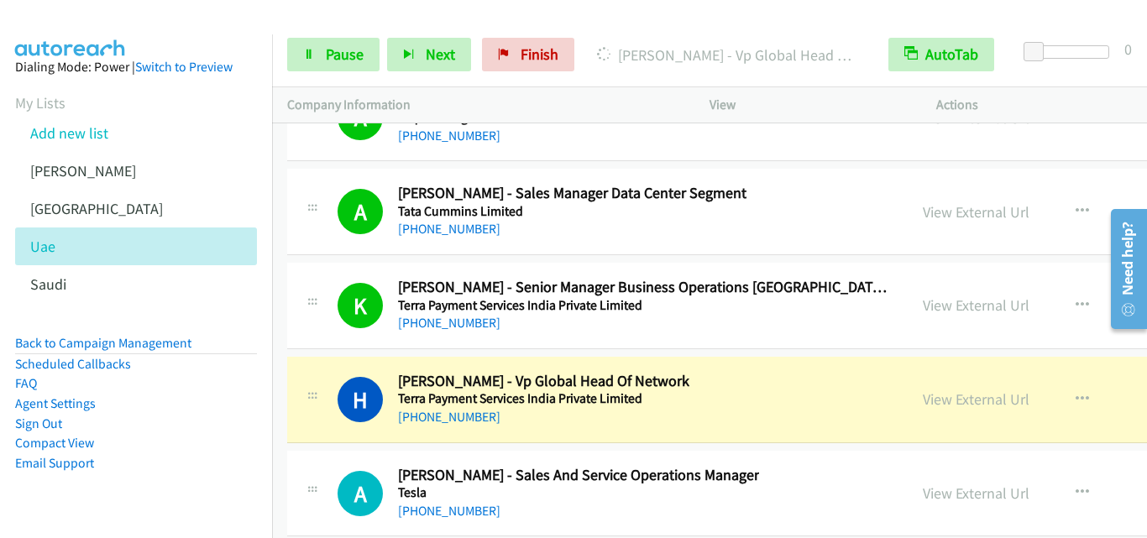
scroll to position [31823, 0]
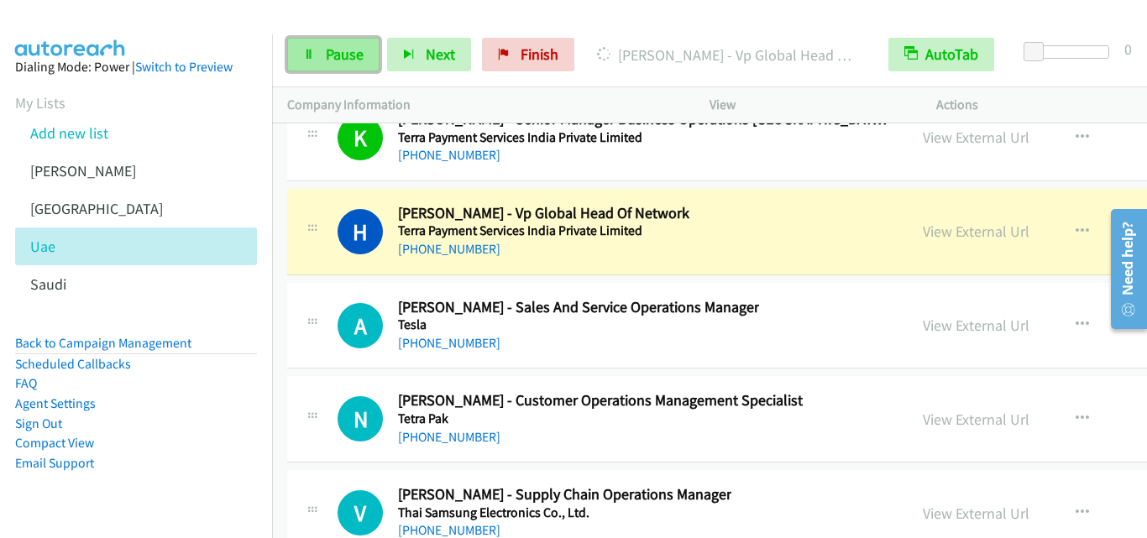
click at [344, 57] on span "Pause" at bounding box center [345, 54] width 38 height 19
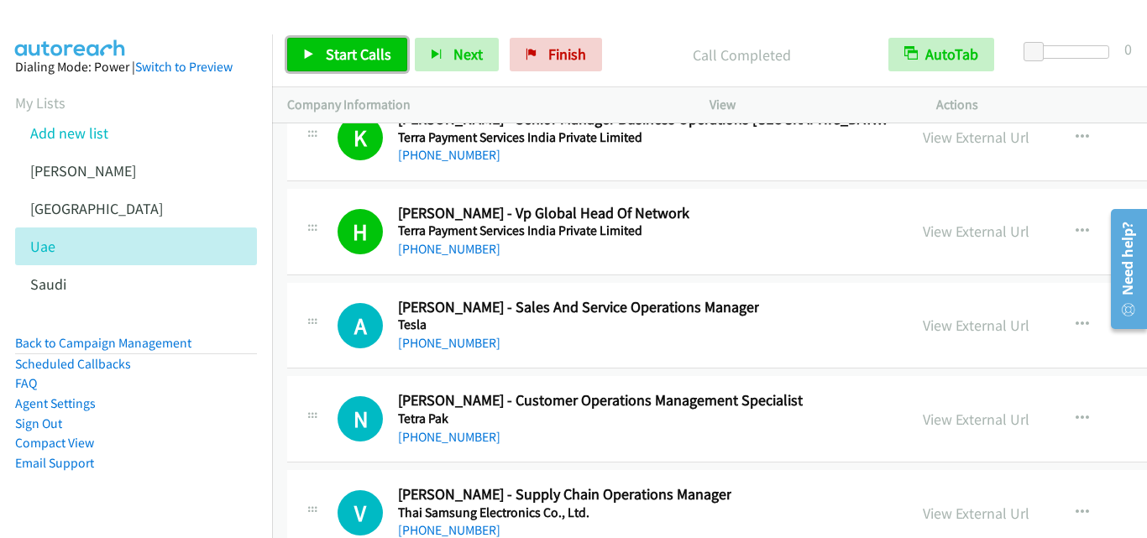
click at [310, 54] on icon at bounding box center [309, 56] width 12 height 12
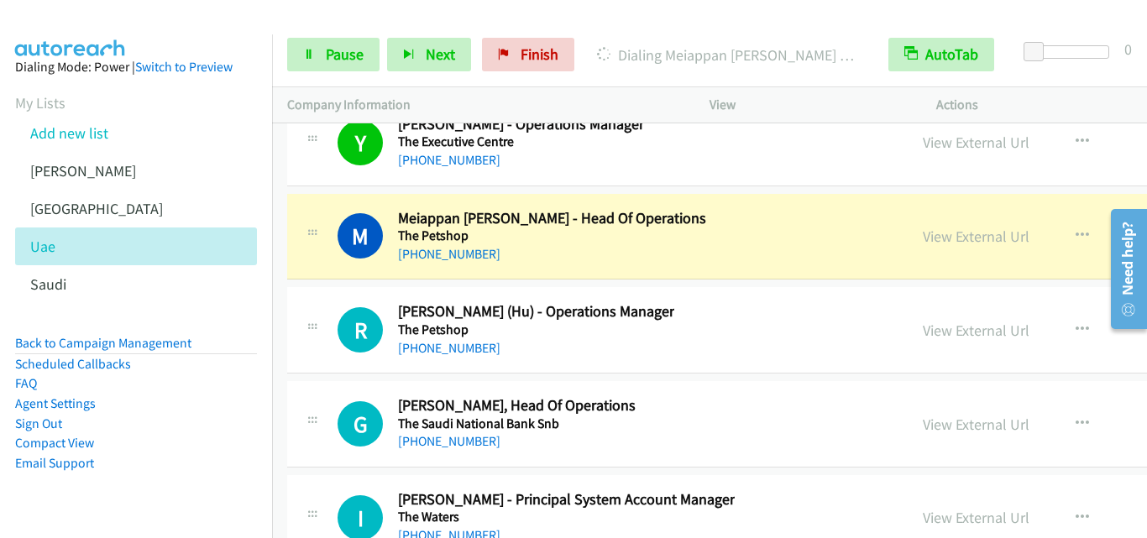
scroll to position [32495, 0]
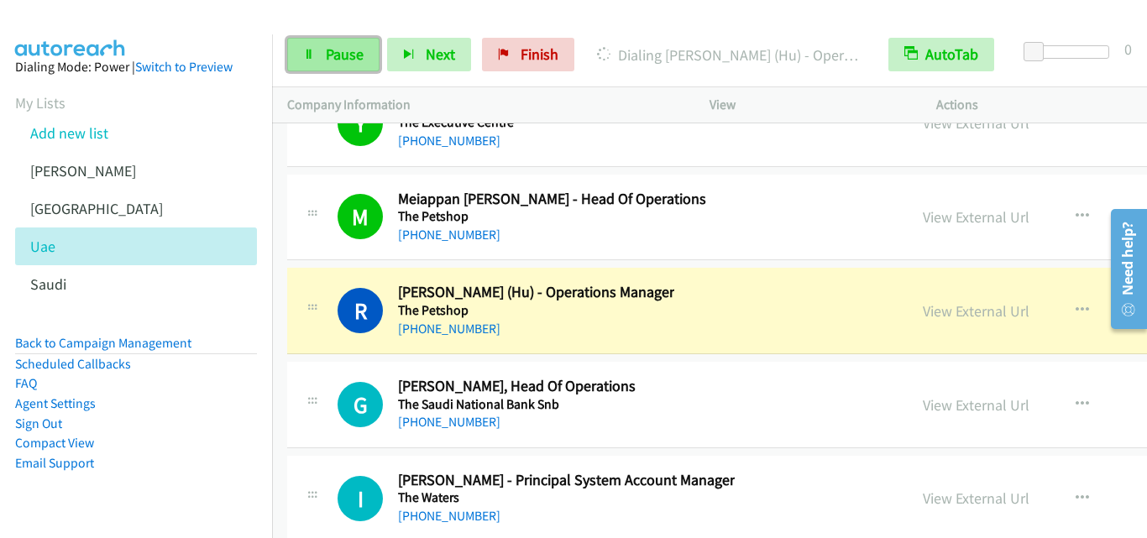
click at [360, 55] on span "Pause" at bounding box center [345, 54] width 38 height 19
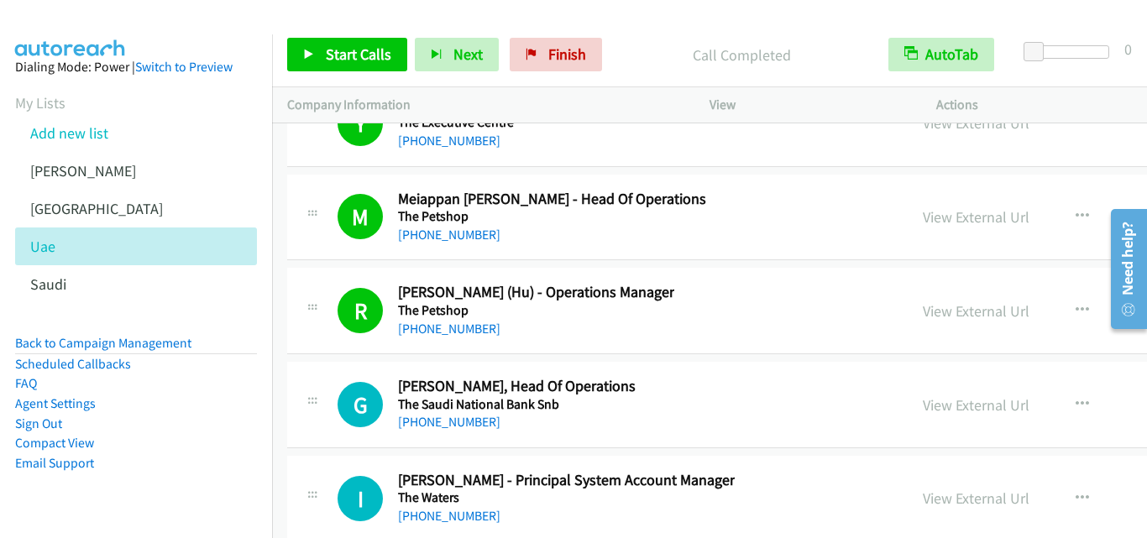
click at [658, 29] on div "Start Calls Pause Next Finish Call Completed AutoTab AutoTab 0" at bounding box center [709, 55] width 875 height 65
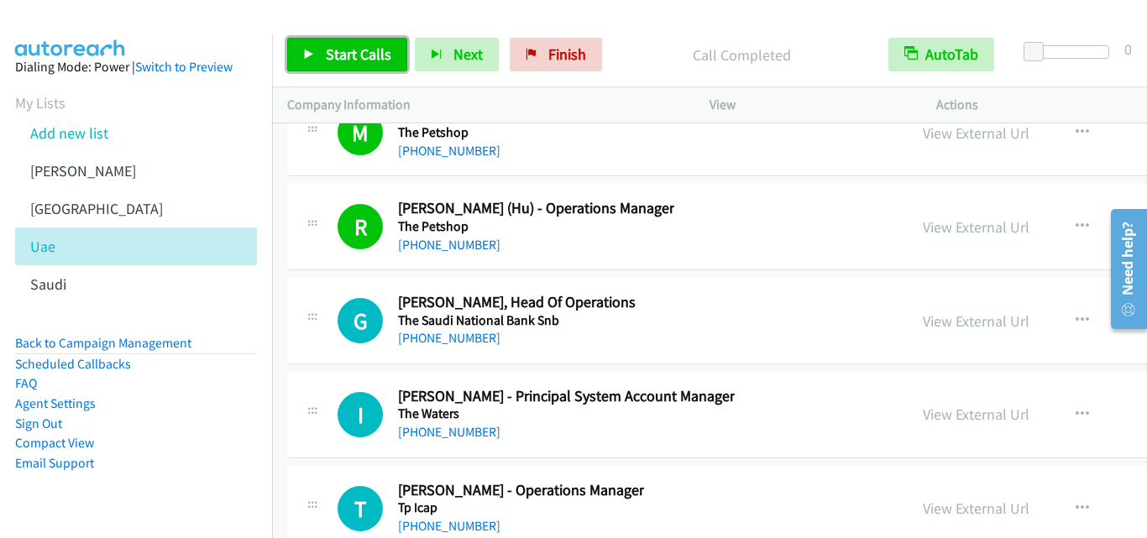
click at [308, 54] on icon at bounding box center [309, 56] width 12 height 12
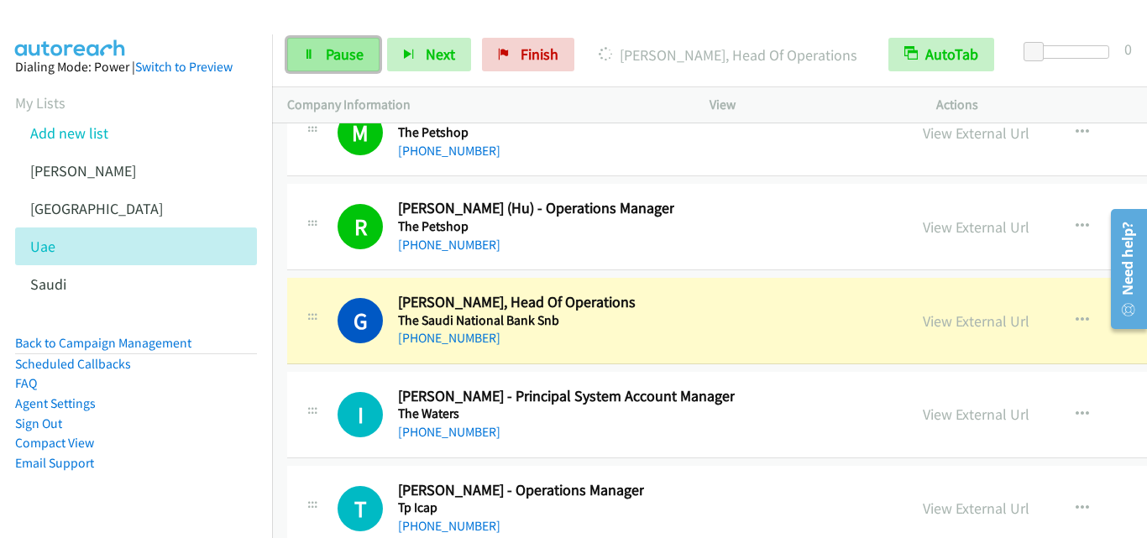
click at [307, 51] on icon at bounding box center [309, 56] width 12 height 12
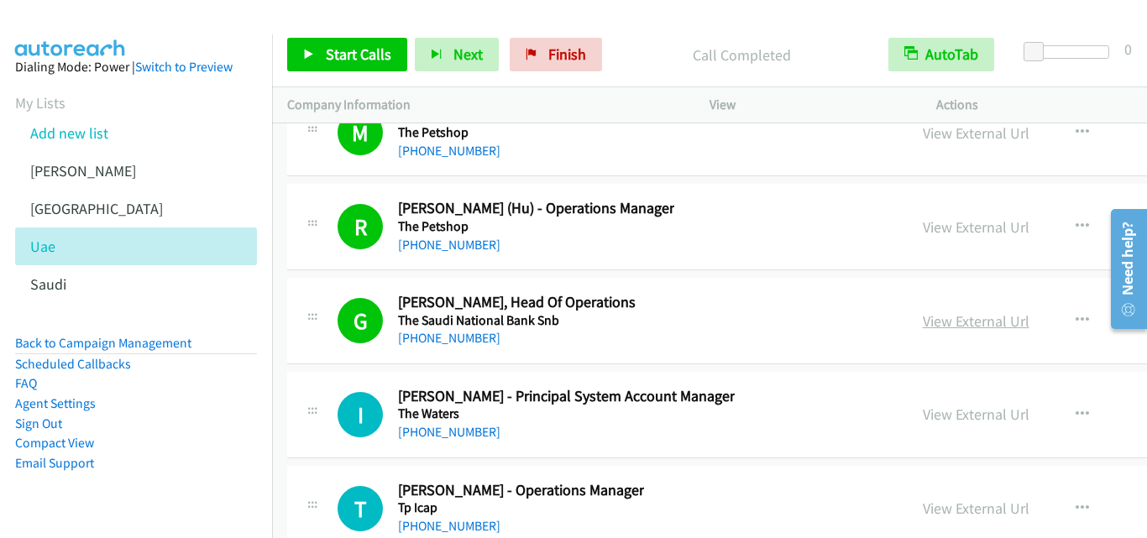
click at [923, 324] on link "View External Url" at bounding box center [976, 321] width 107 height 19
click at [567, 56] on span "Finish" at bounding box center [567, 54] width 38 height 19
